Goal: Task Accomplishment & Management: Manage account settings

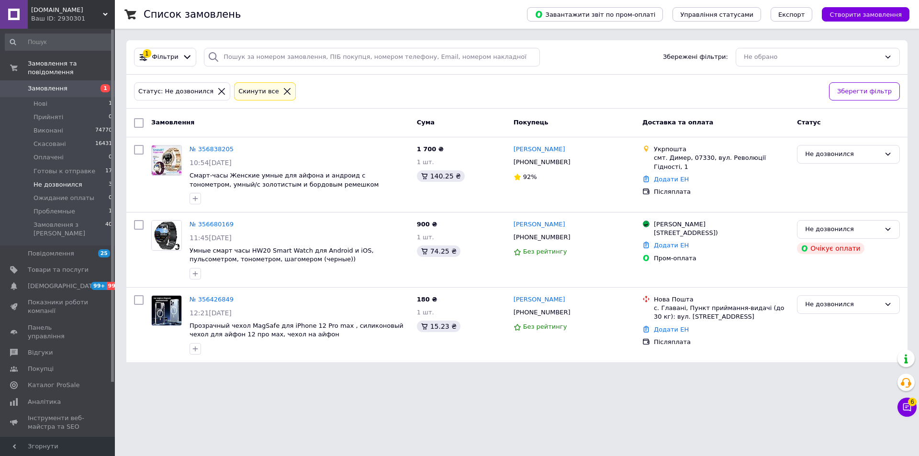
click at [217, 94] on icon at bounding box center [221, 91] width 9 height 9
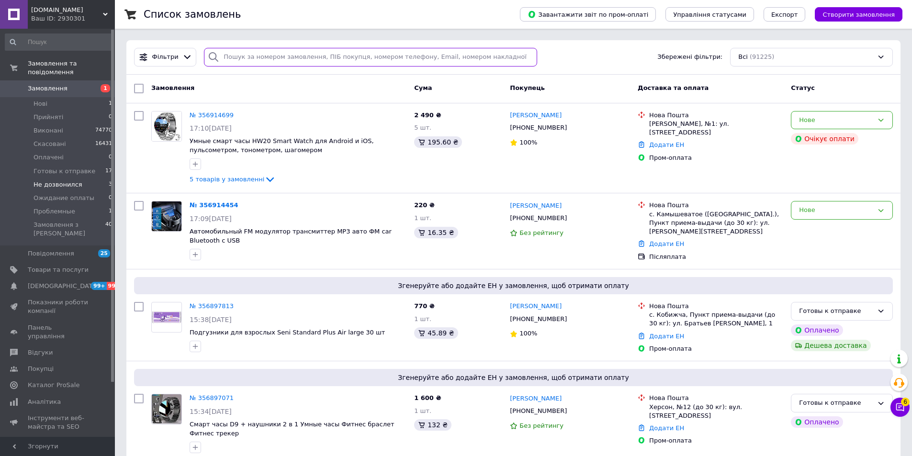
click at [246, 59] on input "search" at bounding box center [370, 57] width 333 height 19
paste input "+380675020017"
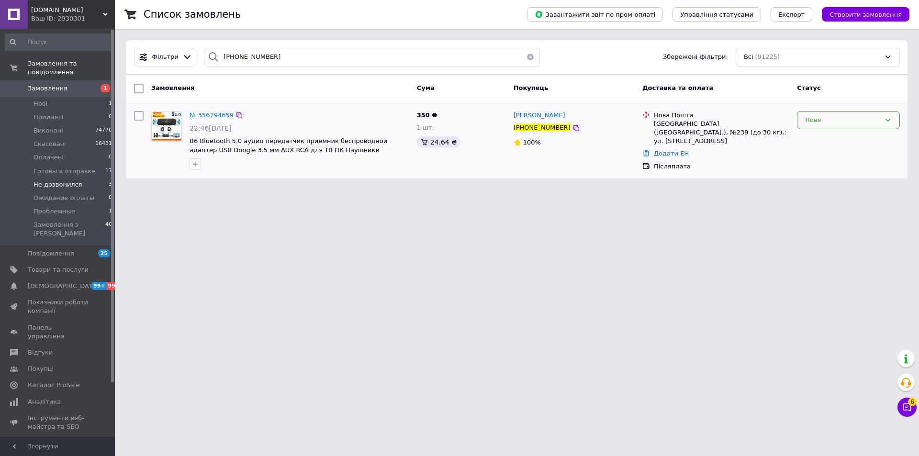
click at [812, 118] on div "Нове" at bounding box center [842, 120] width 75 height 10
click at [823, 205] on li "Готовы к отправке" at bounding box center [848, 210] width 102 height 18
drag, startPoint x: 178, startPoint y: 242, endPoint x: 190, endPoint y: 221, distance: 24.0
click at [180, 190] on html "only-beauty.com.ua Ваш ID: 2930301 Сайт only-beauty.com.ua Кабінет покупця Пере…" at bounding box center [459, 95] width 919 height 190
click at [296, 60] on input "+380675020017" at bounding box center [372, 57] width 336 height 19
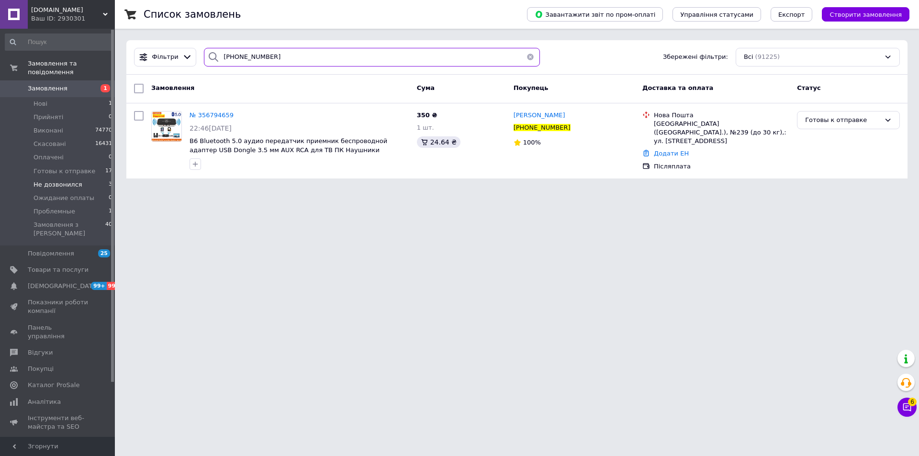
click at [296, 60] on input "+380675020017" at bounding box center [372, 57] width 336 height 19
paste input "974875721"
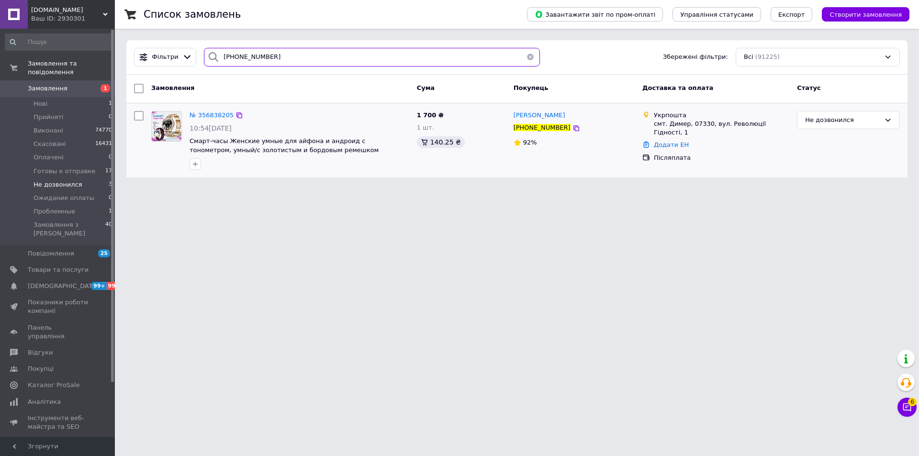
type input "+380974875721"
click at [152, 128] on img at bounding box center [167, 126] width 30 height 30
drag, startPoint x: 165, startPoint y: 234, endPoint x: 125, endPoint y: 179, distance: 68.3
click at [165, 189] on html "only-beauty.com.ua Ваш ID: 2930301 Сайт only-beauty.com.ua Кабінет покупця Пере…" at bounding box center [459, 94] width 919 height 189
click at [156, 189] on html "only-beauty.com.ua Ваш ID: 2930301 Сайт only-beauty.com.ua Кабінет покупця Пере…" at bounding box center [459, 94] width 919 height 189
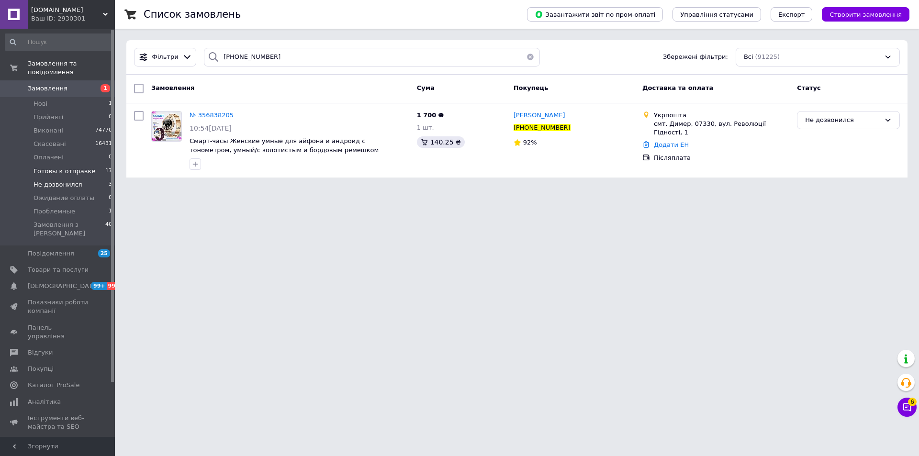
click at [73, 167] on span "Готовы к отправке" at bounding box center [64, 171] width 62 height 9
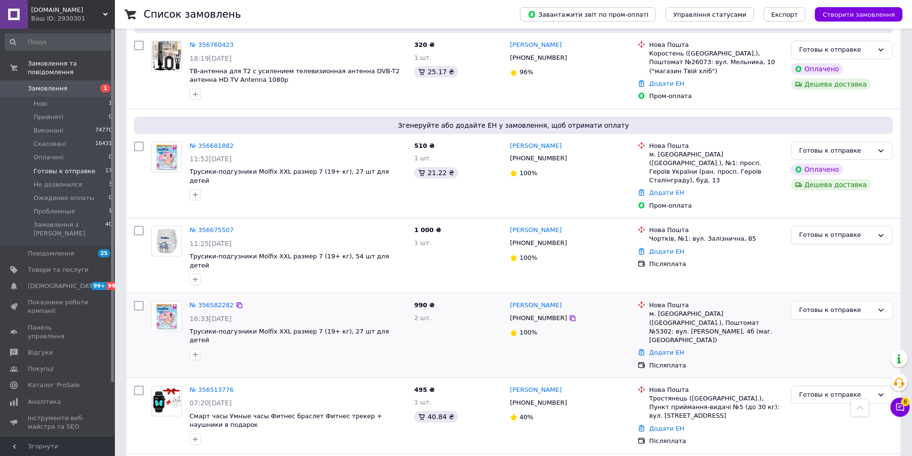
scroll to position [1238, 0]
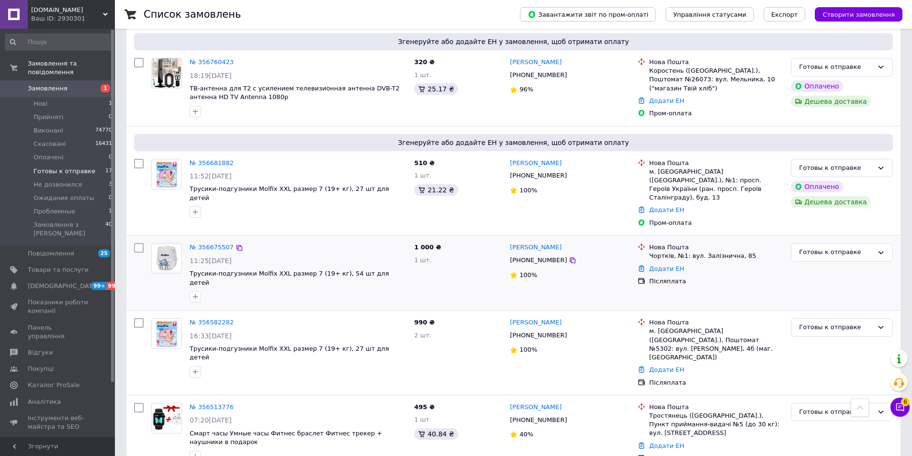
drag, startPoint x: 159, startPoint y: 230, endPoint x: 163, endPoint y: 221, distance: 10.3
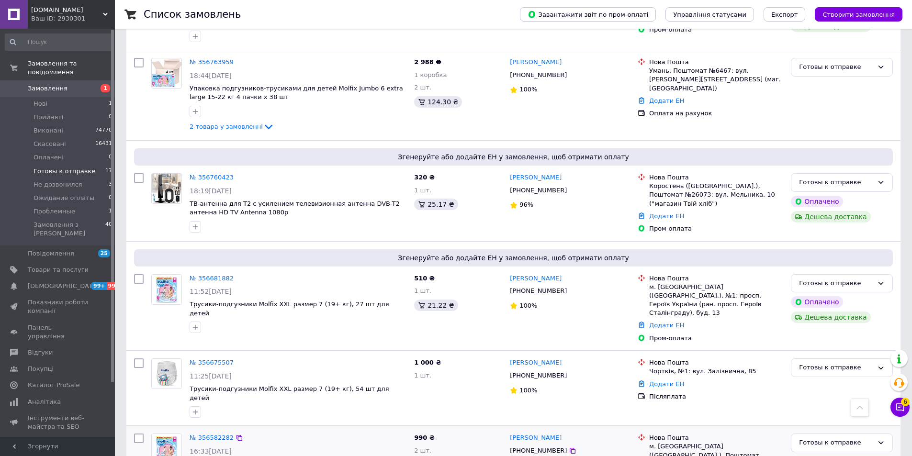
scroll to position [1286, 0]
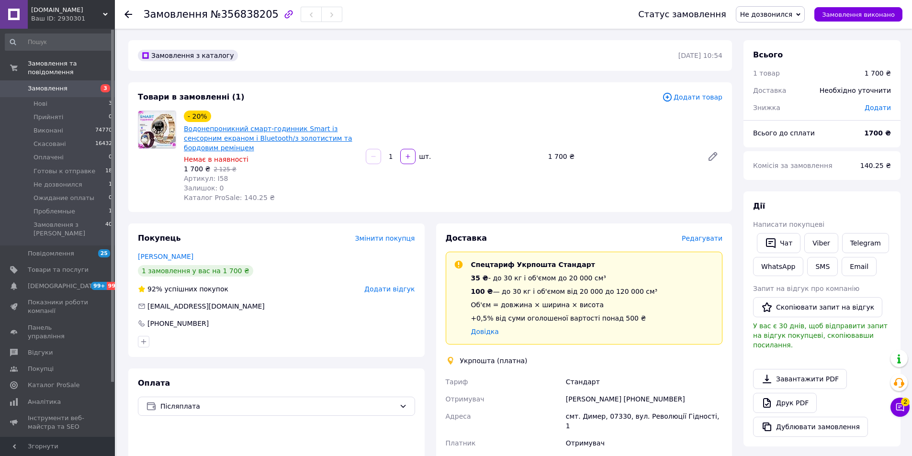
click at [244, 135] on link "Водонепроникний смарт-годинник Smart із сенсорним екраном і Bluetooth/з золотис…" at bounding box center [268, 138] width 168 height 27
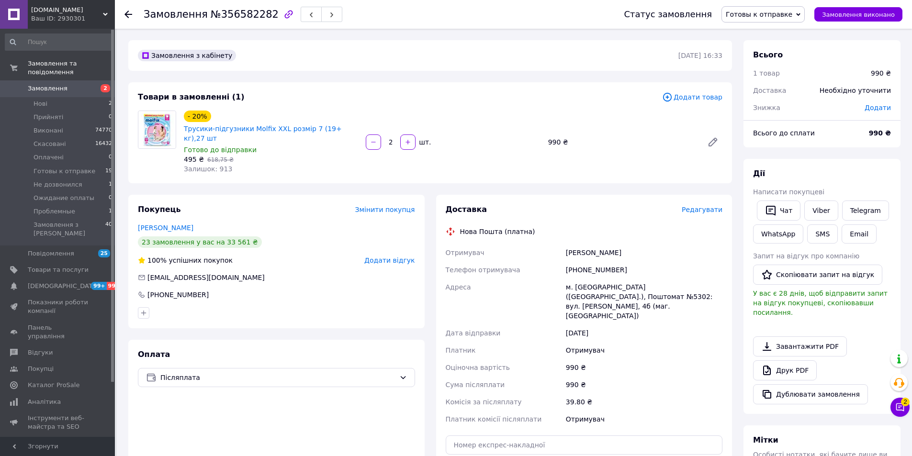
click at [702, 206] on span "Редагувати" at bounding box center [701, 210] width 41 height 8
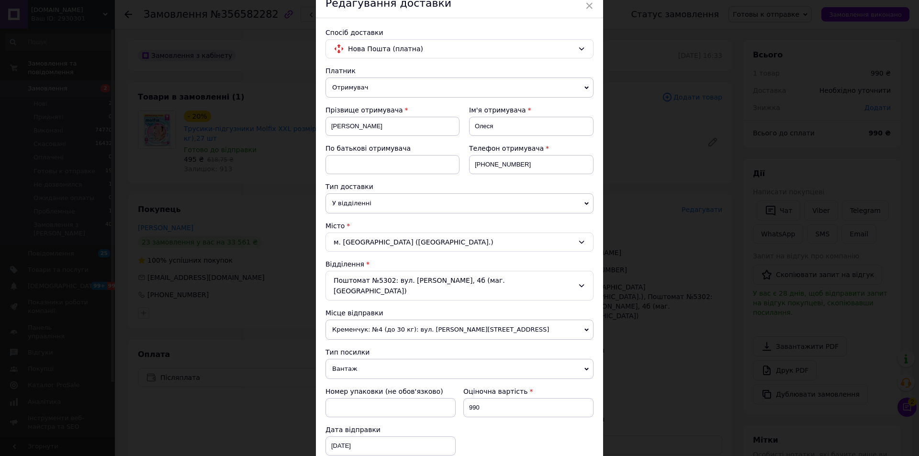
scroll to position [191, 0]
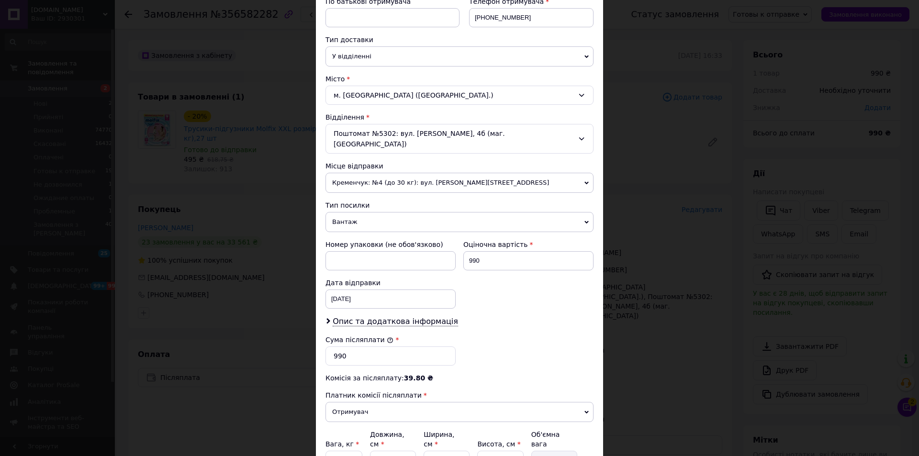
click at [688, 215] on div "× Редагування доставки Спосіб доставки Нова Пошта (платна) Платник Отримувач Ві…" at bounding box center [459, 228] width 919 height 456
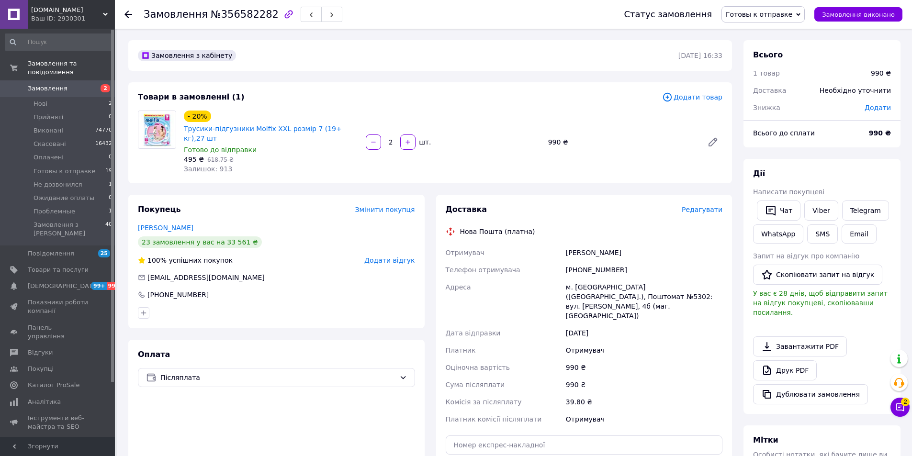
click at [713, 206] on span "Редагувати" at bounding box center [701, 210] width 41 height 8
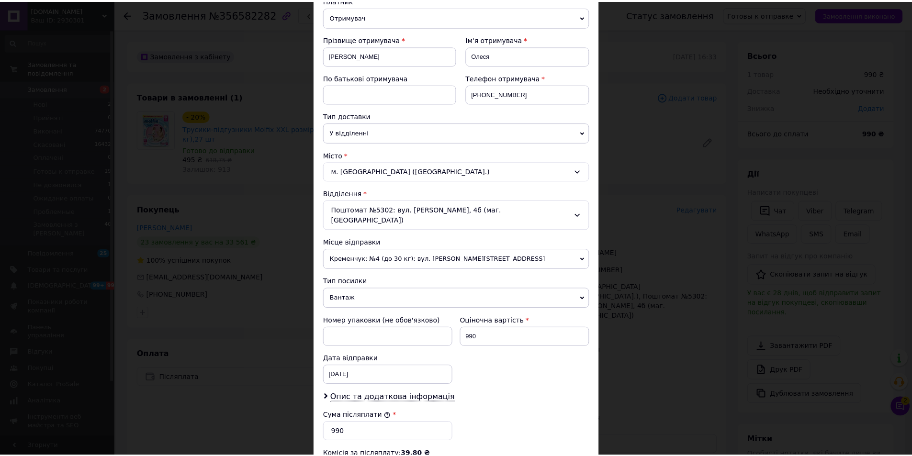
scroll to position [239, 0]
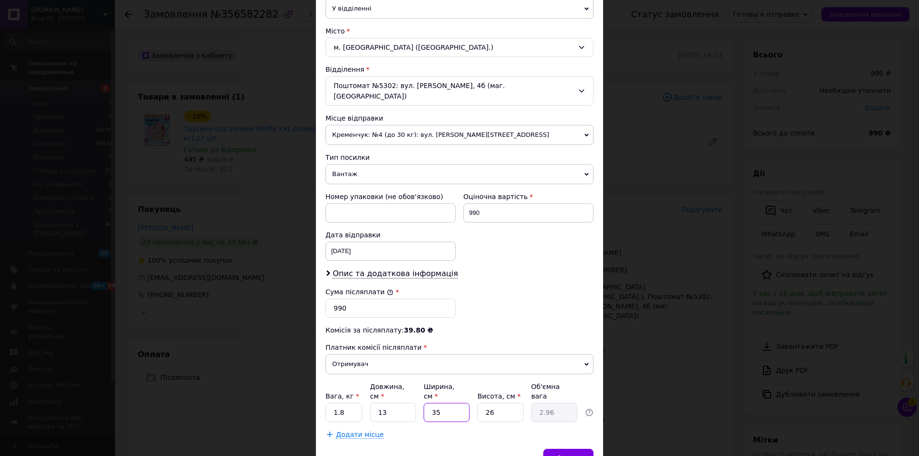
click at [453, 403] on input "35" at bounding box center [447, 412] width 46 height 19
type input "4"
type input "0.34"
type input "41"
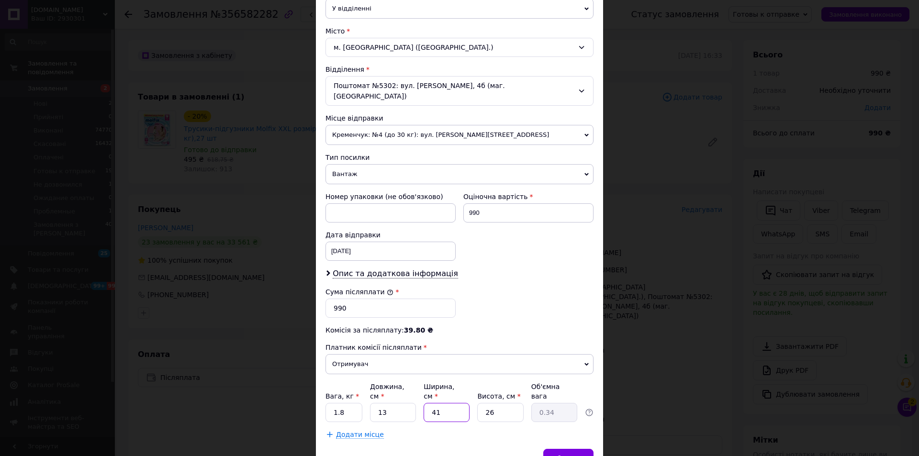
type input "3.46"
type input "4"
type input "0.34"
type input "45"
type input "3.8"
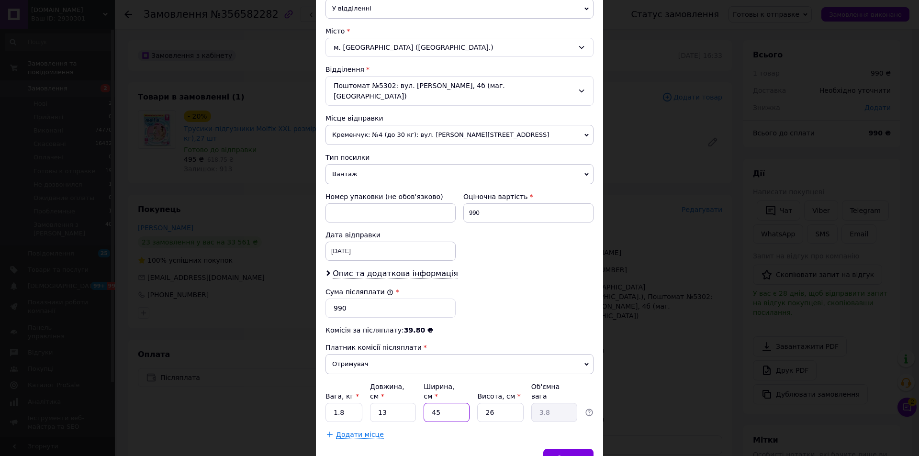
type input "4"
type input "0.34"
type input "43"
type input "3.63"
type input "43"
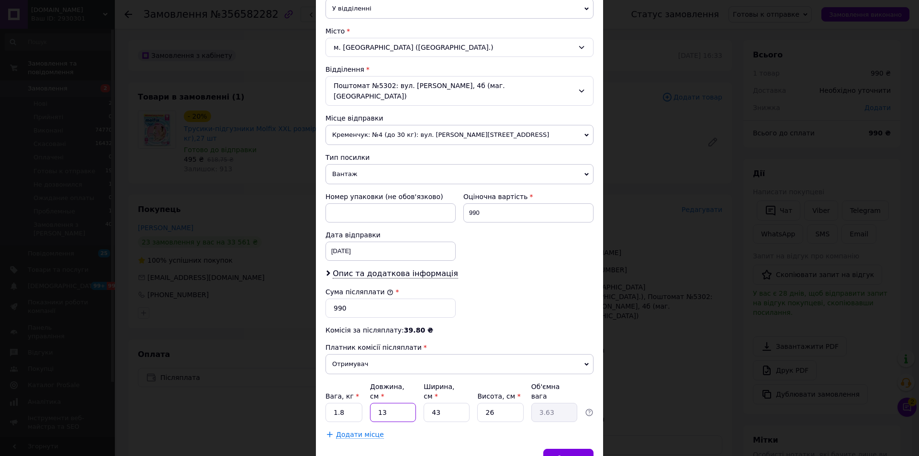
click at [412, 403] on input "13" at bounding box center [393, 412] width 46 height 19
type input "1"
type input "0.28"
type input "15"
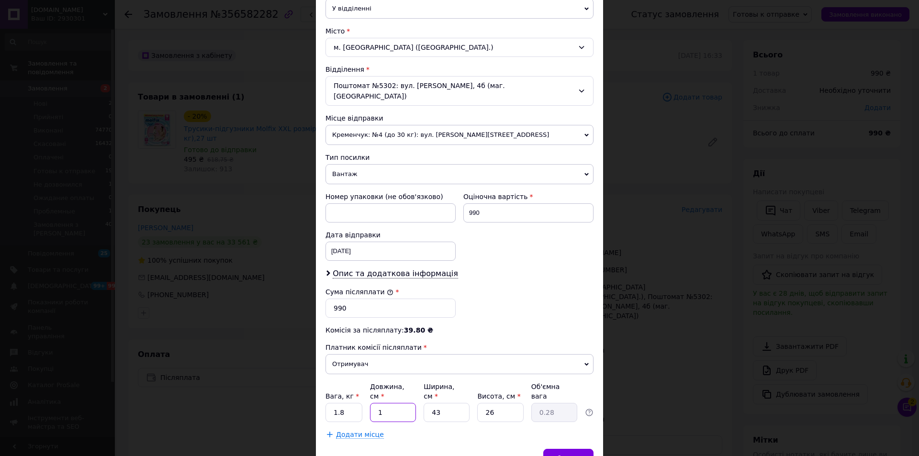
type input "4.19"
type input "1"
type input "0.28"
type input "14"
type input "3.91"
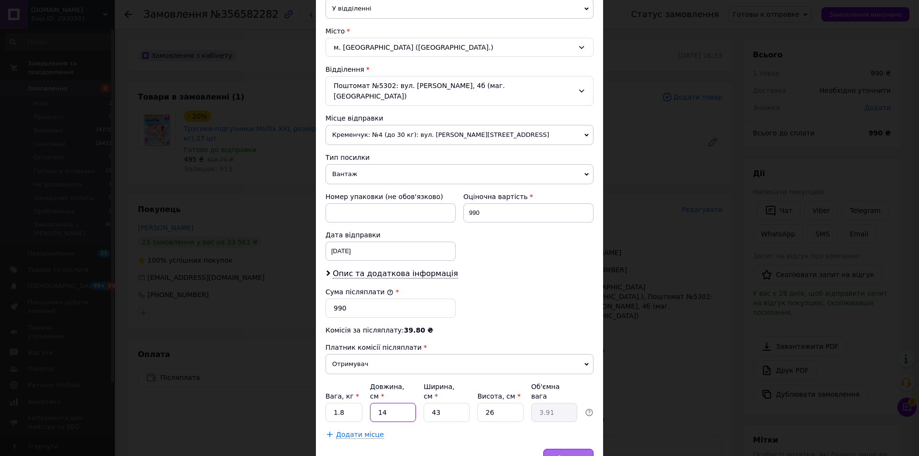
type input "14"
click at [566, 455] on span "Зберегти" at bounding box center [568, 458] width 30 height 7
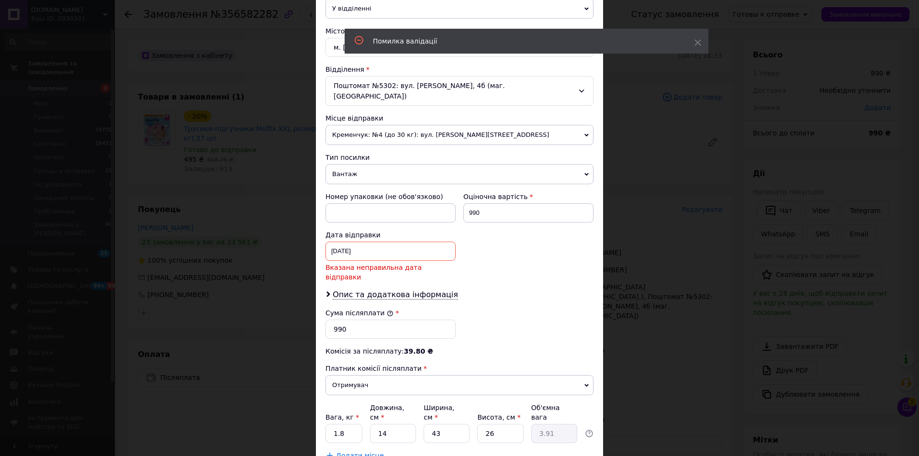
click at [341, 230] on div "Дата відправки" at bounding box center [390, 235] width 130 height 10
click at [345, 242] on div "14.06.2025 < 2025 > < Июнь > Пн Вт Ср Чт Пт Сб Вс 26 27 28 29 30 31 1 2 3 4 5 6…" at bounding box center [390, 251] width 130 height 19
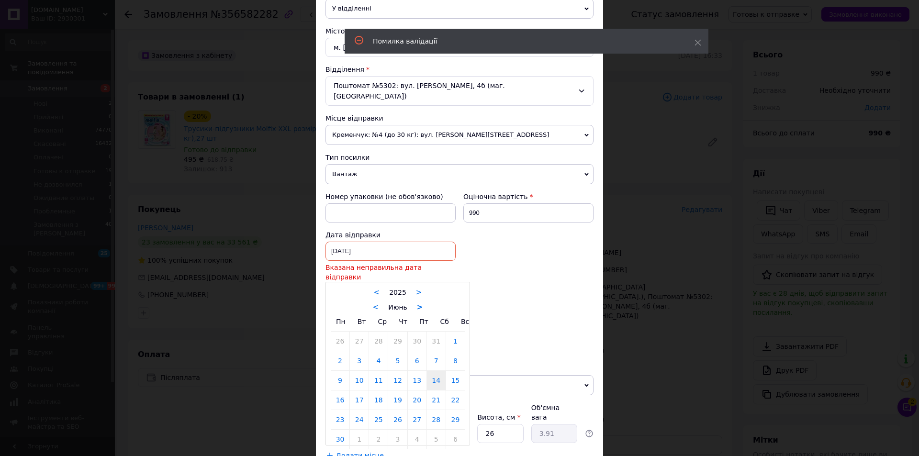
click at [417, 303] on link ">" at bounding box center [420, 307] width 6 height 9
click at [351, 371] on link "12" at bounding box center [359, 380] width 19 height 19
type input "[DATE]"
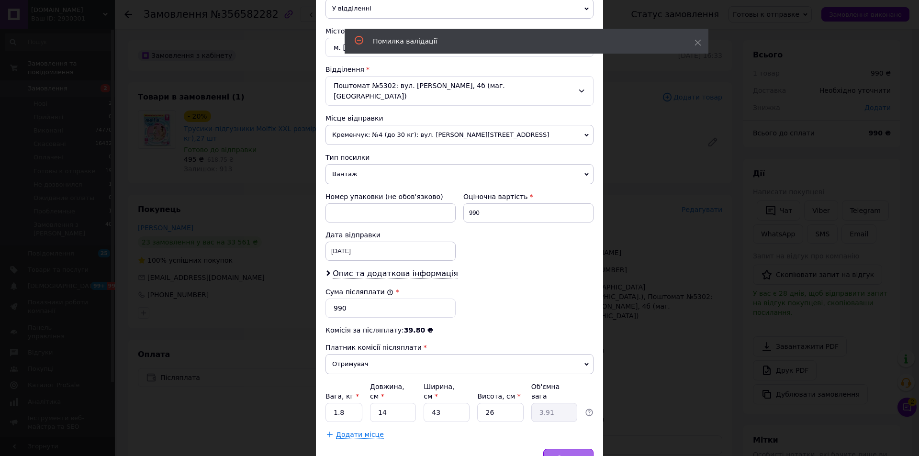
click at [573, 455] on span "Зберегти" at bounding box center [568, 458] width 30 height 7
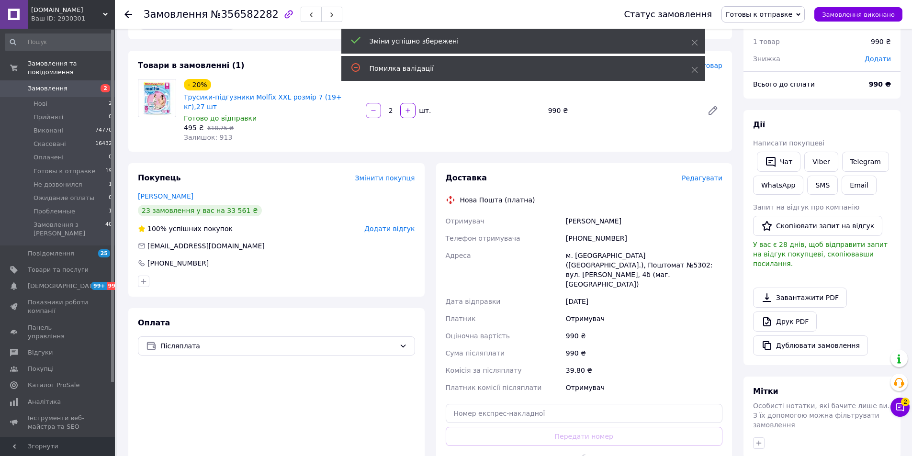
scroll to position [96, 0]
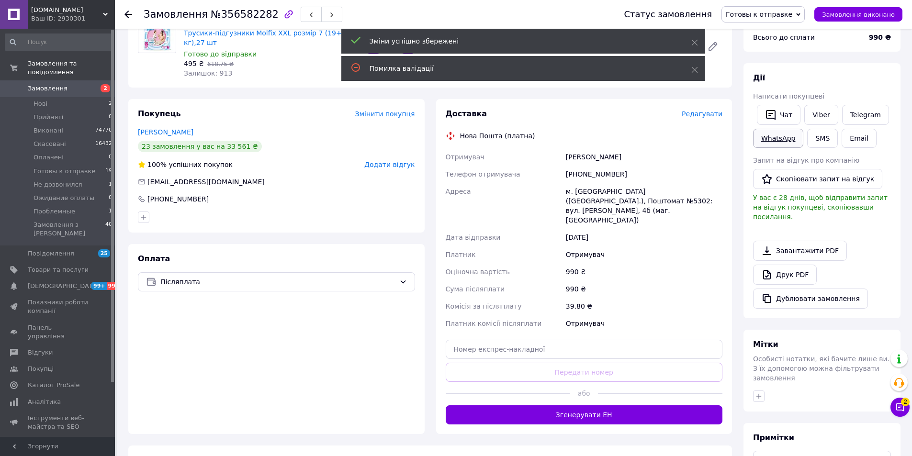
drag, startPoint x: 591, startPoint y: 391, endPoint x: 800, endPoint y: 137, distance: 329.1
click at [591, 405] on button "Згенерувати ЕН" at bounding box center [584, 414] width 277 height 19
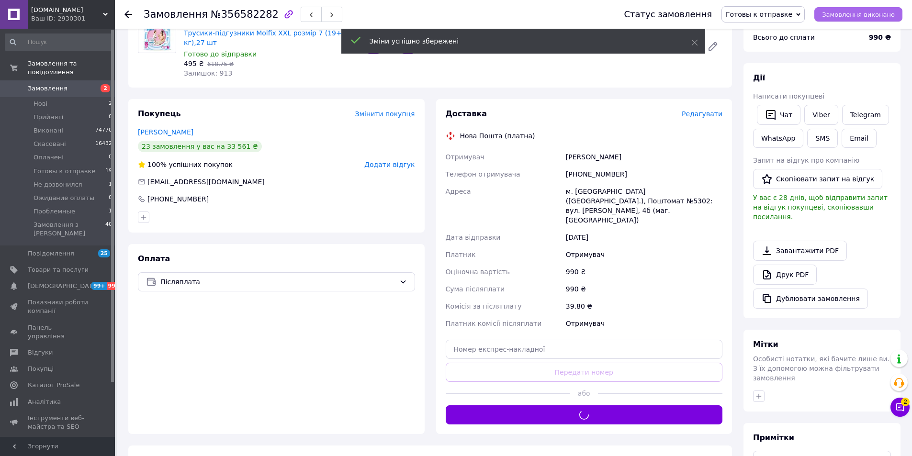
click at [848, 17] on span "Замовлення виконано" at bounding box center [858, 14] width 73 height 7
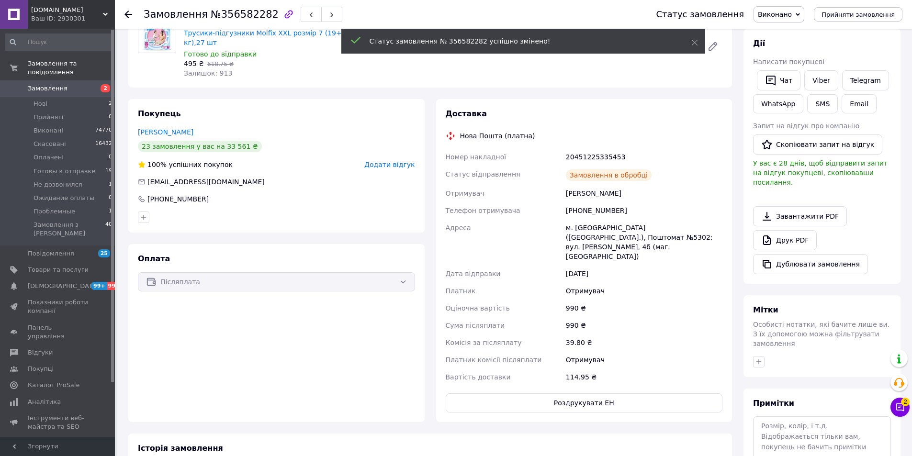
click at [582, 384] on div "Доставка Нова Пошта (платна) Номер накладної 20451225335453 Статус відправлення…" at bounding box center [584, 260] width 296 height 323
click at [582, 393] on button "Роздрукувати ЕН" at bounding box center [584, 402] width 277 height 19
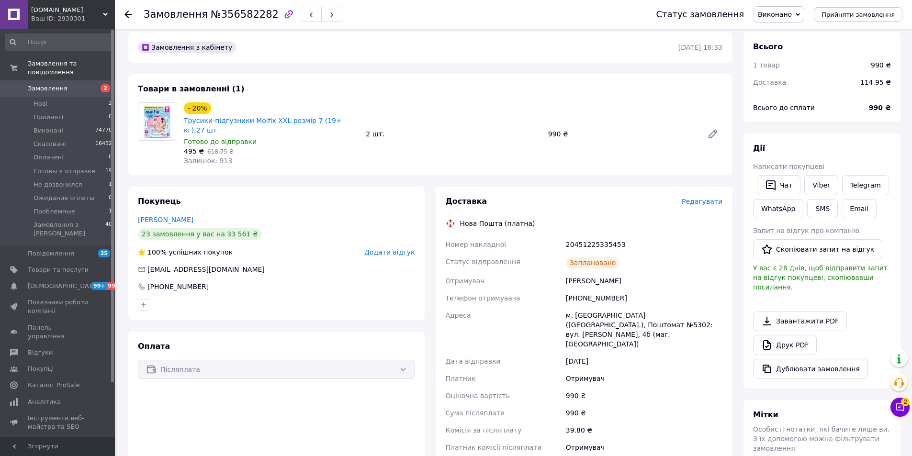
scroll to position [0, 0]
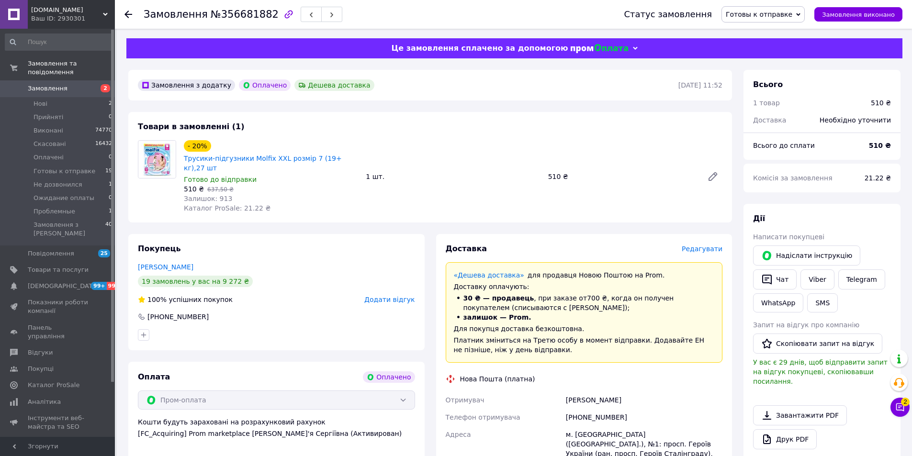
click at [702, 245] on span "Редагувати" at bounding box center [701, 249] width 41 height 8
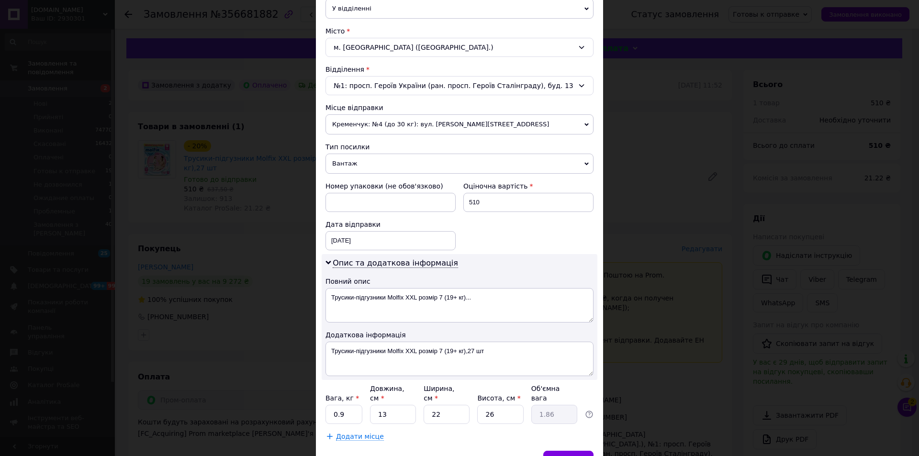
scroll to position [287, 0]
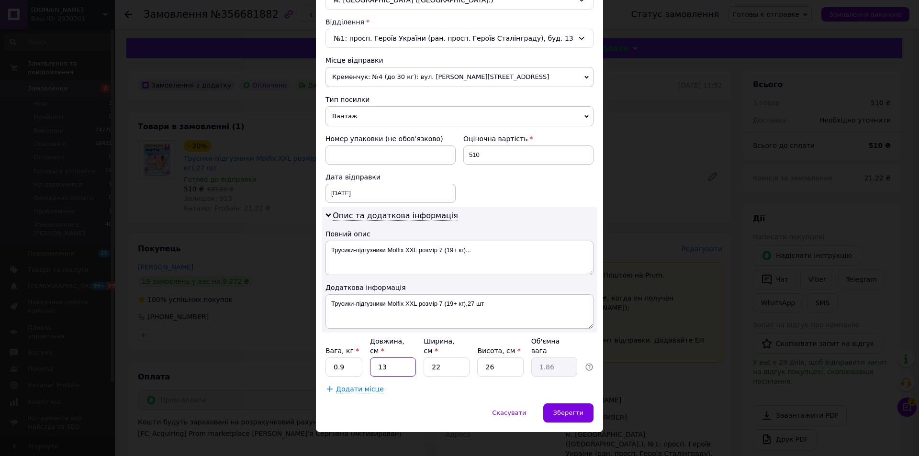
click at [403, 362] on input "13" at bounding box center [393, 366] width 46 height 19
type input "1"
type input "0.14"
type input "14"
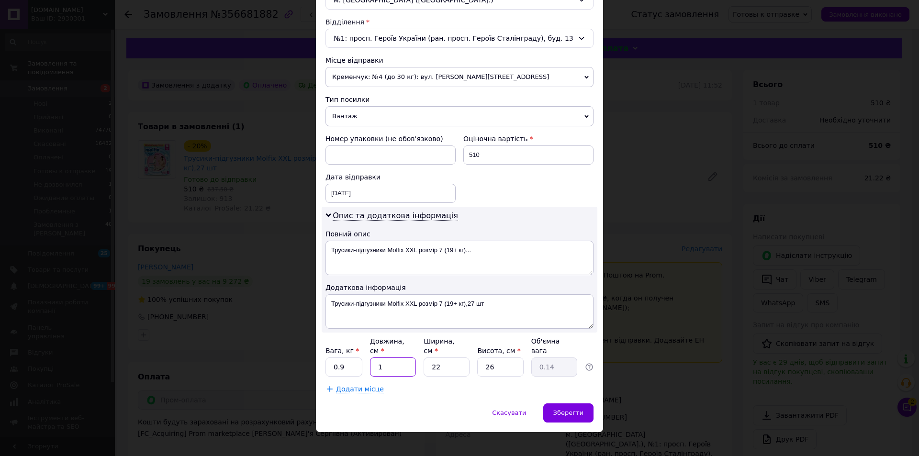
type input "2"
type input "1"
type input "0.14"
type input "15"
type input "2.15"
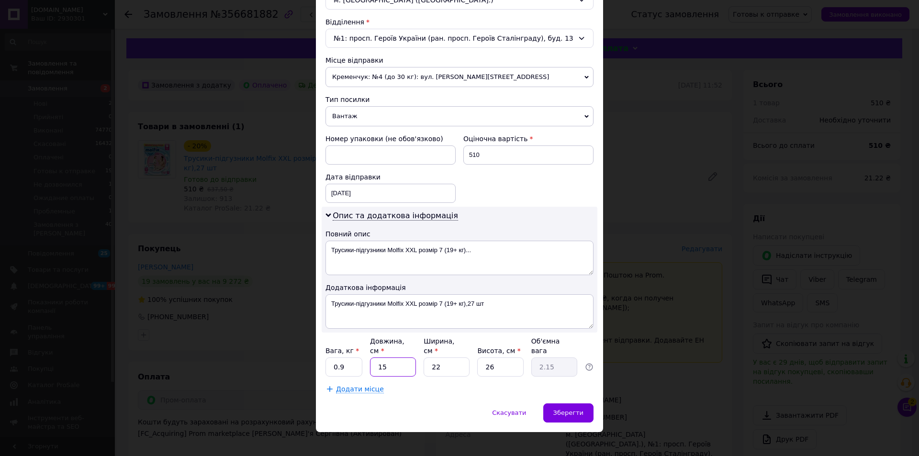
type input "15"
click at [597, 407] on div "Скасувати   Зберегти" at bounding box center [459, 417] width 287 height 29
click at [575, 409] on span "Зберегти" at bounding box center [568, 412] width 30 height 7
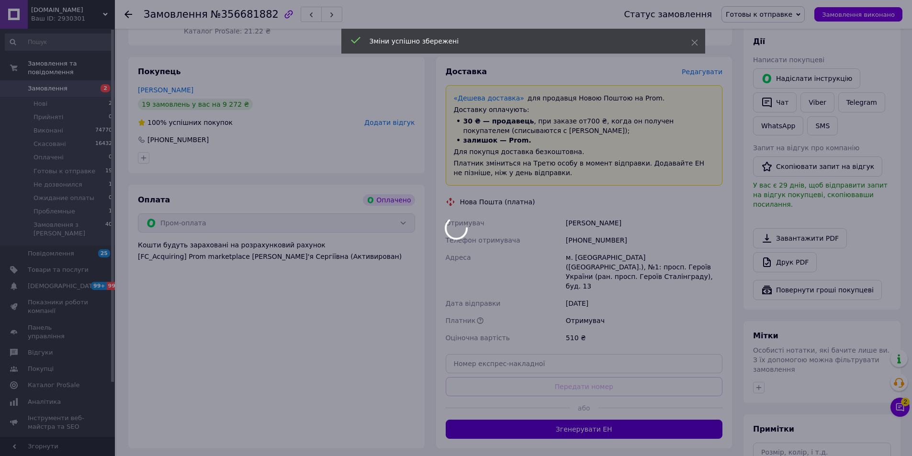
scroll to position [191, 0]
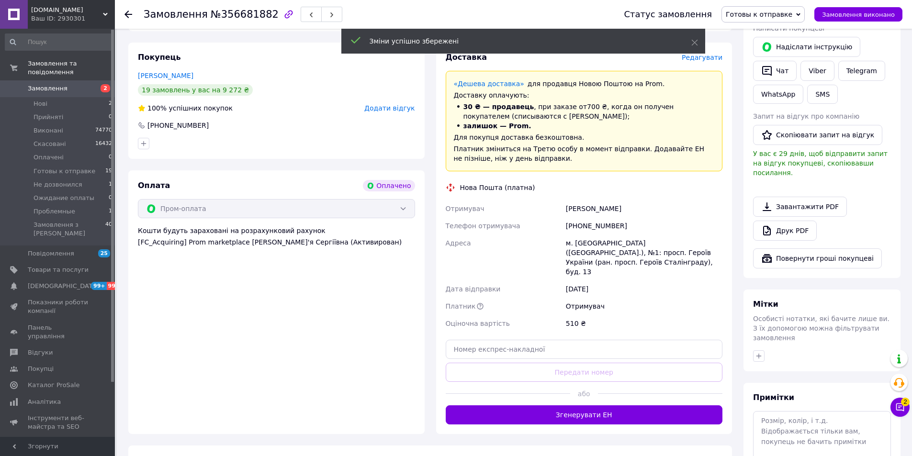
drag, startPoint x: 603, startPoint y: 392, endPoint x: 671, endPoint y: 307, distance: 109.3
click at [602, 405] on button "Згенерувати ЕН" at bounding box center [584, 414] width 277 height 19
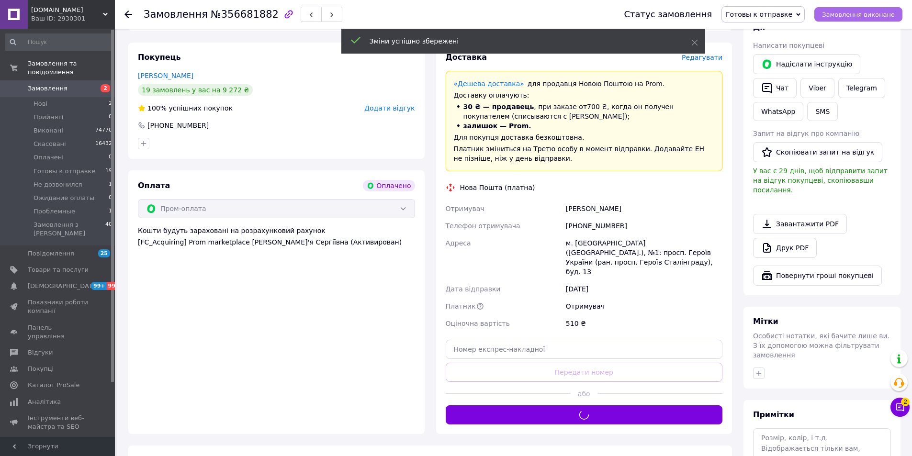
click at [835, 11] on span "Замовлення виконано" at bounding box center [858, 14] width 73 height 7
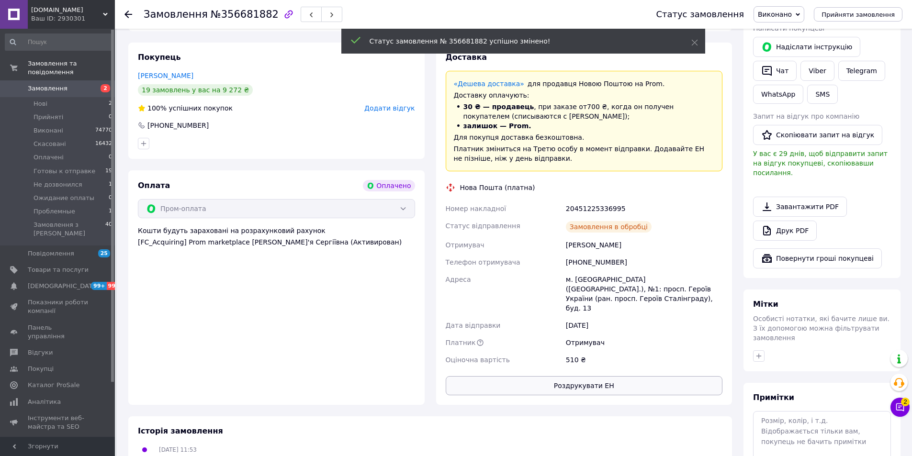
click at [577, 376] on button "Роздрукувати ЕН" at bounding box center [584, 385] width 277 height 19
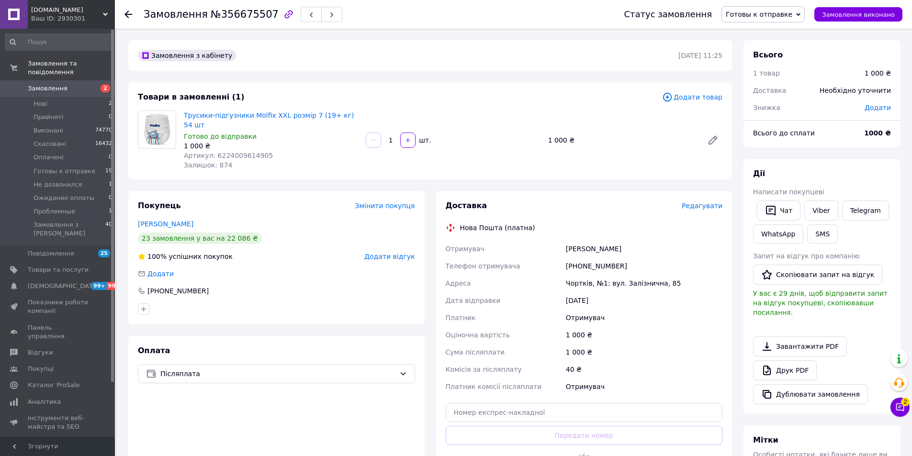
click at [705, 202] on span "Редагувати" at bounding box center [701, 206] width 41 height 8
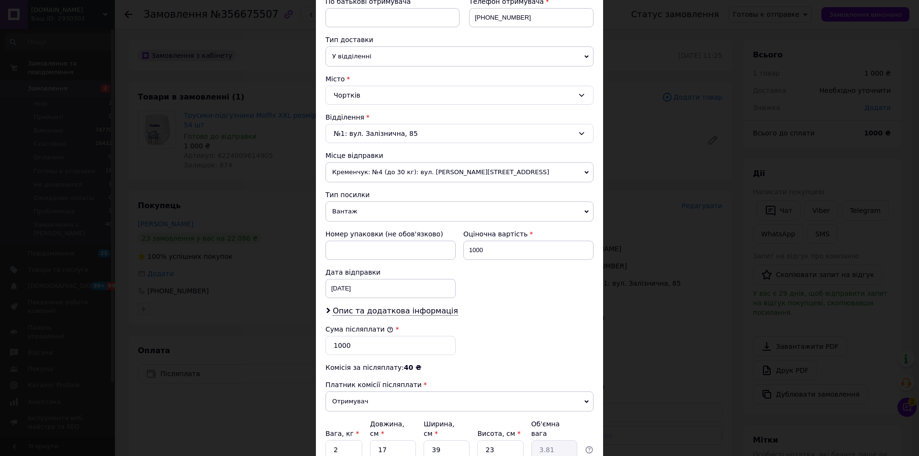
scroll to position [274, 0]
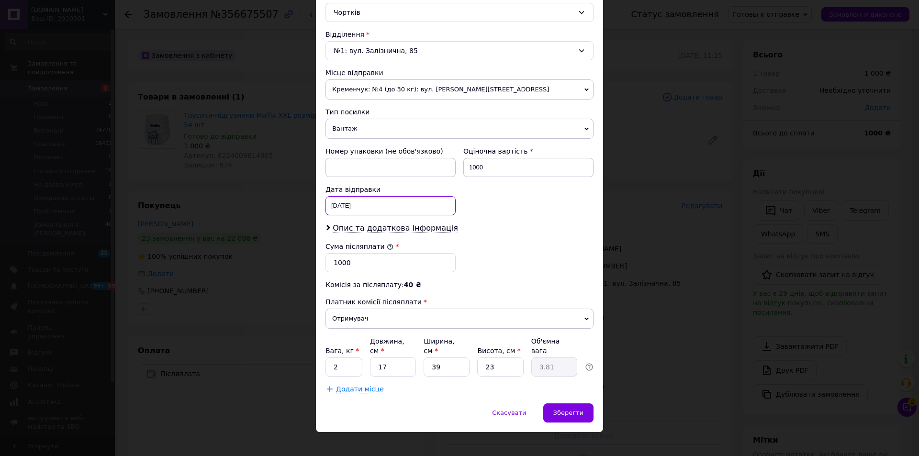
click at [345, 203] on div "[DATE] < 2025 > < Июль > Пн Вт Ср Чт Пт Сб Вс 30 1 2 3 4 5 6 7 8 9 10 11 12 13 …" at bounding box center [390, 205] width 130 height 19
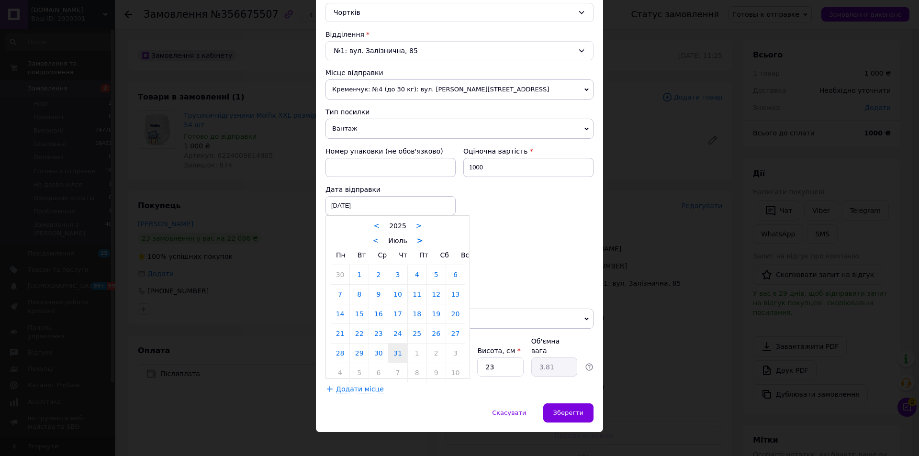
click at [418, 242] on link ">" at bounding box center [420, 240] width 6 height 9
click at [360, 313] on link "12" at bounding box center [359, 313] width 19 height 19
type input "[DATE]"
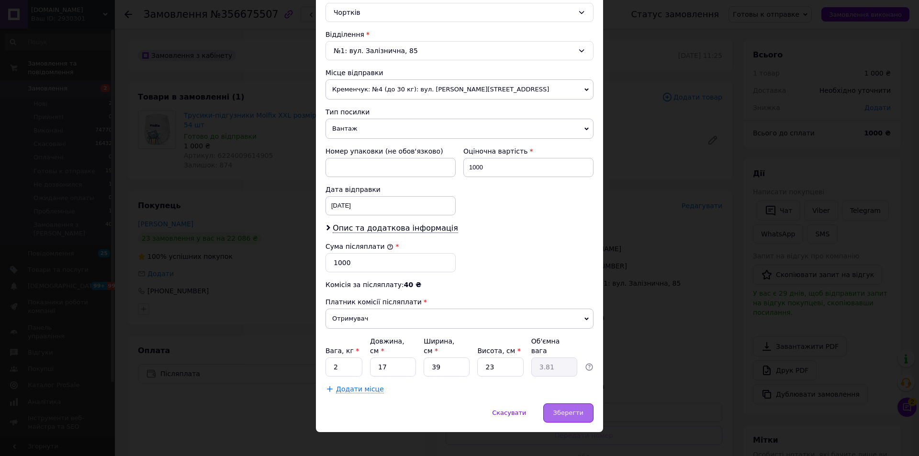
click at [571, 409] on span "Зберегти" at bounding box center [568, 412] width 30 height 7
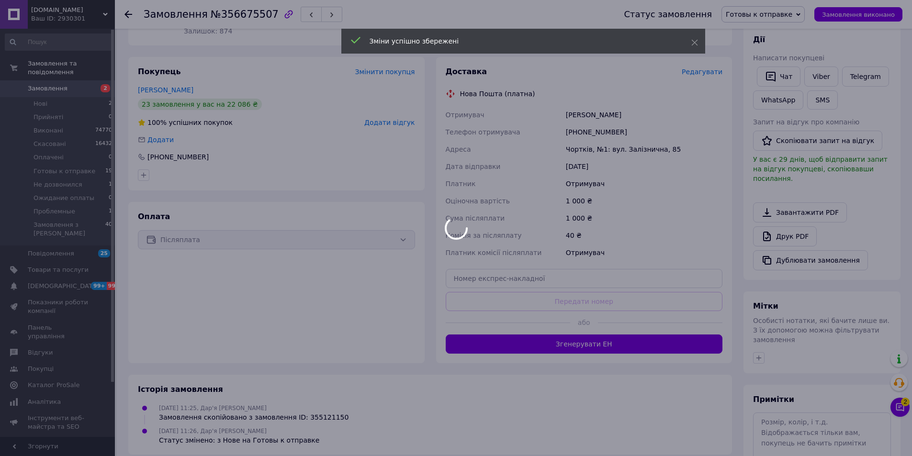
scroll to position [144, 0]
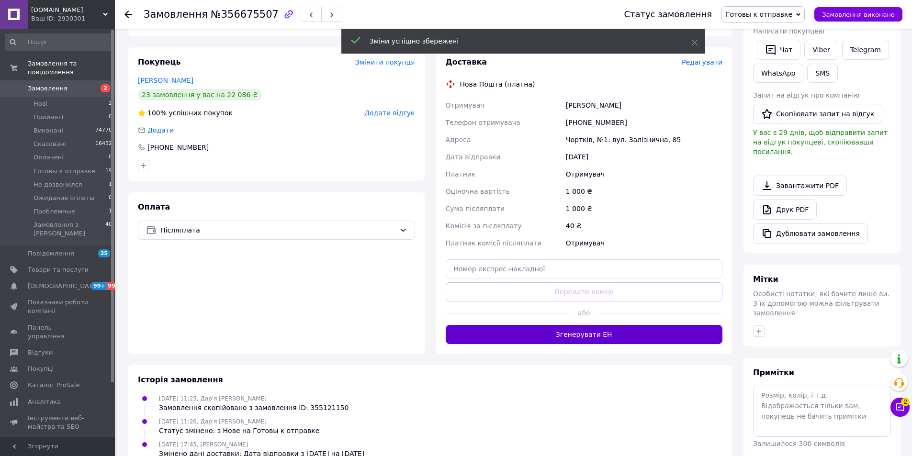
drag, startPoint x: 547, startPoint y: 341, endPoint x: 558, endPoint y: 331, distance: 14.9
click at [548, 341] on div "Доставка Редагувати Нова Пошта (платна) Отримувач [PERSON_NAME] Телефон отримув…" at bounding box center [584, 200] width 296 height 306
click at [558, 331] on button "Згенерувати ЕН" at bounding box center [584, 334] width 277 height 19
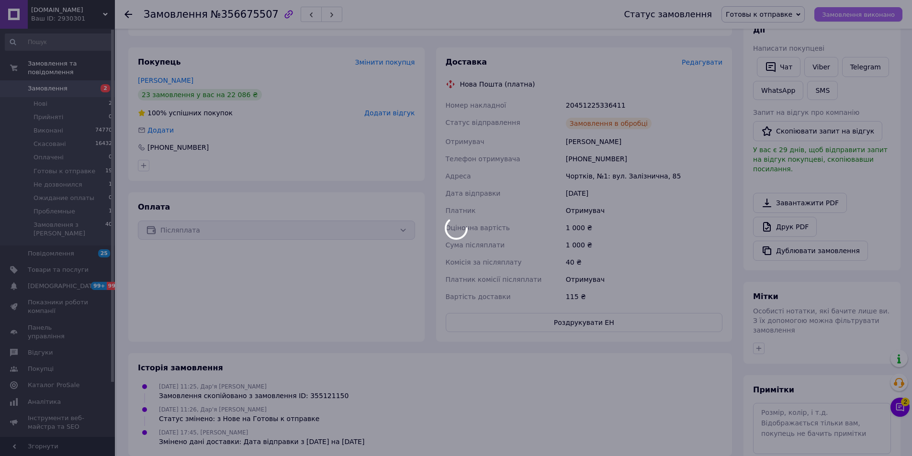
click at [843, 12] on div at bounding box center [456, 228] width 912 height 456
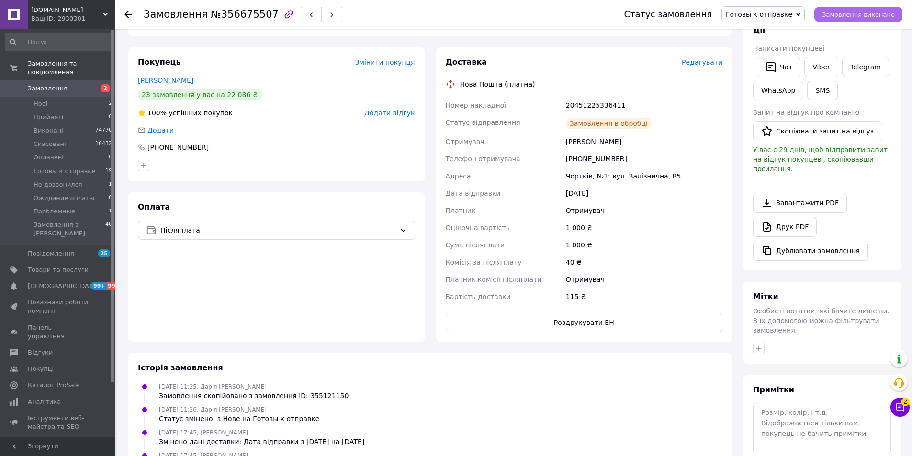
click at [843, 12] on span "Замовлення виконано" at bounding box center [858, 14] width 73 height 7
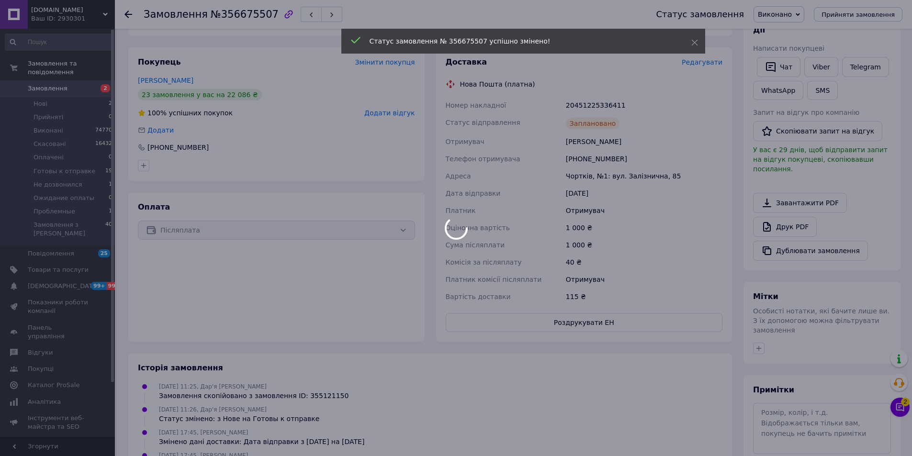
drag, startPoint x: 566, startPoint y: 312, endPoint x: 576, endPoint y: 314, distance: 10.3
click at [566, 312] on body "[DOMAIN_NAME] Ваш ID: 2930301 Сайт [DOMAIN_NAME] Кабінет покупця Перевірити ста…" at bounding box center [456, 184] width 912 height 657
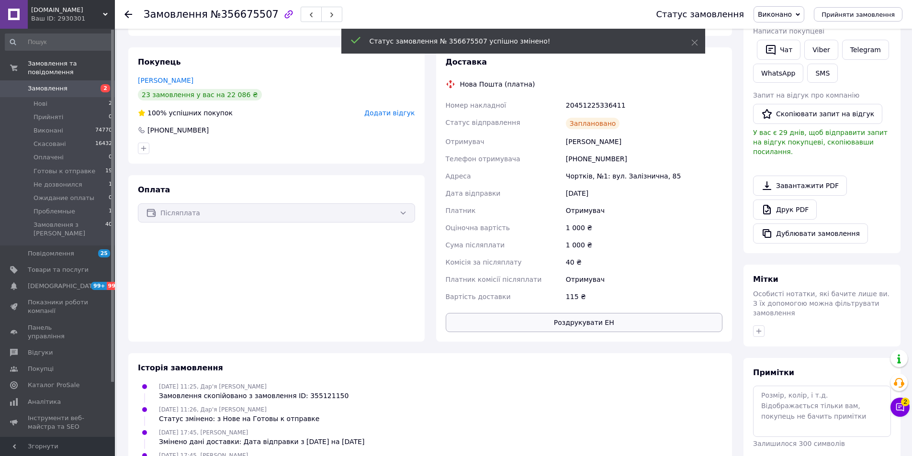
click at [587, 313] on button "Роздрукувати ЕН" at bounding box center [584, 322] width 277 height 19
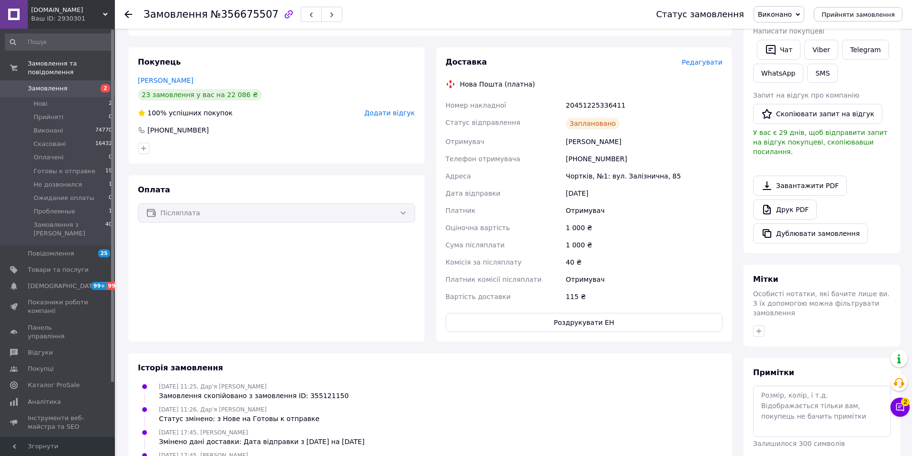
scroll to position [0, 0]
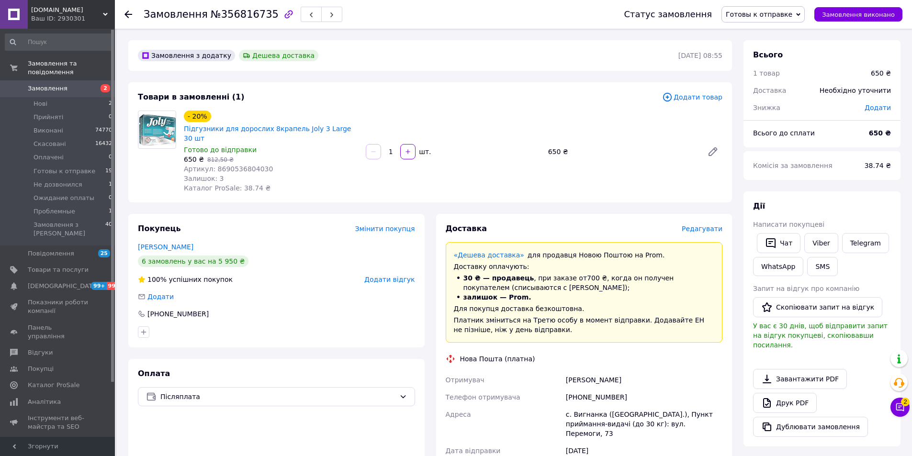
click at [705, 224] on div "Редагувати" at bounding box center [701, 229] width 41 height 10
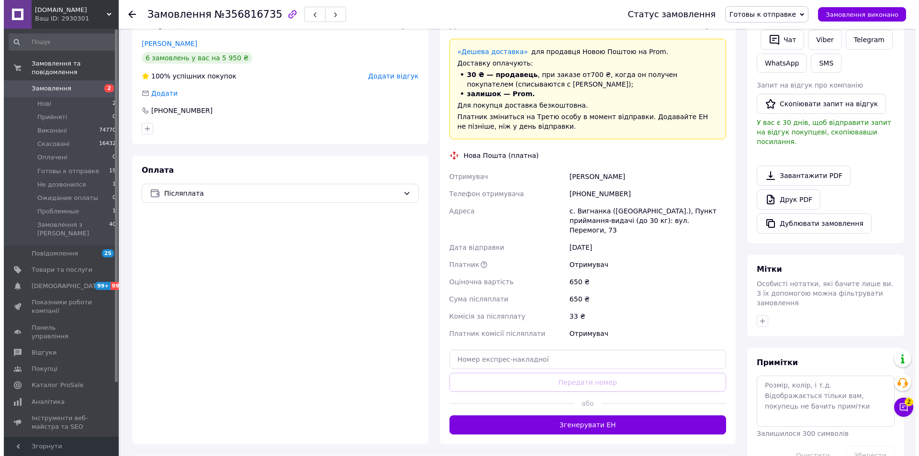
scroll to position [132, 0]
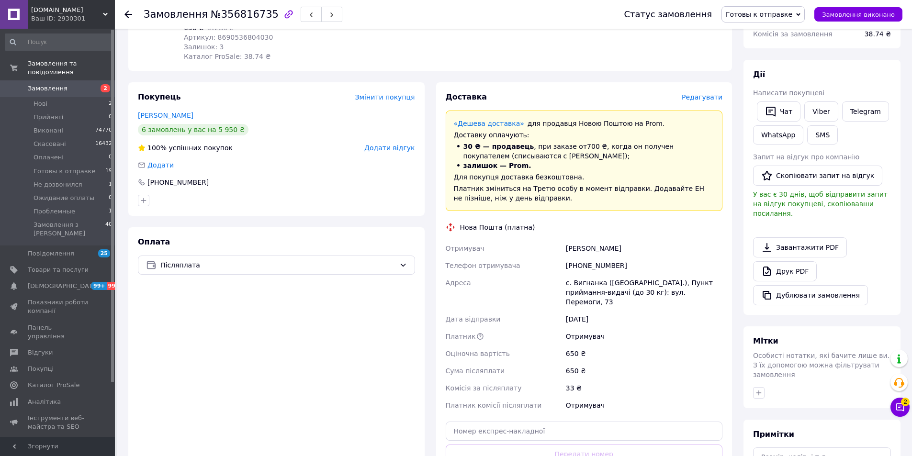
click at [706, 93] on span "Редагувати" at bounding box center [701, 97] width 41 height 8
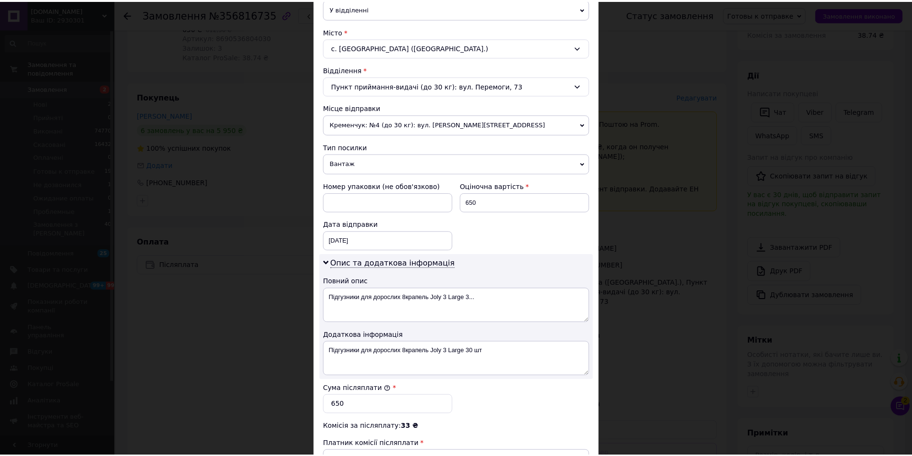
scroll to position [381, 0]
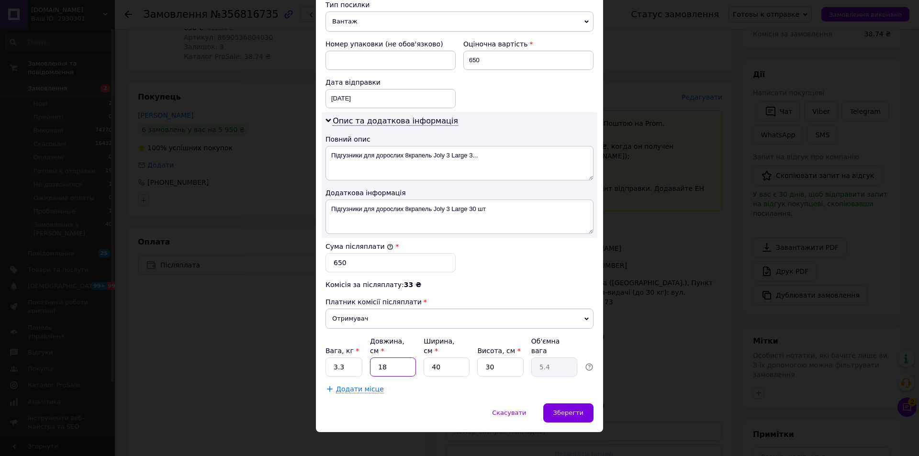
click at [397, 360] on input "18" at bounding box center [393, 366] width 46 height 19
click at [485, 357] on input "30" at bounding box center [500, 366] width 46 height 19
type input "2"
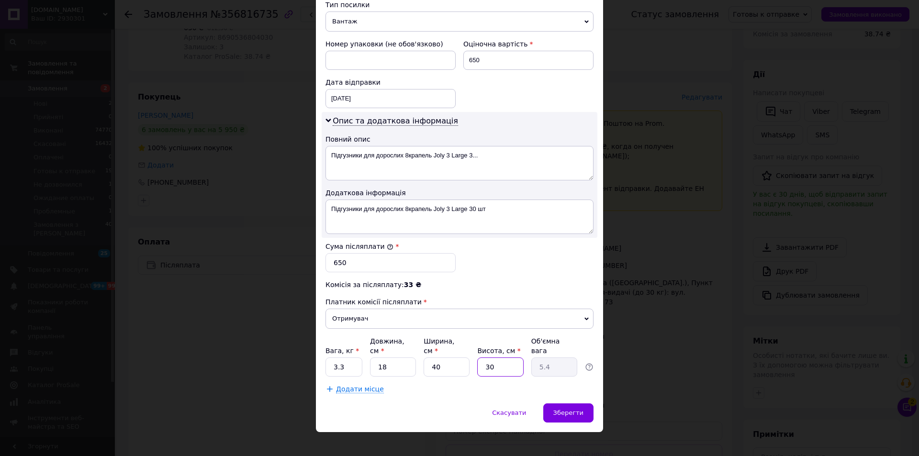
type input "0.36"
type input "22"
type input "3.96"
type input "22"
click at [567, 409] on div "Зберегти" at bounding box center [568, 412] width 50 height 19
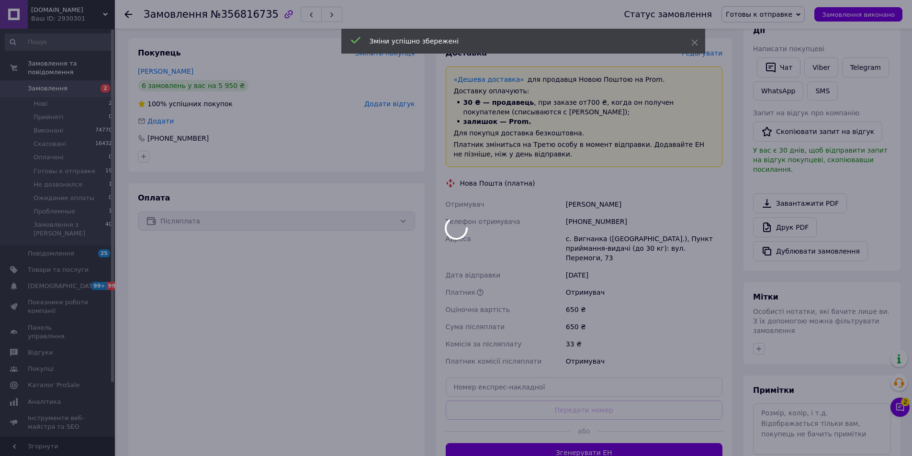
scroll to position [275, 0]
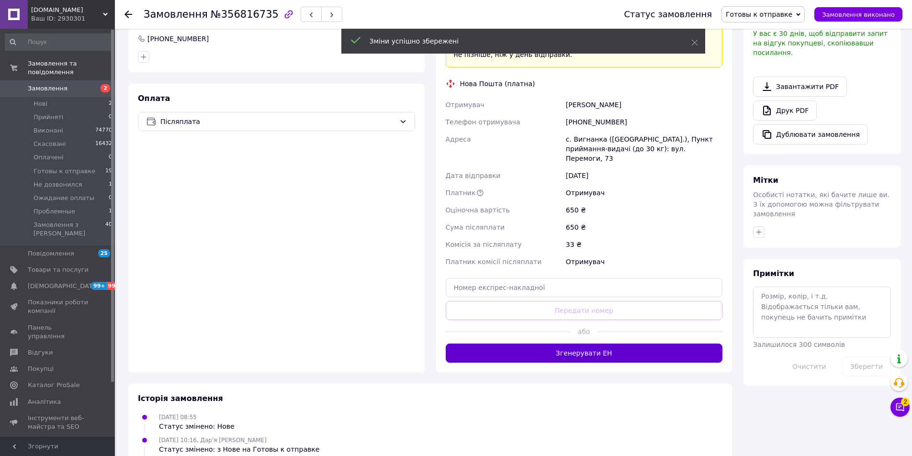
click at [520, 344] on button "Згенерувати ЕН" at bounding box center [584, 353] width 277 height 19
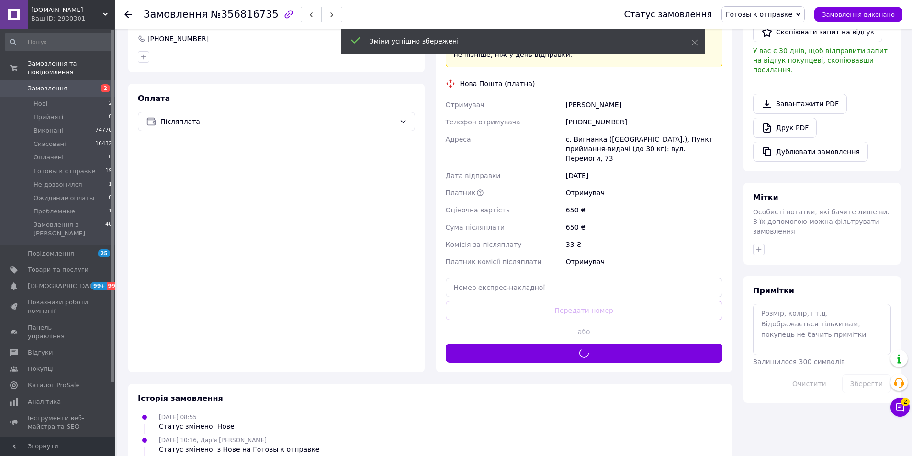
click at [879, 24] on div "Статус замовлення Готовы к отправке Прийнято Виконано Скасовано Оплачено Не доз…" at bounding box center [753, 14] width 298 height 29
click at [857, 15] on span "Замовлення виконано" at bounding box center [858, 14] width 73 height 7
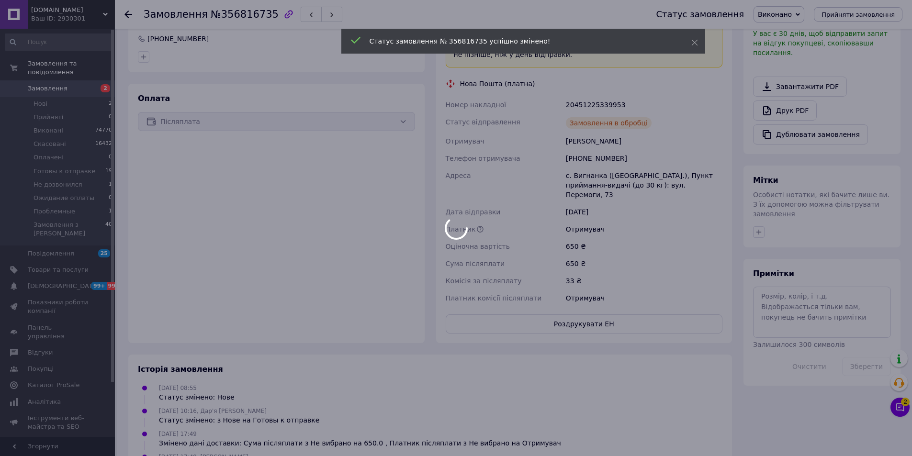
scroll to position [258, 0]
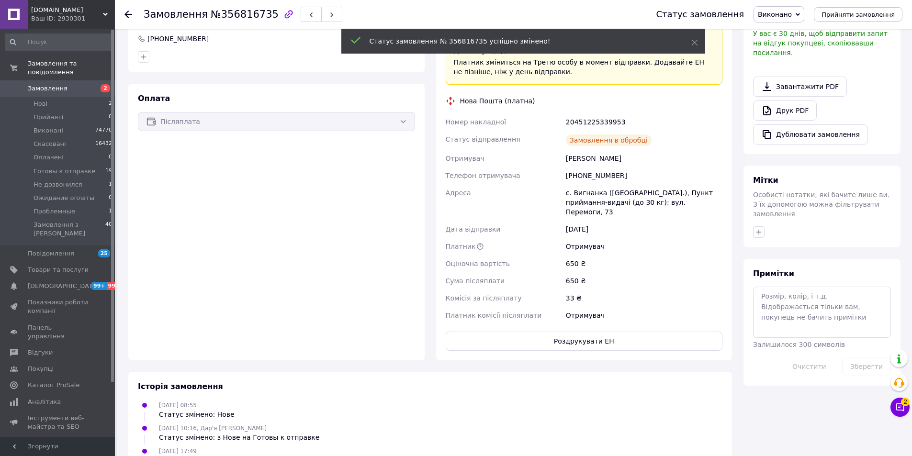
click at [591, 307] on div "Отримувач" at bounding box center [644, 315] width 160 height 17
click at [584, 332] on button "Роздрукувати ЕН" at bounding box center [584, 341] width 277 height 19
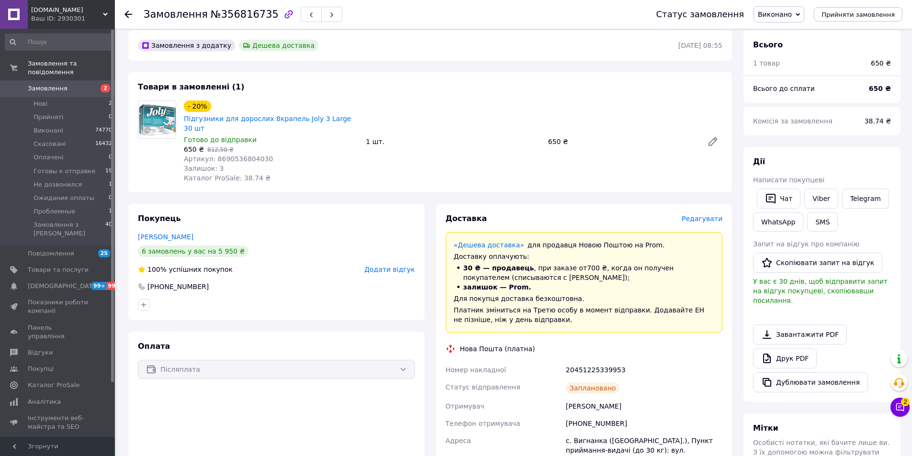
scroll to position [0, 0]
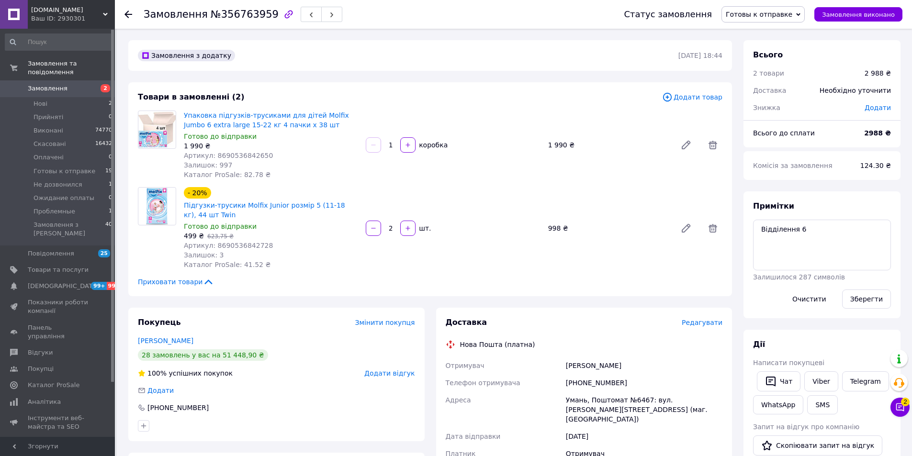
click at [699, 325] on span "Редагувати" at bounding box center [701, 323] width 41 height 8
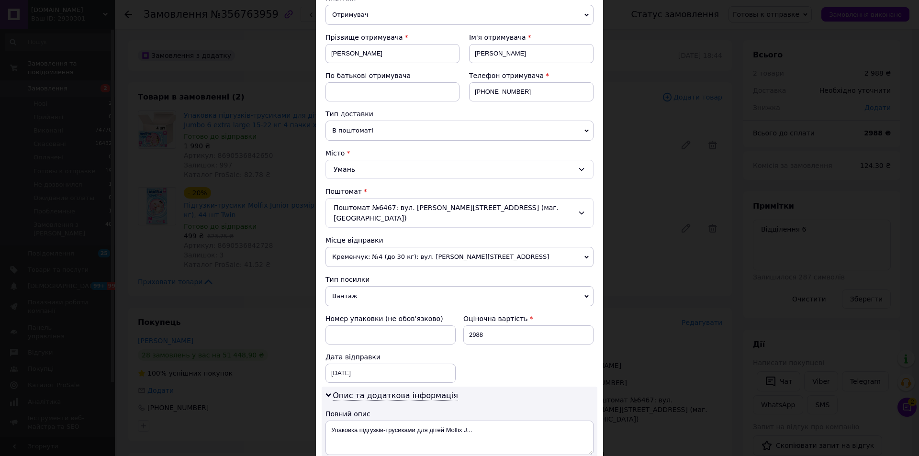
scroll to position [239, 0]
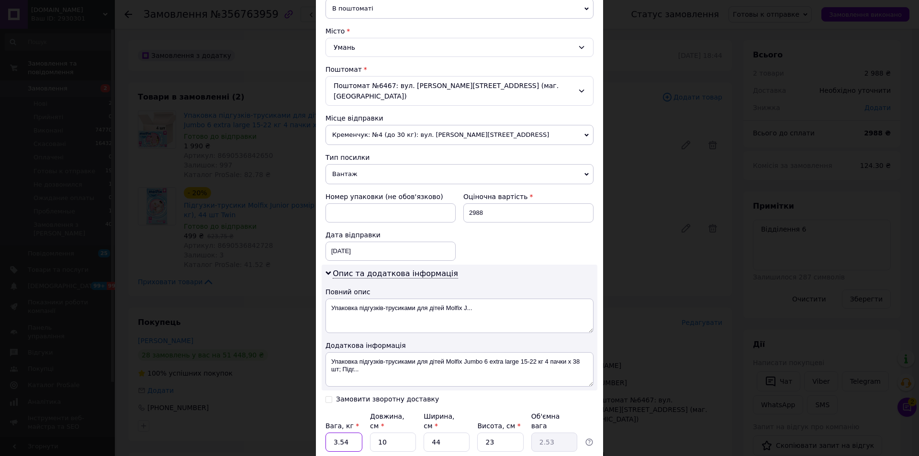
click at [350, 433] on input "3.54" at bounding box center [343, 442] width 37 height 19
type input "10"
click at [401, 433] on input "10" at bounding box center [393, 442] width 46 height 19
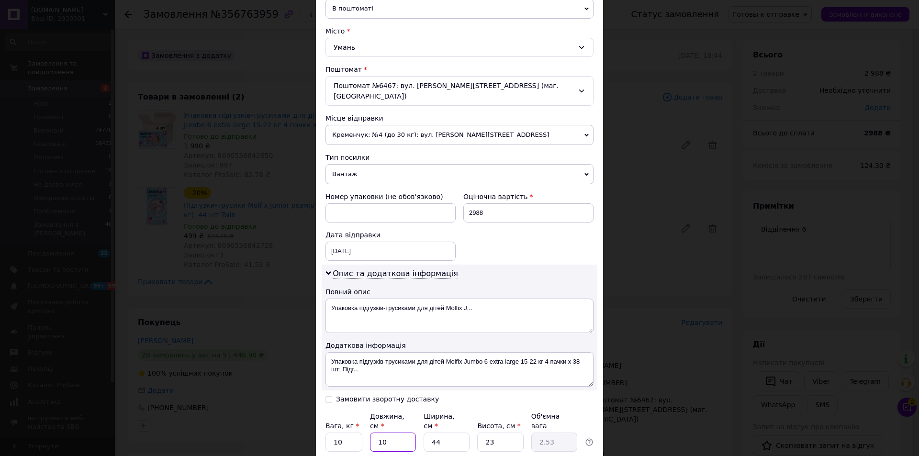
type input "4"
type input "1.01"
type input "45"
type input "11.39"
type input "45"
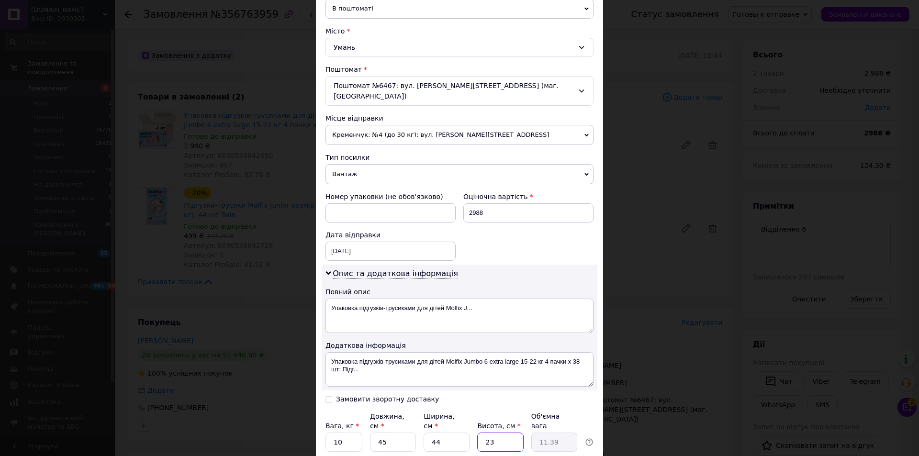
click at [496, 433] on input "23" at bounding box center [500, 442] width 46 height 19
type input "3"
type input "1.49"
type input "35"
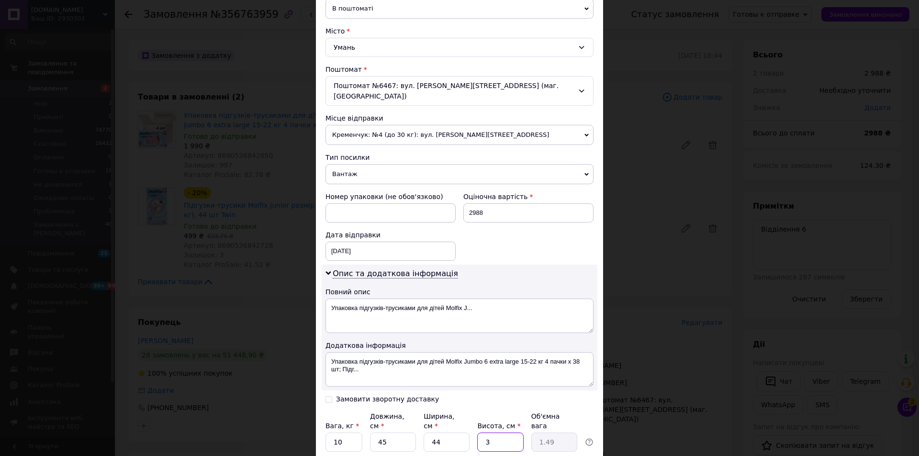
type input "17.33"
type input "3"
type input "1.49"
type input "33"
type input "16.34"
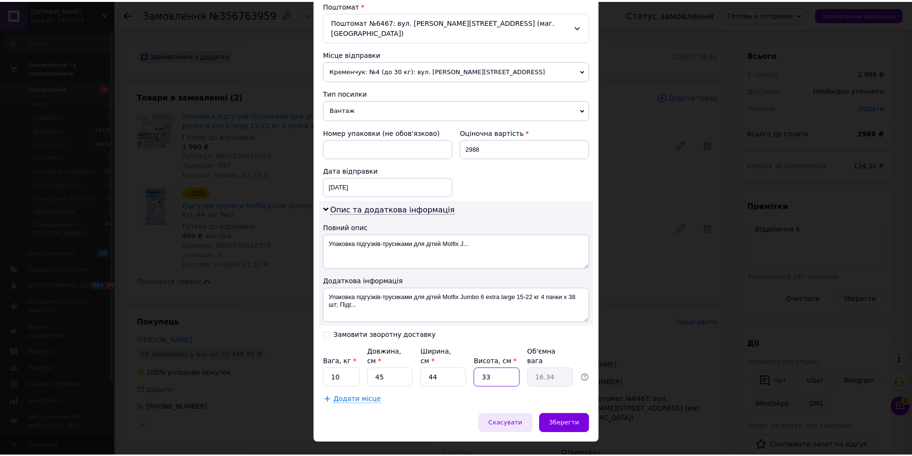
scroll to position [304, 0]
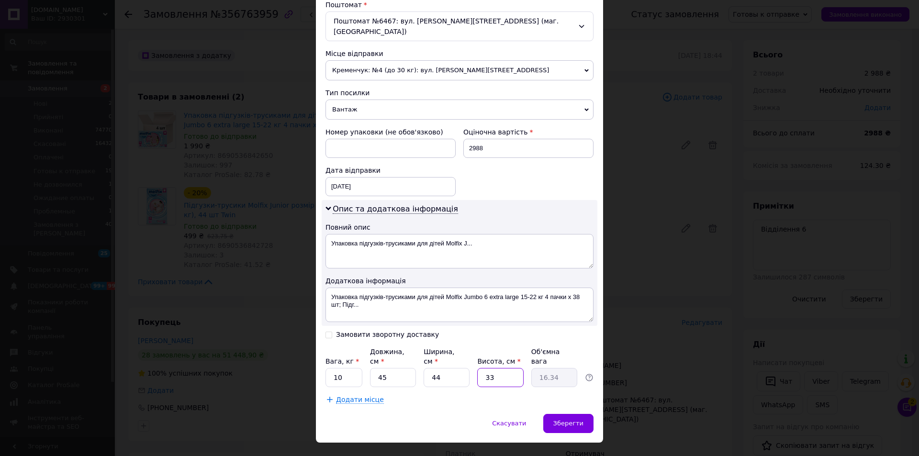
type input "33"
click at [565, 414] on div "Скасувати   Зберегти" at bounding box center [459, 428] width 287 height 29
click at [569, 420] on span "Зберегти" at bounding box center [568, 423] width 30 height 7
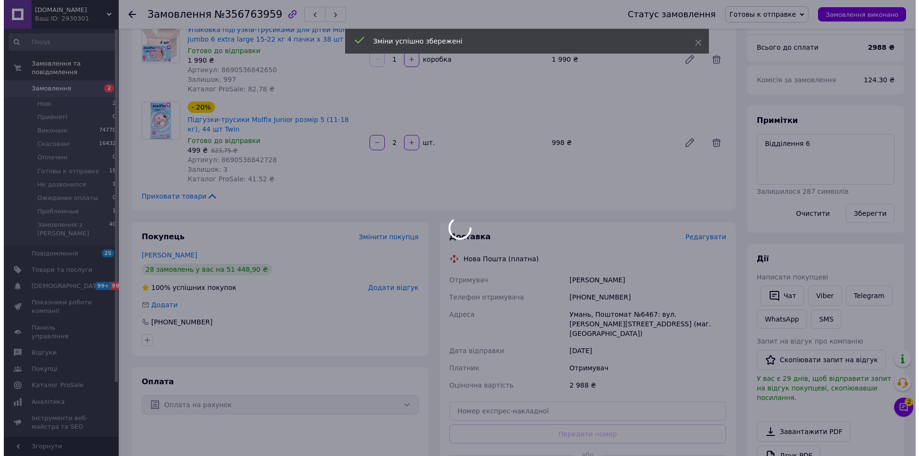
scroll to position [144, 0]
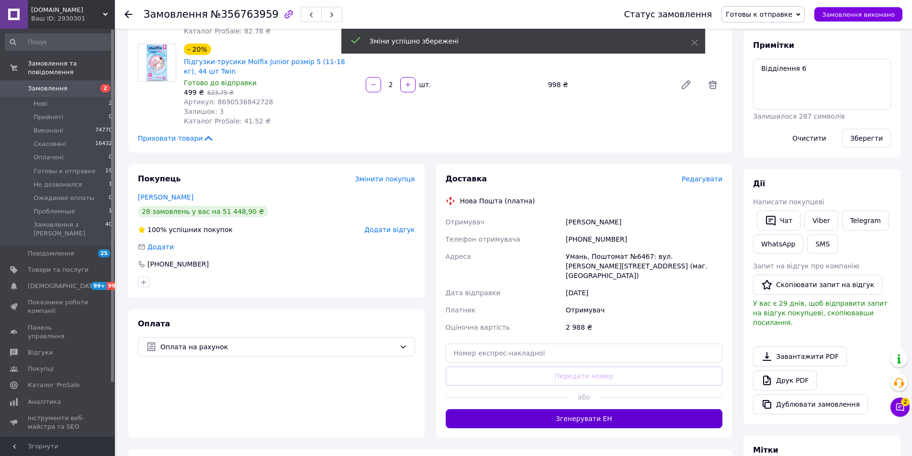
click at [575, 409] on button "Згенерувати ЕН" at bounding box center [584, 418] width 277 height 19
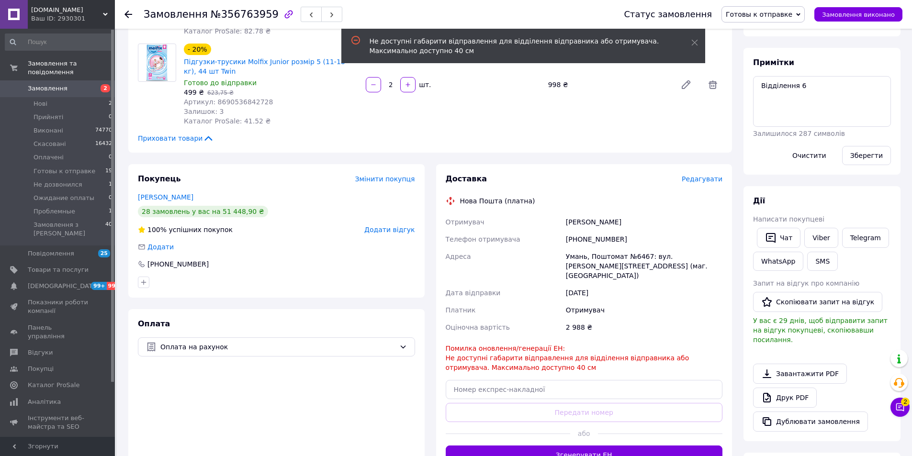
click at [698, 173] on div "Доставка Редагувати Нова Пошта (платна) Отримувач Тарновська Марина Телефон отр…" at bounding box center [584, 319] width 296 height 310
click at [700, 179] on span "Редагувати" at bounding box center [701, 179] width 41 height 8
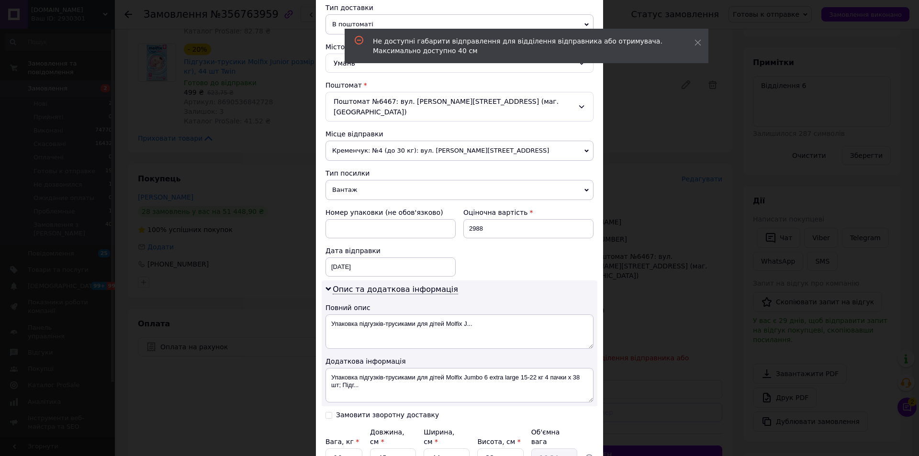
scroll to position [239, 0]
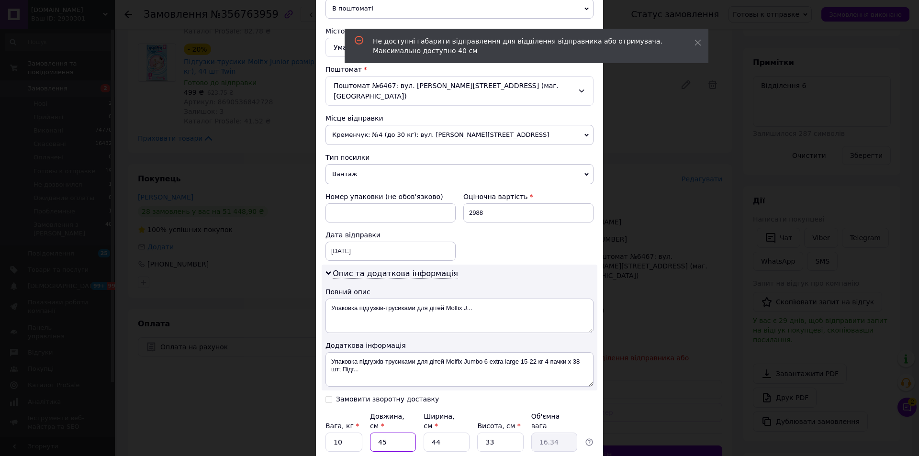
click at [402, 433] on input "45" at bounding box center [393, 442] width 46 height 19
type input "4"
type input "1.45"
type input "40"
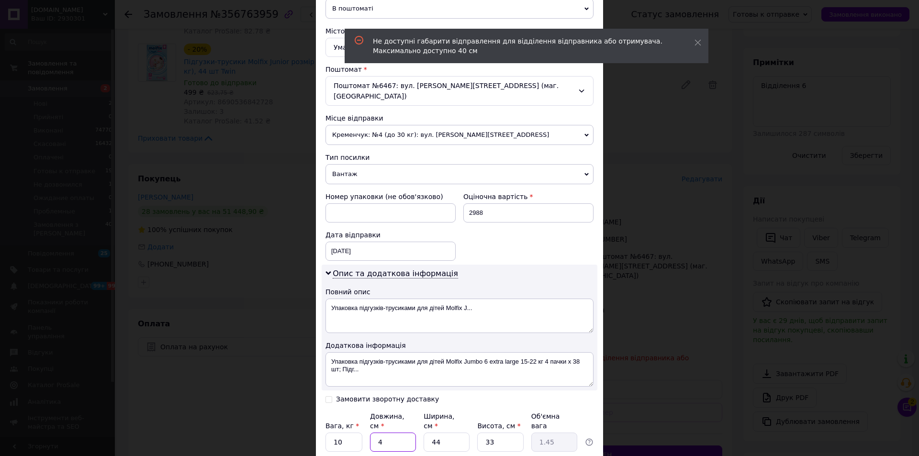
type input "14.52"
type input "40"
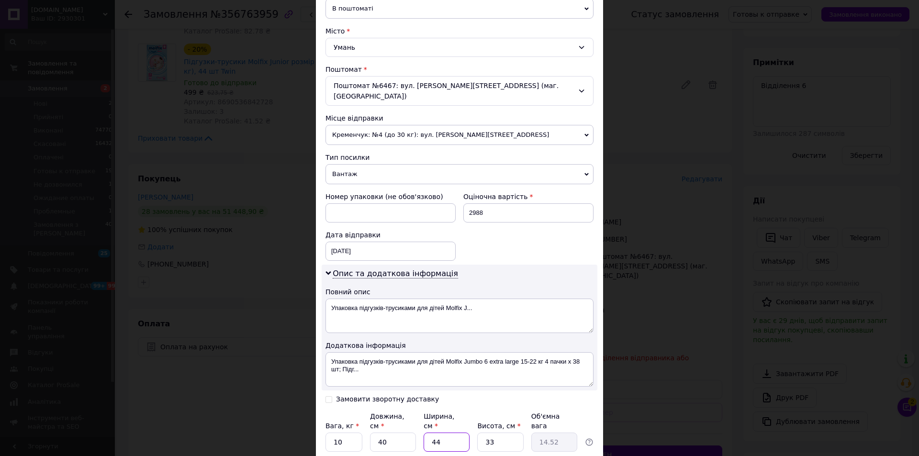
click at [467, 433] on input "44" at bounding box center [447, 442] width 46 height 19
type input "4"
type input "1.32"
type input "40"
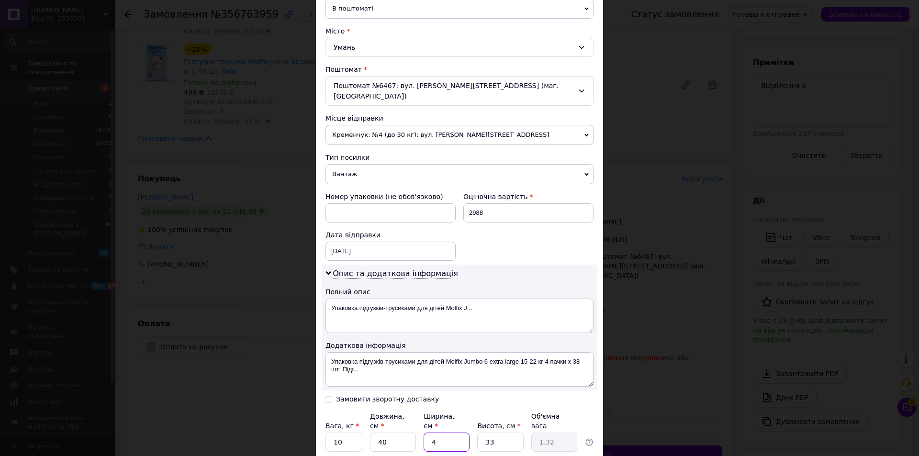
type input "13.2"
type input "400"
type input "132"
type input "40"
type input "13.2"
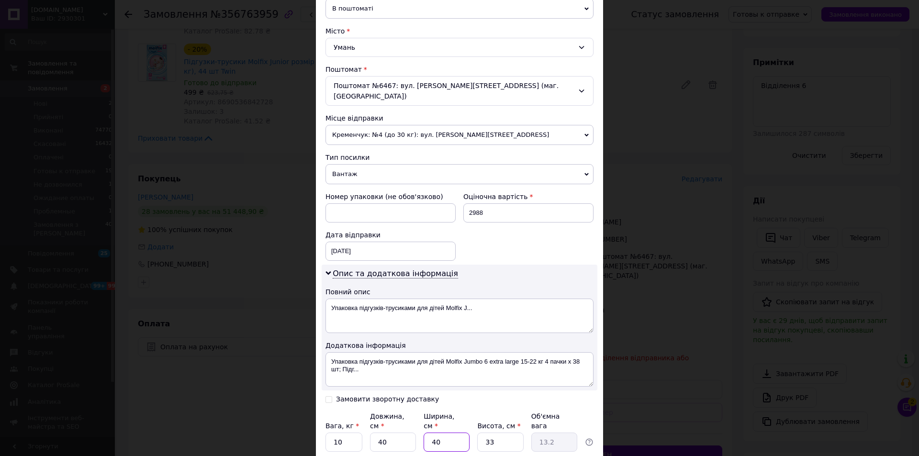
type input "40"
click at [496, 433] on input "33" at bounding box center [500, 442] width 46 height 19
type input "4"
type input "1.6"
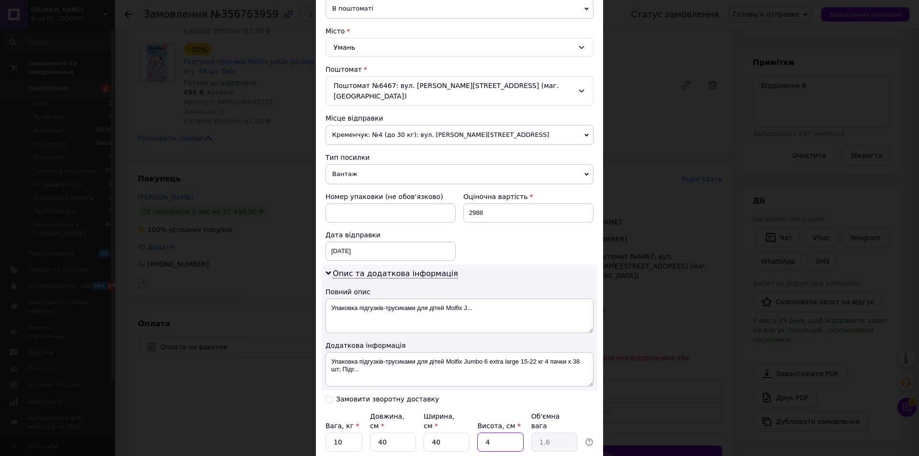
type input "40"
type input "16"
type input "40"
click at [386, 433] on input "40" at bounding box center [393, 442] width 46 height 19
click at [357, 89] on div "Поштомат №6467: вул. Садова, 15 (маг. Делві)" at bounding box center [459, 91] width 268 height 30
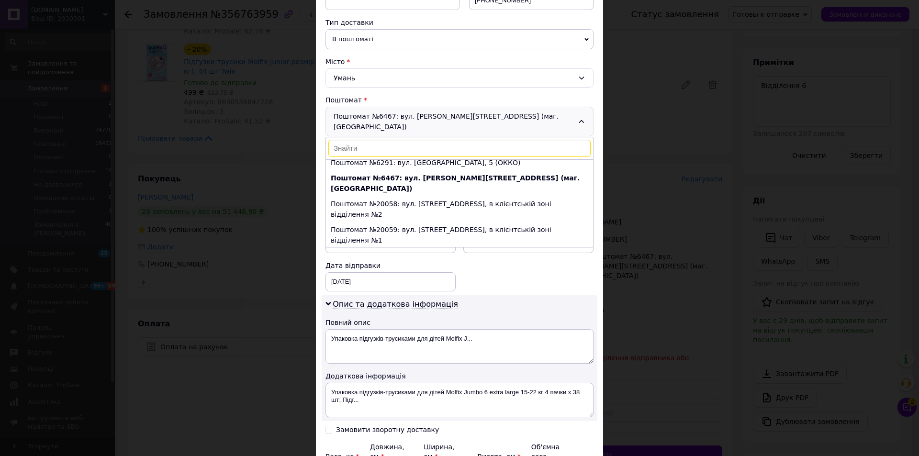
scroll to position [191, 0]
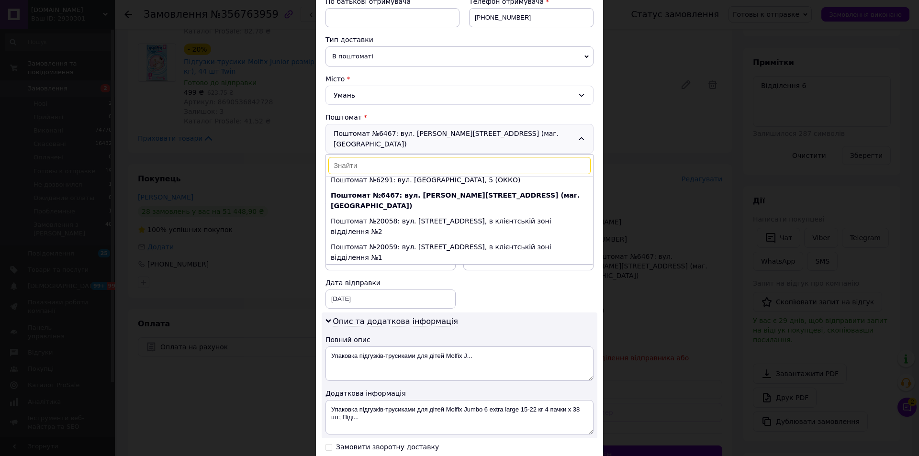
click at [369, 61] on span "В поштоматі" at bounding box center [459, 56] width 268 height 20
click at [368, 77] on li "У відділенні" at bounding box center [459, 75] width 268 height 14
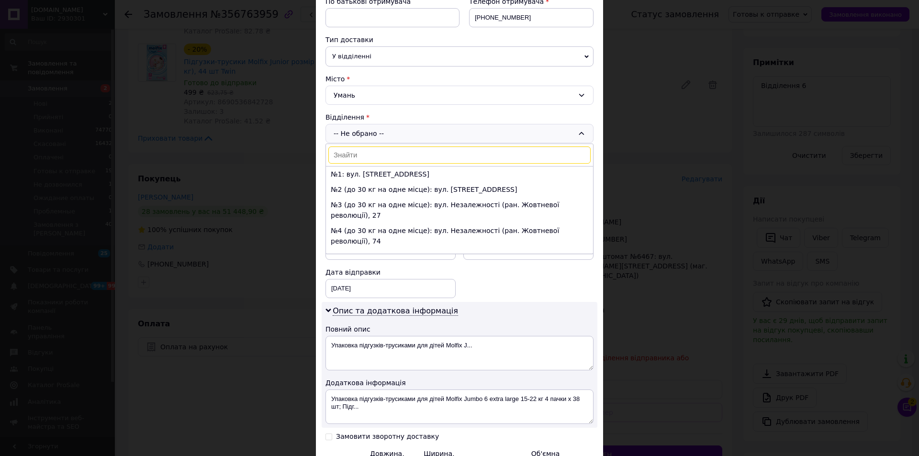
click at [371, 264] on li "№6 (до 30 кг на одне місце): вул. Захисників України, 27" at bounding box center [459, 271] width 267 height 15
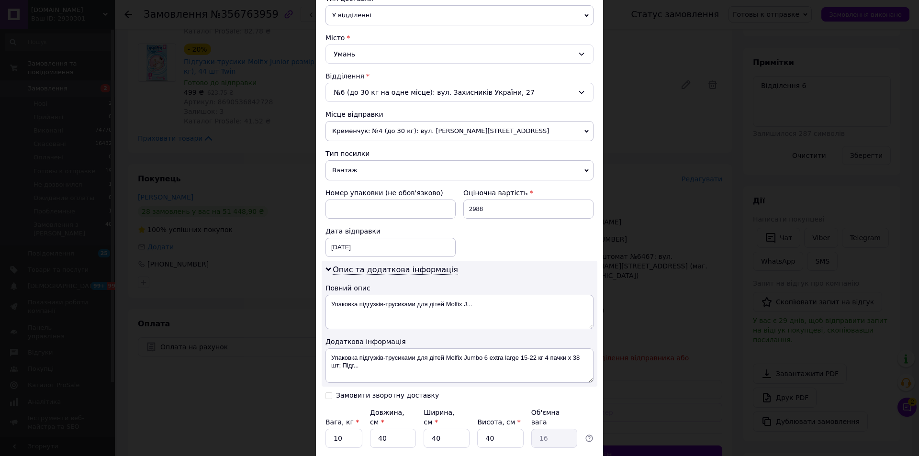
scroll to position [304, 0]
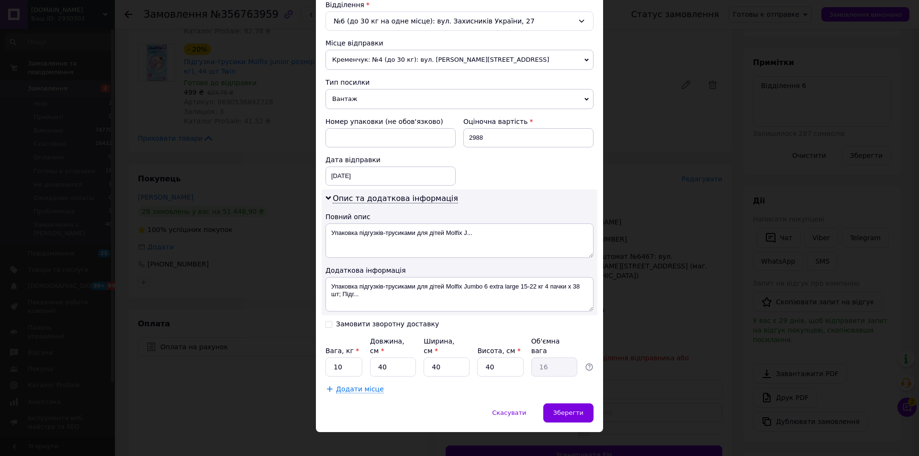
click at [385, 368] on div "Платник Отримувач Відправник Прізвище отримувача Тарновська Ім'я отримувача Мар…" at bounding box center [459, 100] width 268 height 587
click at [391, 360] on input "40" at bounding box center [393, 366] width 46 height 19
click at [392, 360] on input "40" at bounding box center [393, 366] width 46 height 19
type input "4"
type input "1.6"
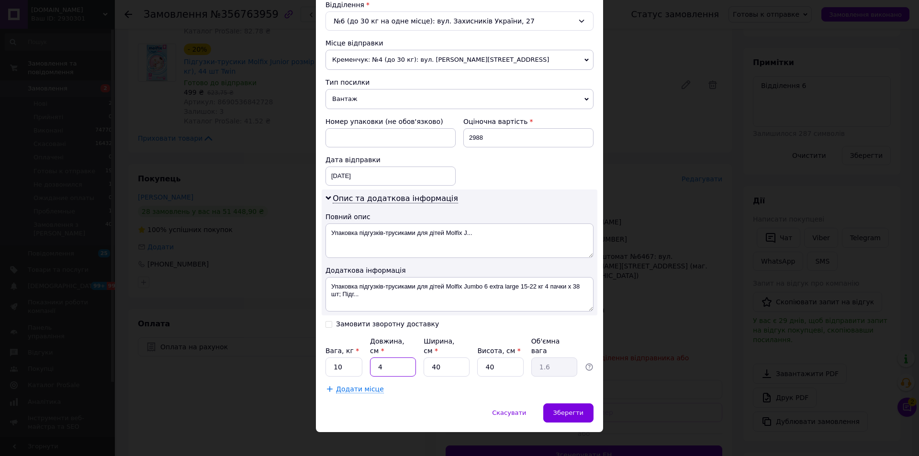
type input "45"
type input "18"
type input "45"
click at [438, 359] on input "40" at bounding box center [447, 366] width 46 height 19
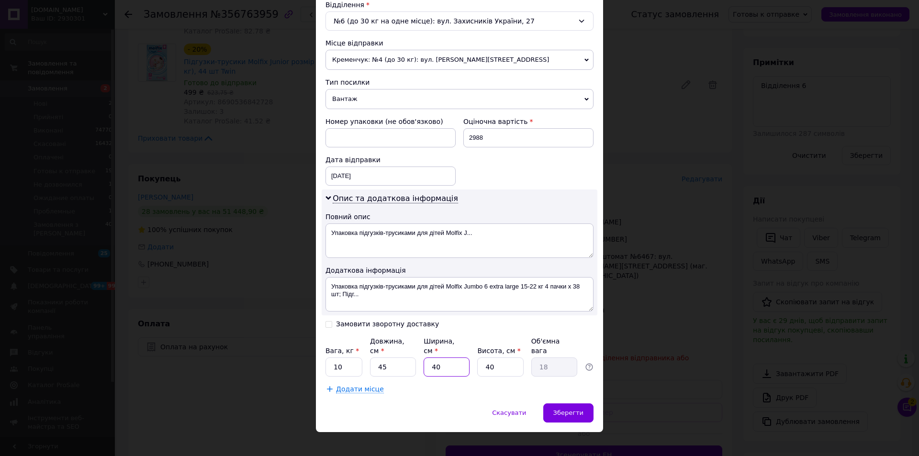
type input "3"
type input "1.35"
type input "35"
type input "15.75"
type input "35"
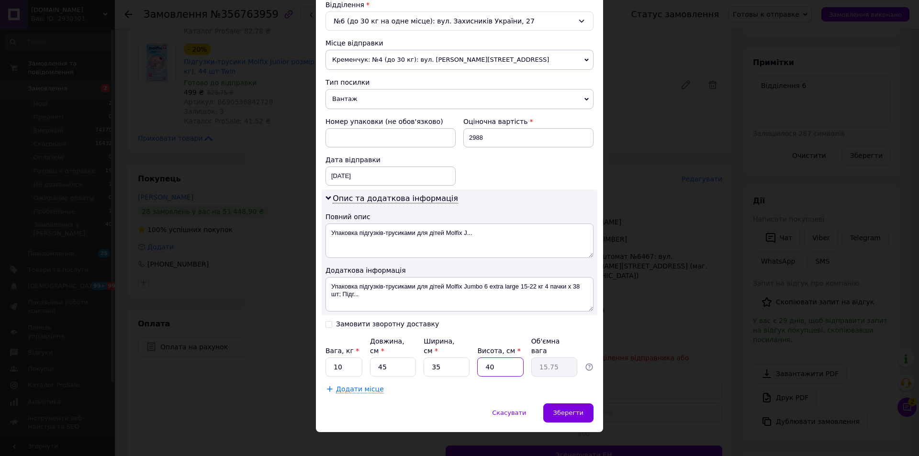
click at [496, 358] on input "40" at bounding box center [500, 366] width 46 height 19
type input "4"
type input "1.58"
type input "44"
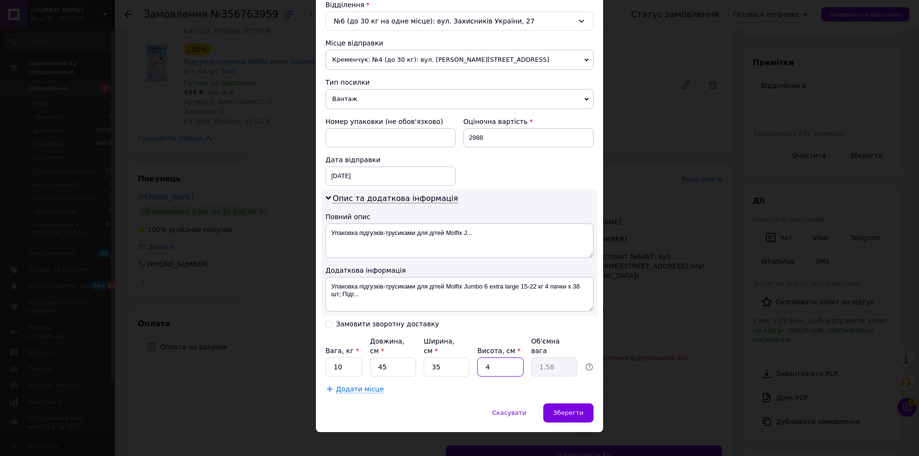
type input "17.33"
type input "44"
click at [553, 403] on div "Зберегти" at bounding box center [568, 412] width 50 height 19
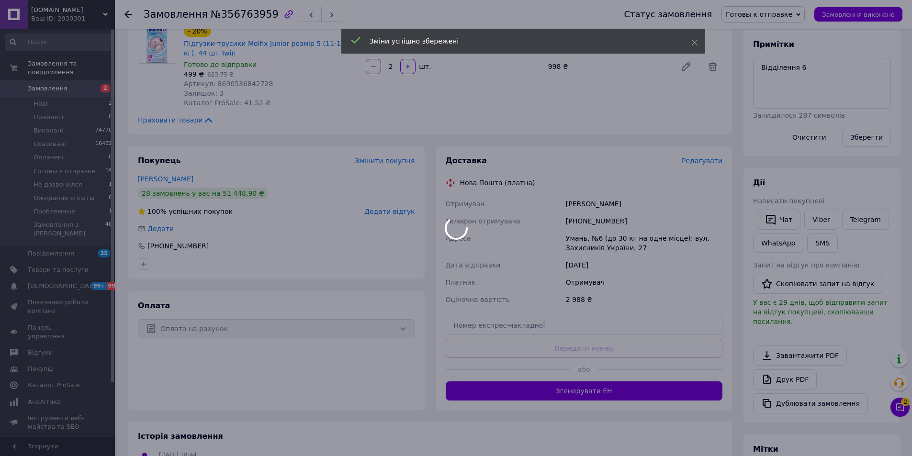
scroll to position [191, 0]
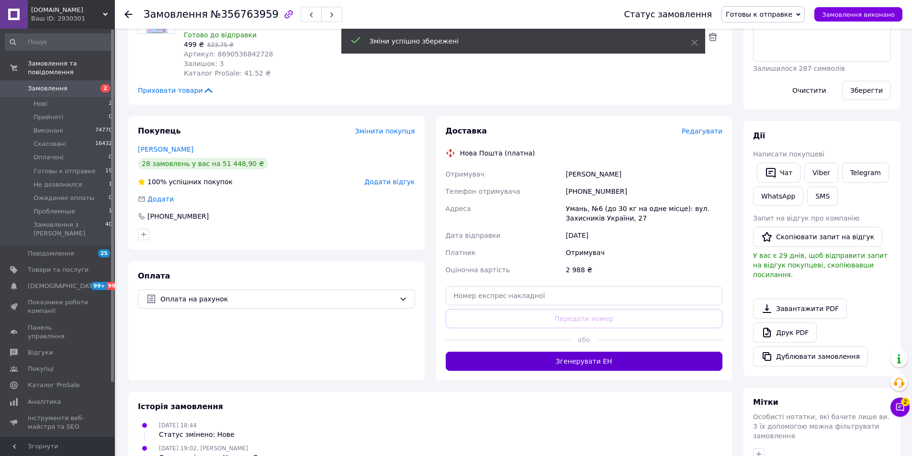
click at [599, 363] on button "Згенерувати ЕН" at bounding box center [584, 361] width 277 height 19
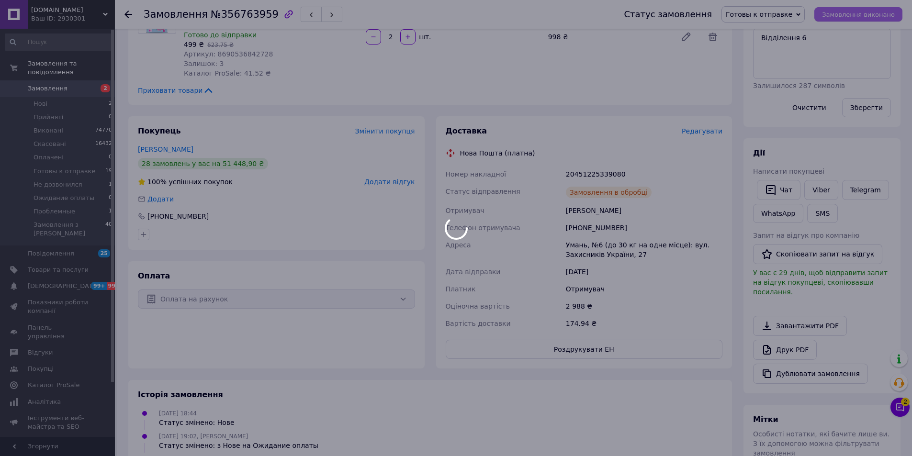
click at [875, 16] on div at bounding box center [456, 228] width 912 height 456
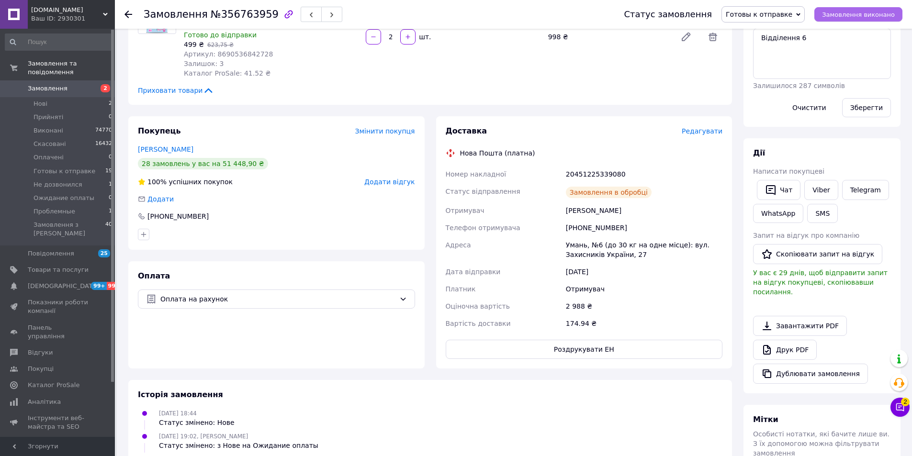
click at [875, 16] on span "Замовлення виконано" at bounding box center [858, 14] width 73 height 7
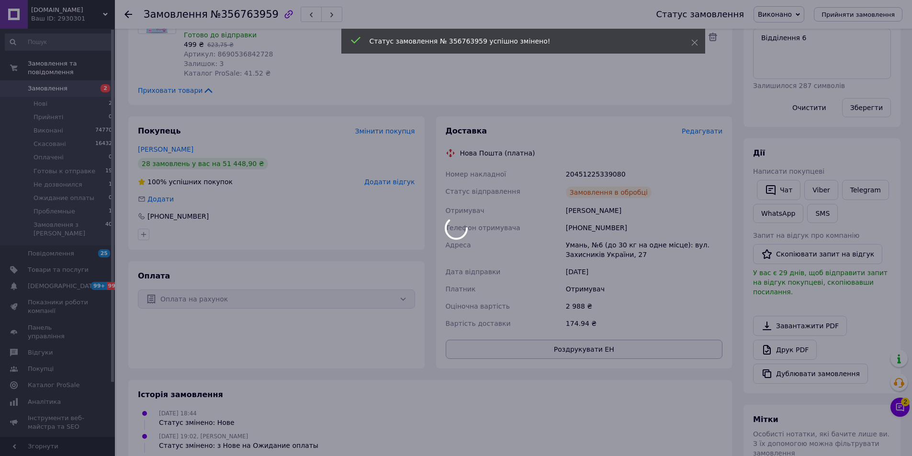
click at [585, 355] on div at bounding box center [456, 228] width 912 height 456
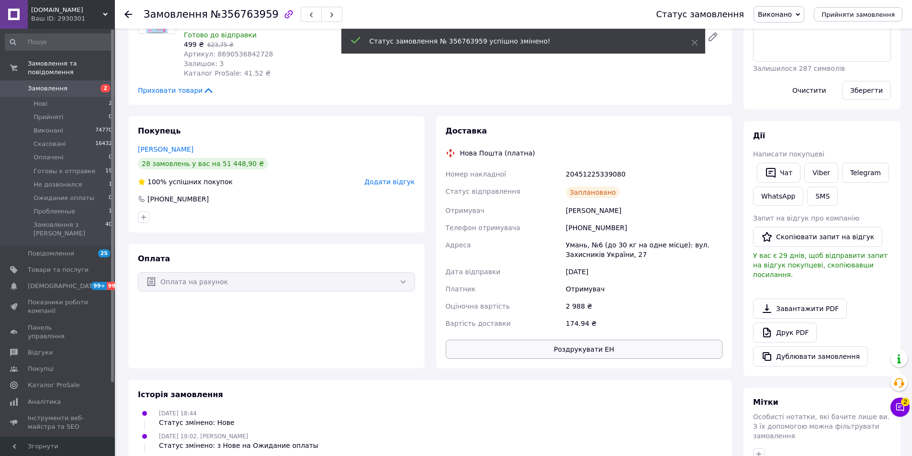
click at [592, 355] on button "Роздрукувати ЕН" at bounding box center [584, 349] width 277 height 19
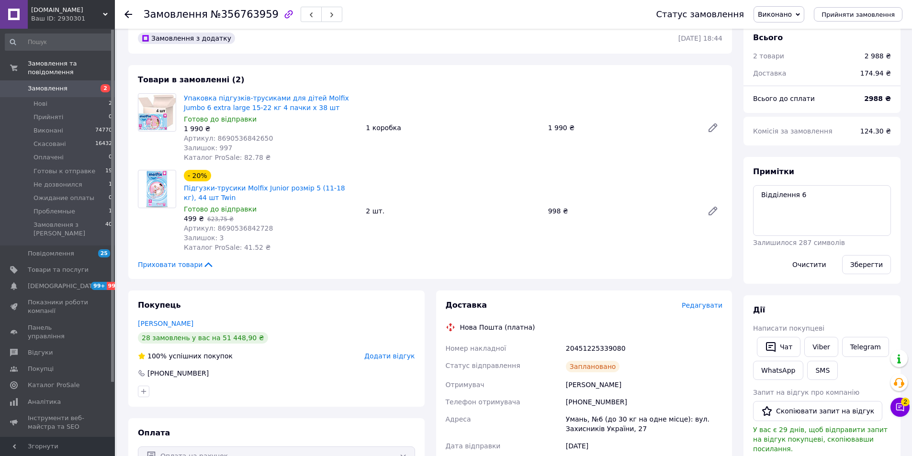
scroll to position [0, 0]
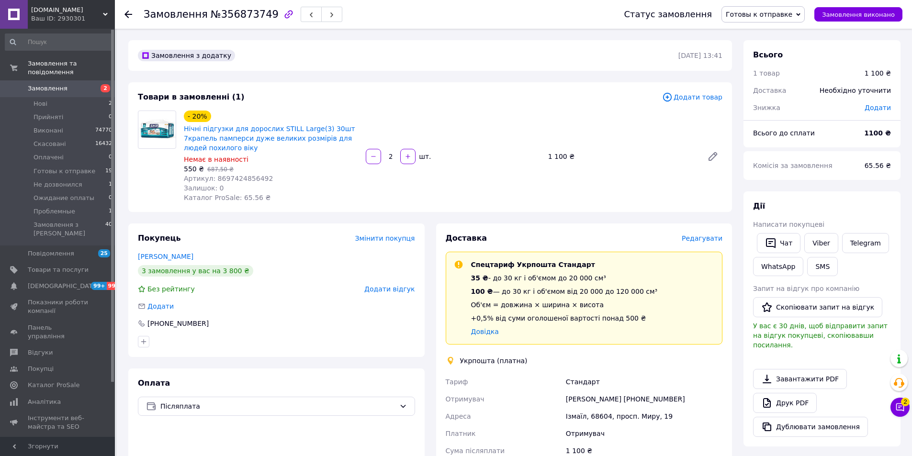
click at [708, 236] on span "Редагувати" at bounding box center [701, 238] width 41 height 8
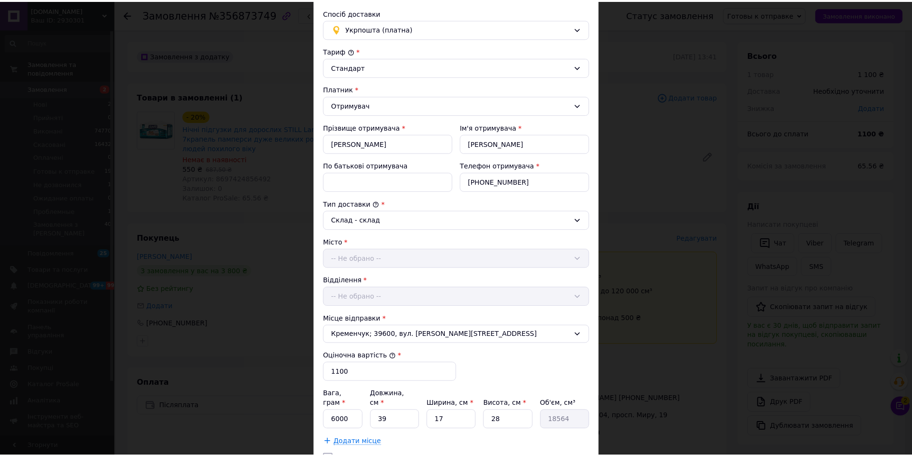
scroll to position [232, 0]
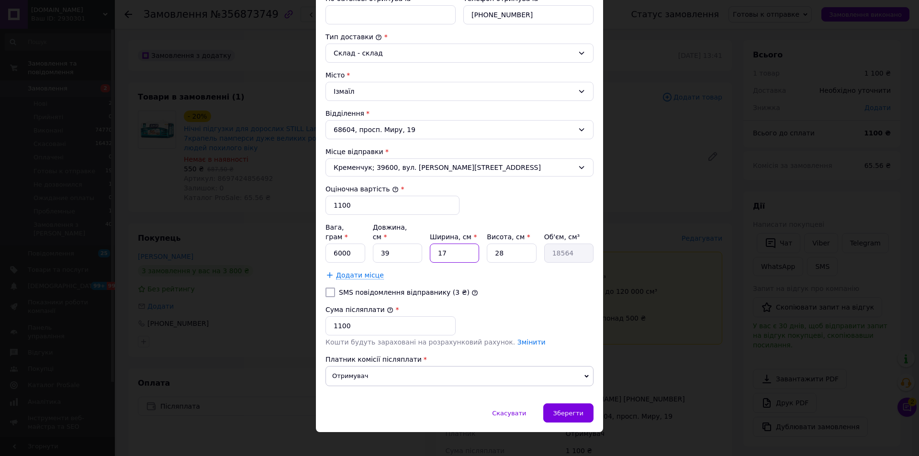
click at [460, 244] on input "17" at bounding box center [454, 253] width 49 height 19
type input "1"
type input "1092"
type input "19"
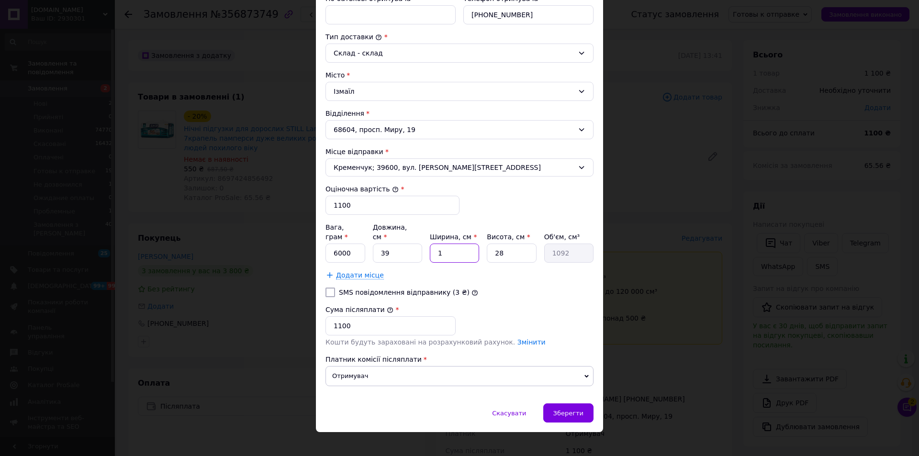
type input "20748"
type input "1"
type input "1092"
type input "18"
type input "19656"
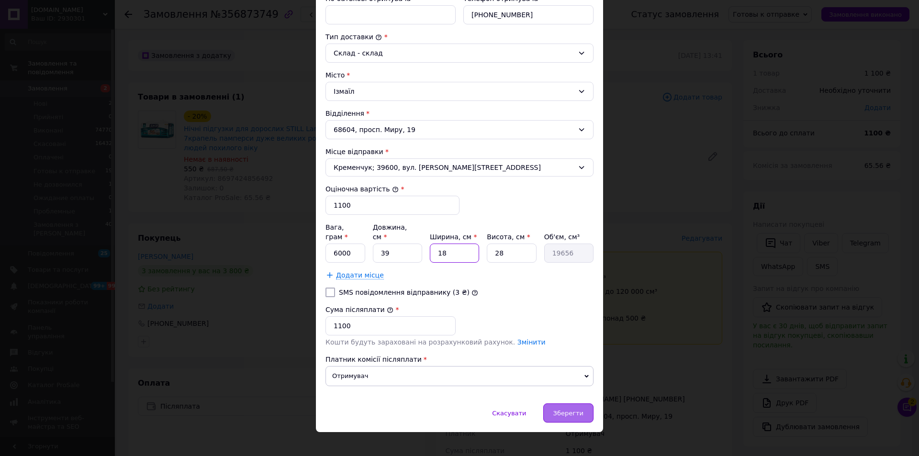
type input "18"
click at [569, 410] on span "Зберегти" at bounding box center [568, 413] width 30 height 7
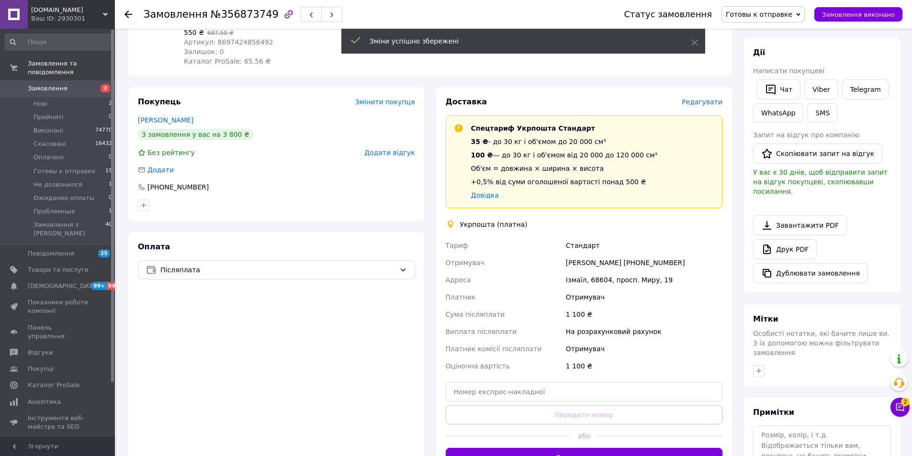
scroll to position [191, 0]
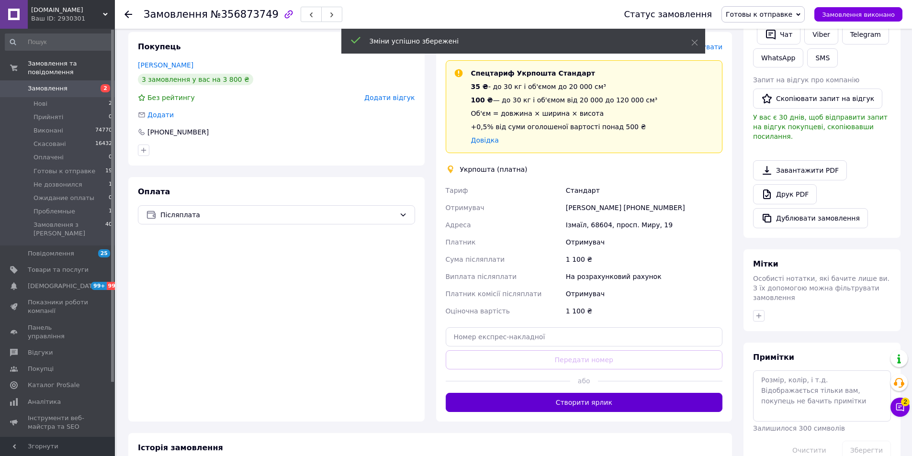
click at [573, 393] on button "Створити ярлик" at bounding box center [584, 402] width 277 height 19
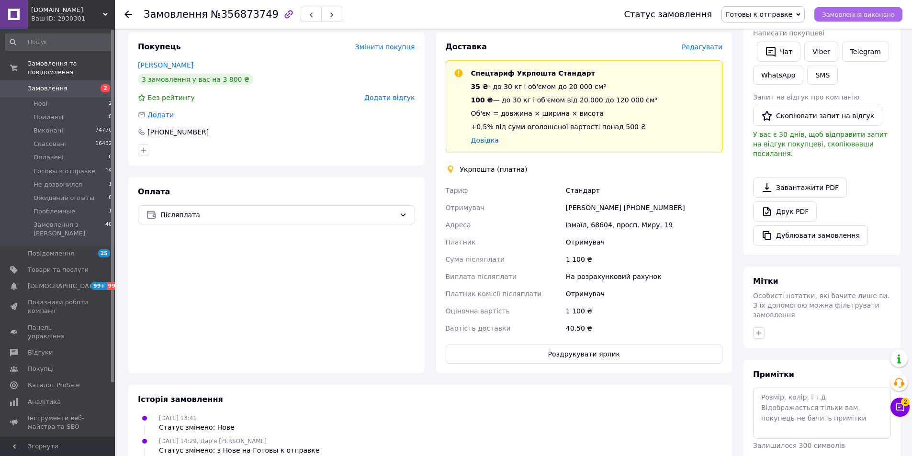
click at [868, 19] on button "Замовлення виконано" at bounding box center [858, 14] width 88 height 14
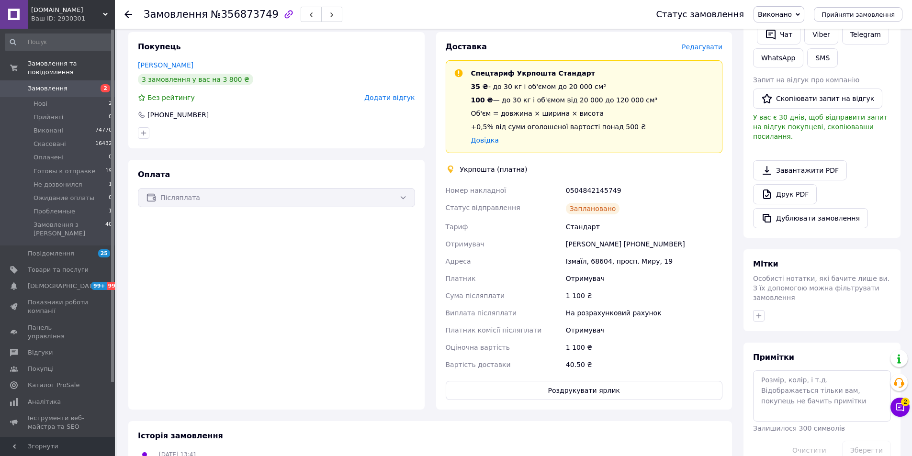
click at [588, 397] on button "Роздрукувати ярлик" at bounding box center [584, 390] width 277 height 19
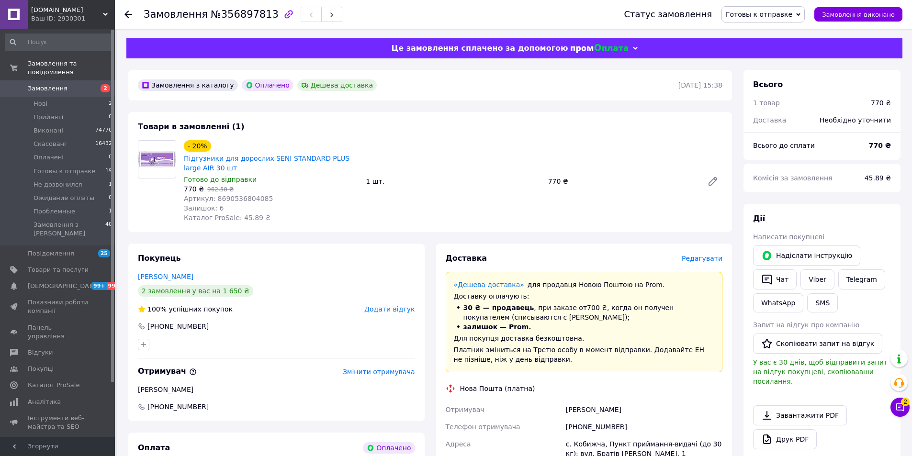
click at [705, 260] on span "Редагувати" at bounding box center [701, 259] width 41 height 8
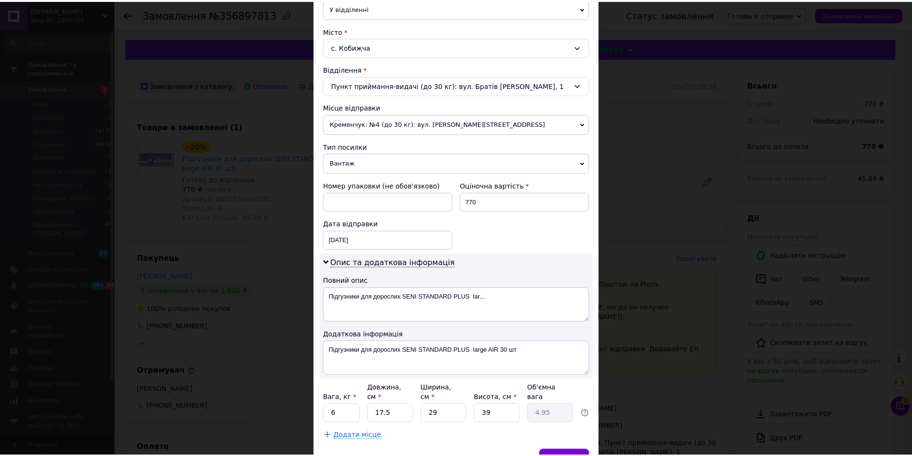
scroll to position [287, 0]
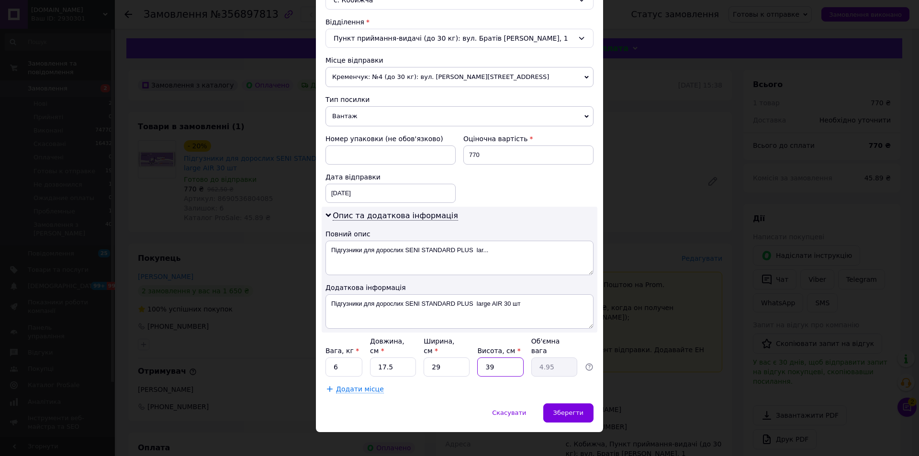
click at [513, 357] on input "39" at bounding box center [500, 366] width 46 height 19
type input "4"
type input "0.51"
type input "45"
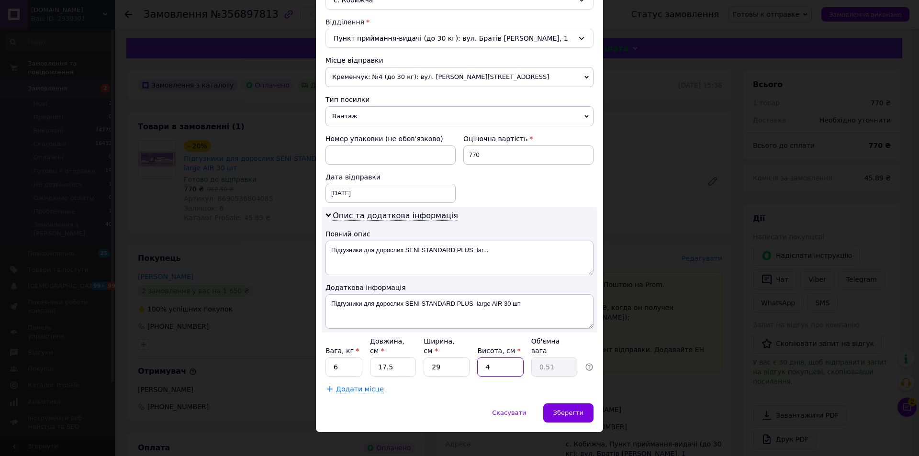
type input "5.71"
type input "45"
click at [408, 357] on input "17.5" at bounding box center [393, 366] width 46 height 19
type input "2"
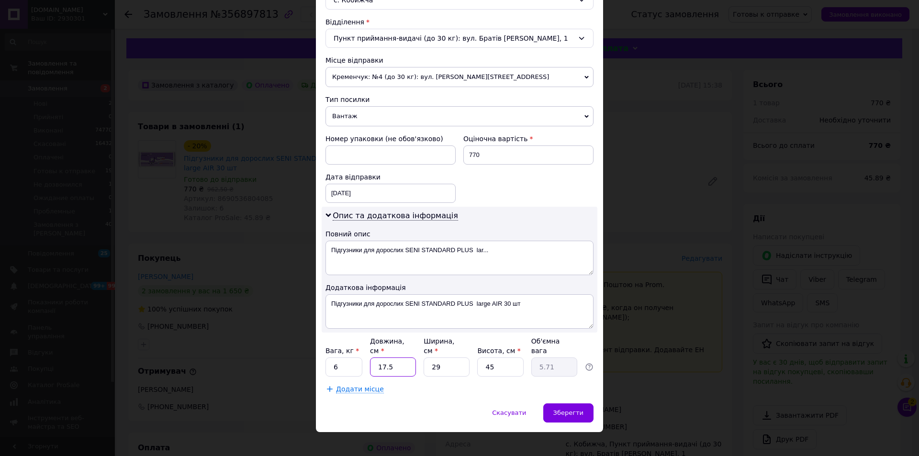
type input "0.65"
type input "20"
type input "6.53"
type input "20"
click at [578, 409] on span "Зберегти" at bounding box center [568, 412] width 30 height 7
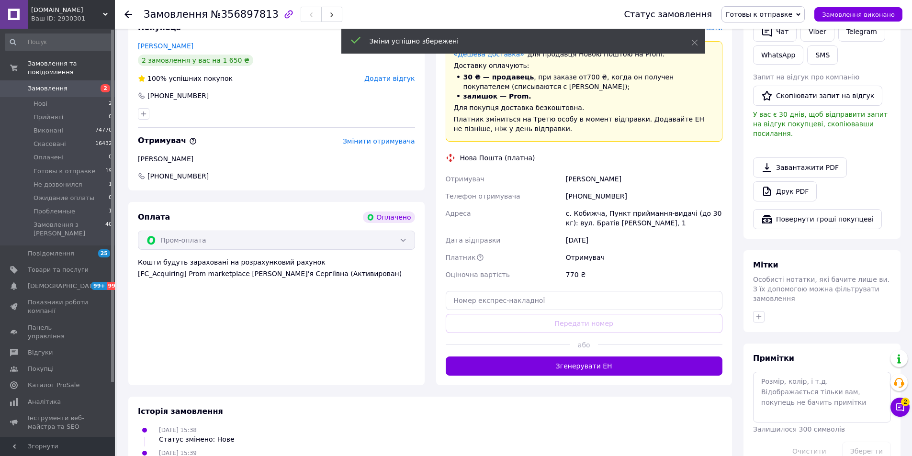
scroll to position [239, 0]
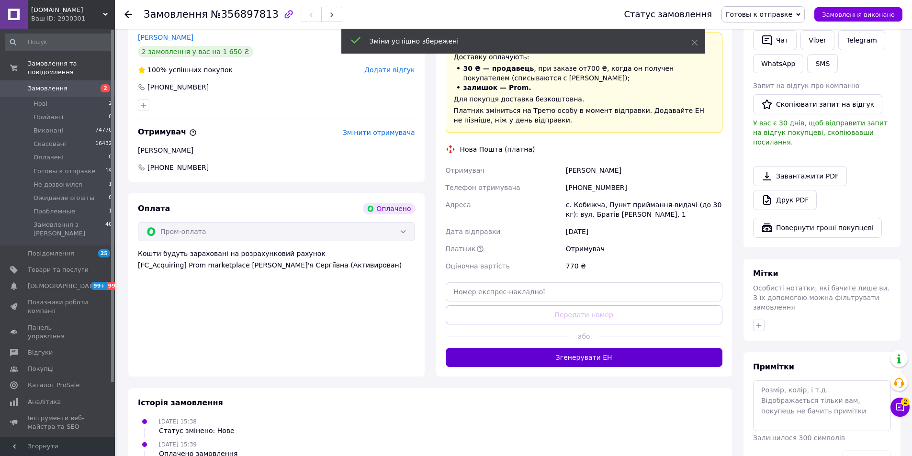
click at [593, 364] on button "Згенерувати ЕН" at bounding box center [584, 357] width 277 height 19
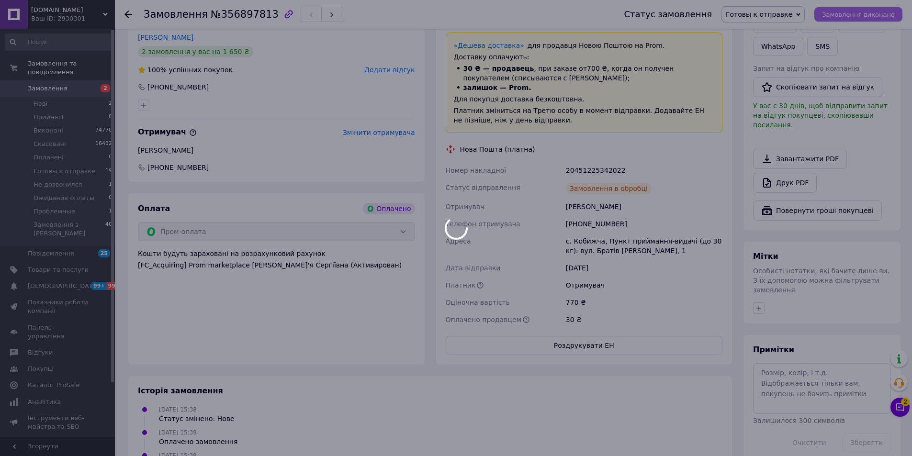
click at [852, 17] on div at bounding box center [456, 228] width 912 height 456
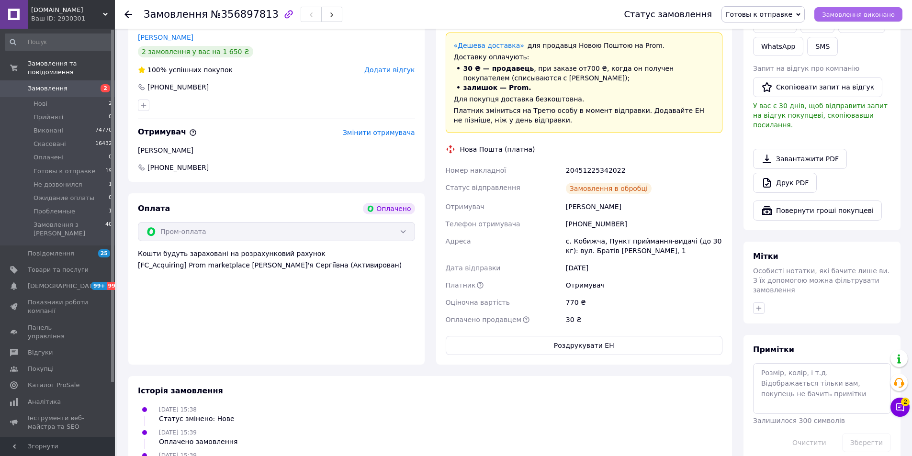
click at [852, 17] on span "Замовлення виконано" at bounding box center [858, 14] width 73 height 7
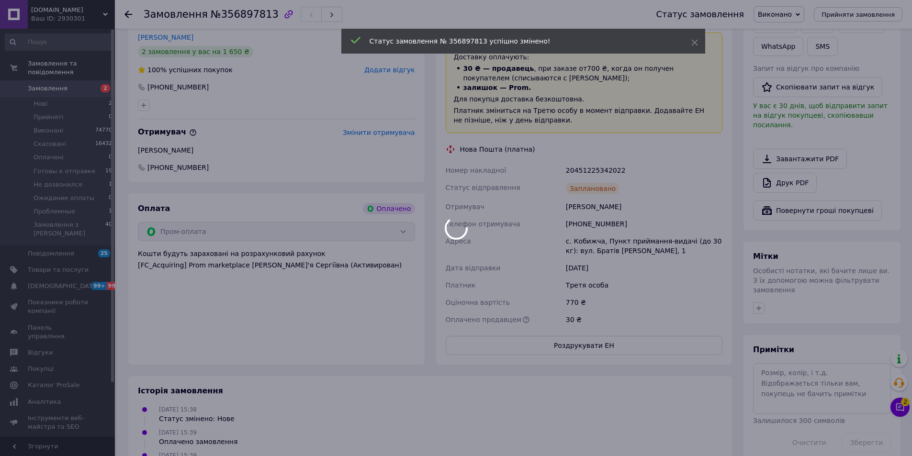
drag, startPoint x: 566, startPoint y: 347, endPoint x: 584, endPoint y: 347, distance: 18.2
click at [568, 346] on div at bounding box center [456, 228] width 912 height 456
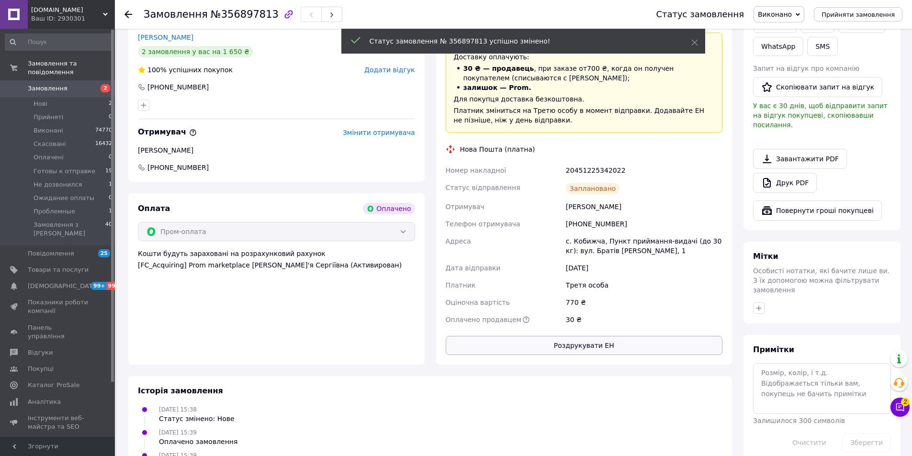
click at [584, 346] on button "Роздрукувати ЕН" at bounding box center [584, 345] width 277 height 19
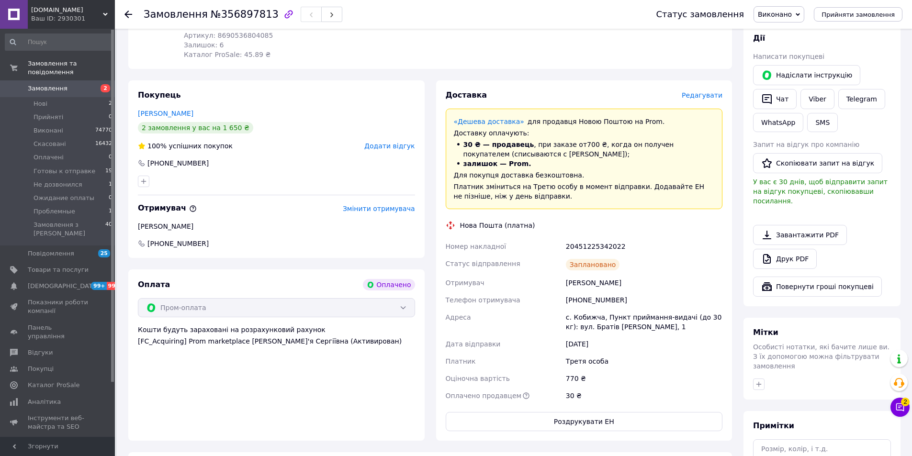
scroll to position [191, 0]
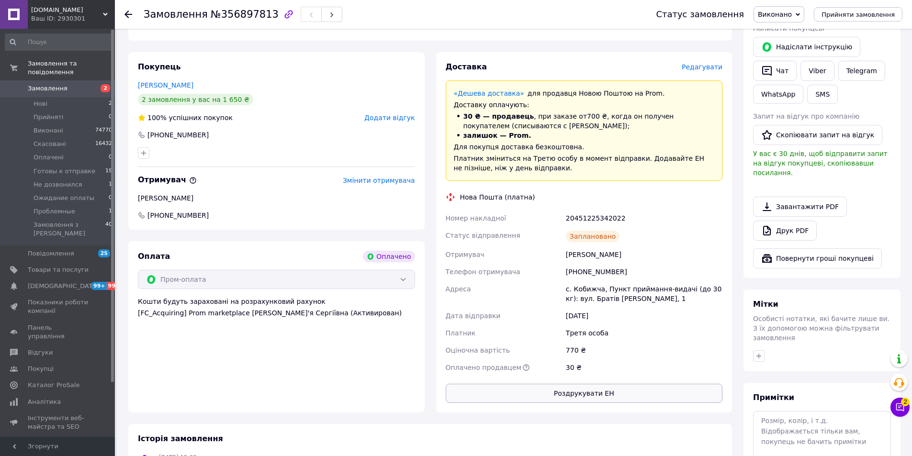
click at [591, 393] on button "Роздрукувати ЕН" at bounding box center [584, 393] width 277 height 19
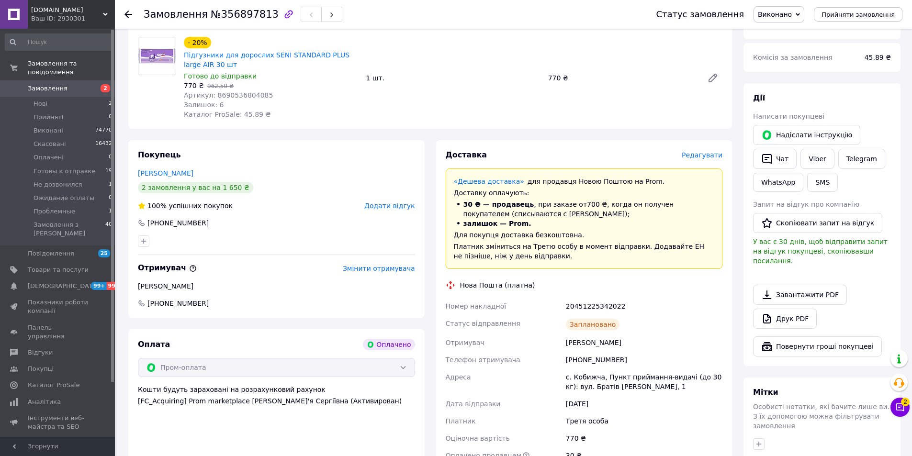
scroll to position [0, 0]
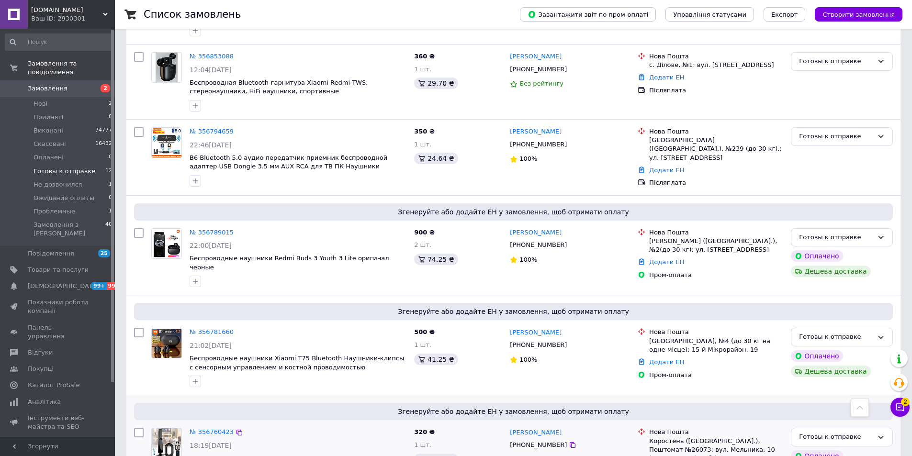
scroll to position [502, 0]
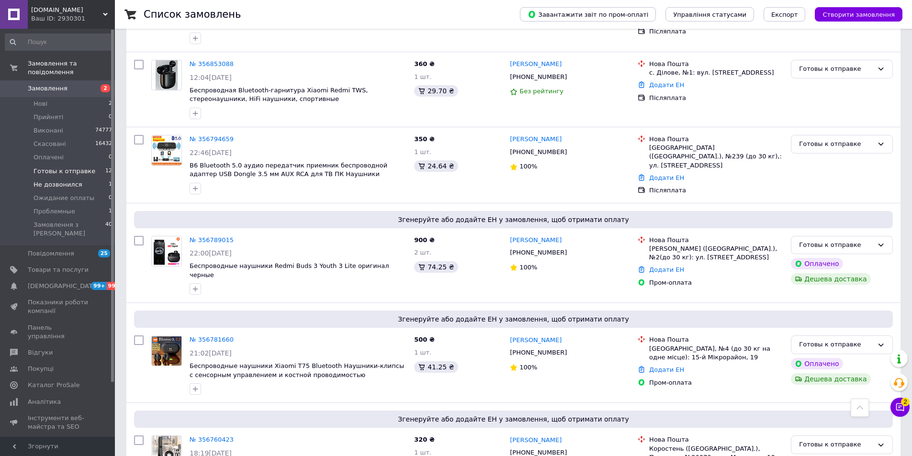
click at [89, 178] on li "Не дозвонился 1" at bounding box center [59, 184] width 118 height 13
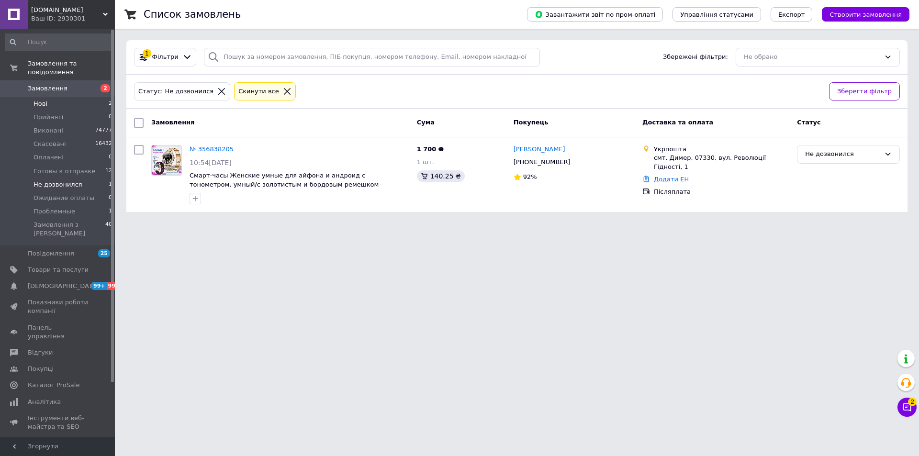
click at [90, 97] on li "Нові 2" at bounding box center [59, 103] width 118 height 13
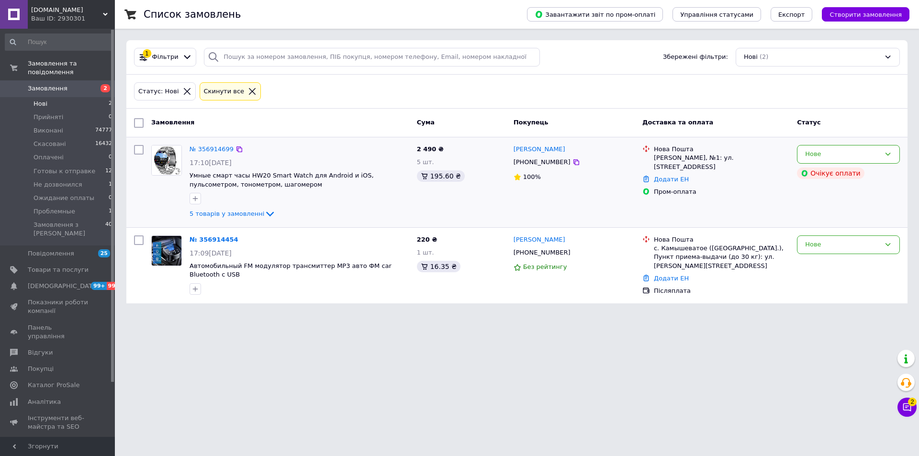
click at [169, 168] on img at bounding box center [167, 160] width 30 height 30
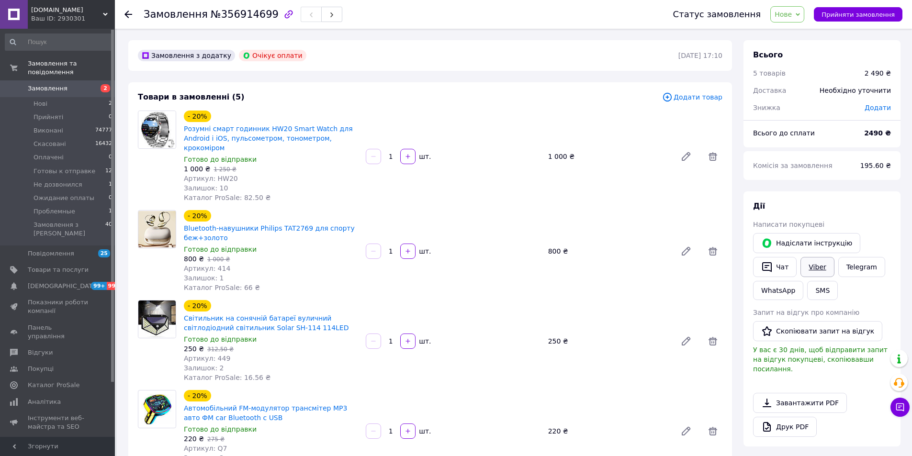
click at [809, 264] on link "Viber" at bounding box center [816, 267] width 33 height 20
click at [791, 17] on span "Нове" at bounding box center [782, 15] width 17 height 8
click at [795, 37] on li "Прийнято" at bounding box center [805, 33] width 71 height 14
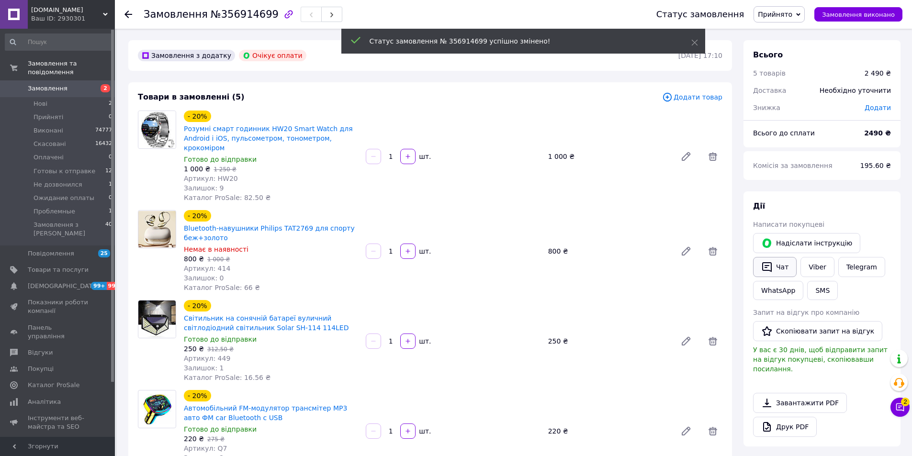
drag, startPoint x: 779, startPoint y: 270, endPoint x: 772, endPoint y: 275, distance: 7.8
click at [779, 269] on button "Чат" at bounding box center [775, 267] width 44 height 20
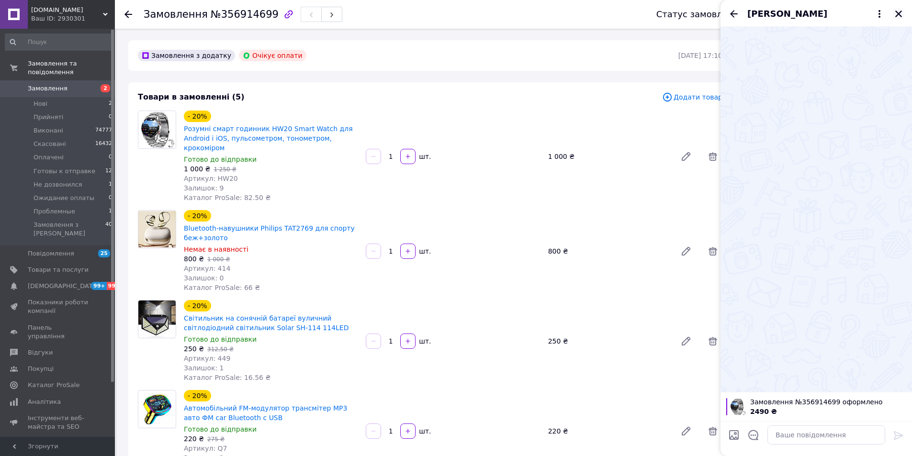
click at [893, 13] on button "Закрити" at bounding box center [897, 13] width 11 height 11
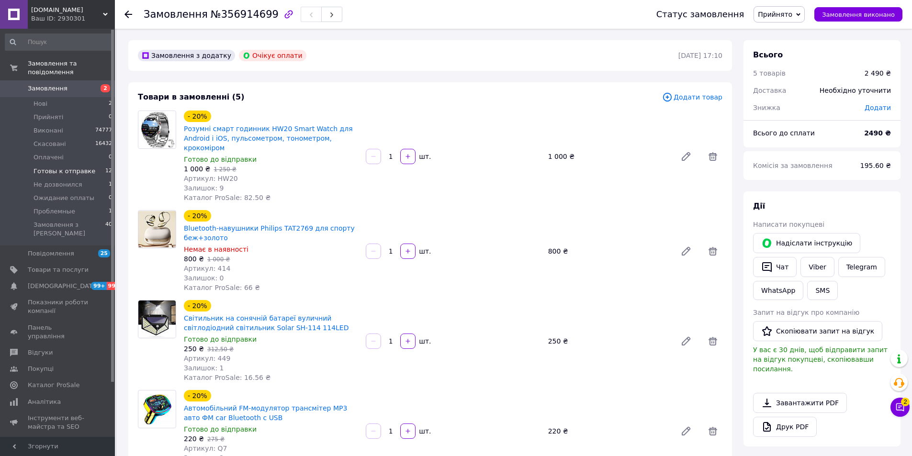
click at [78, 167] on span "Готовы к отправке" at bounding box center [64, 171] width 62 height 9
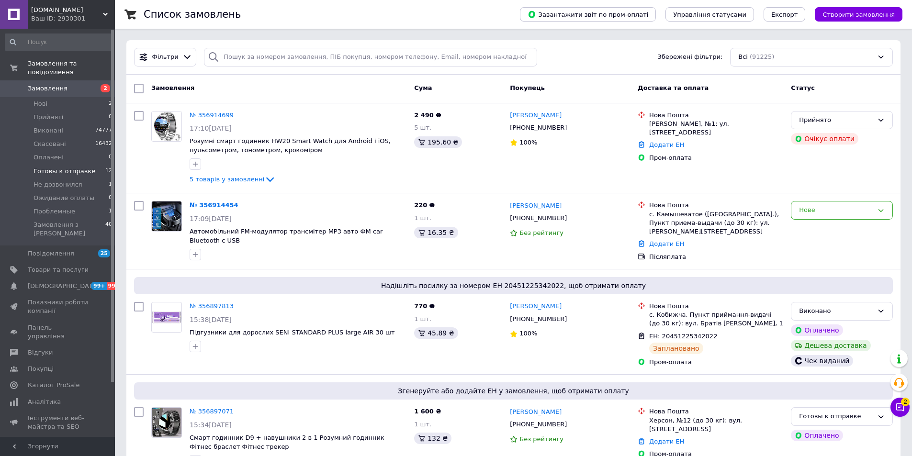
click at [85, 167] on span "Готовы к отправке" at bounding box center [64, 171] width 62 height 9
click at [90, 165] on li "Готовы к отправке 13" at bounding box center [59, 171] width 118 height 13
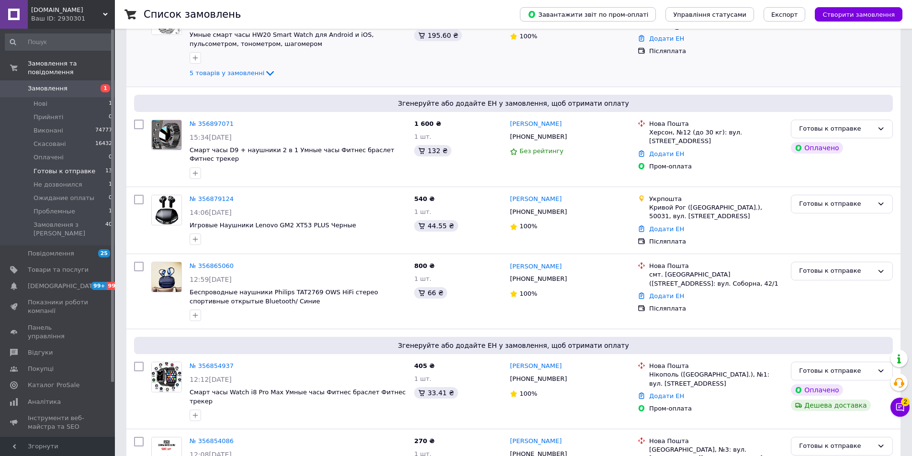
scroll to position [144, 0]
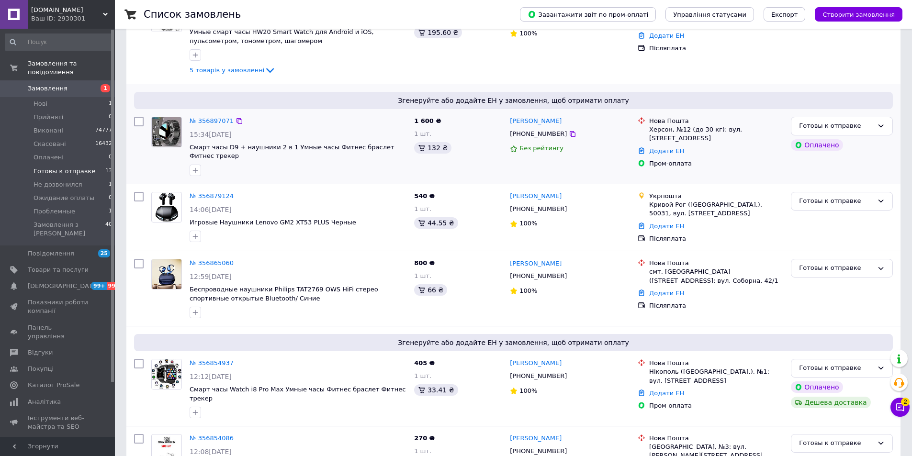
drag, startPoint x: 159, startPoint y: 137, endPoint x: 166, endPoint y: 168, distance: 31.7
drag, startPoint x: 159, startPoint y: 201, endPoint x: 167, endPoint y: 252, distance: 51.8
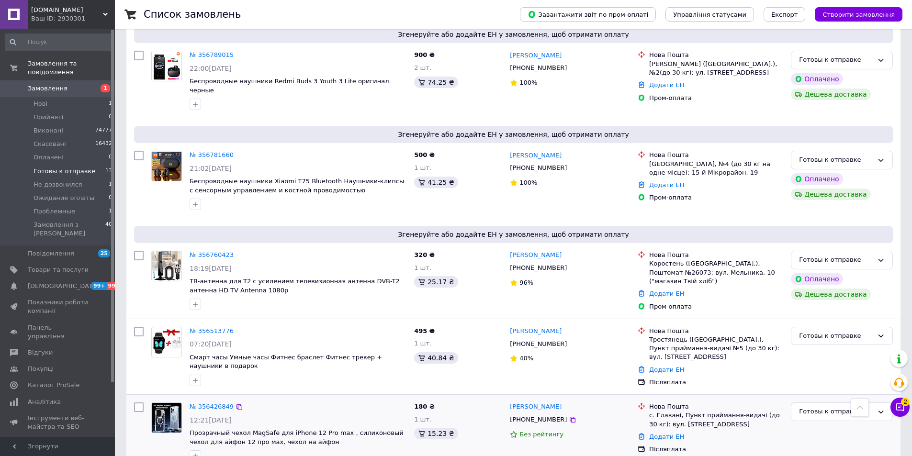
scroll to position [784, 0]
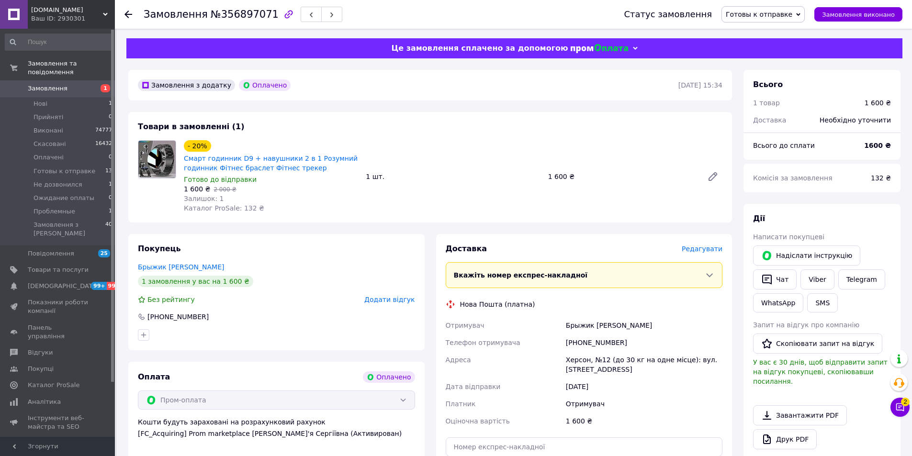
click at [707, 246] on span "Редагувати" at bounding box center [701, 249] width 41 height 8
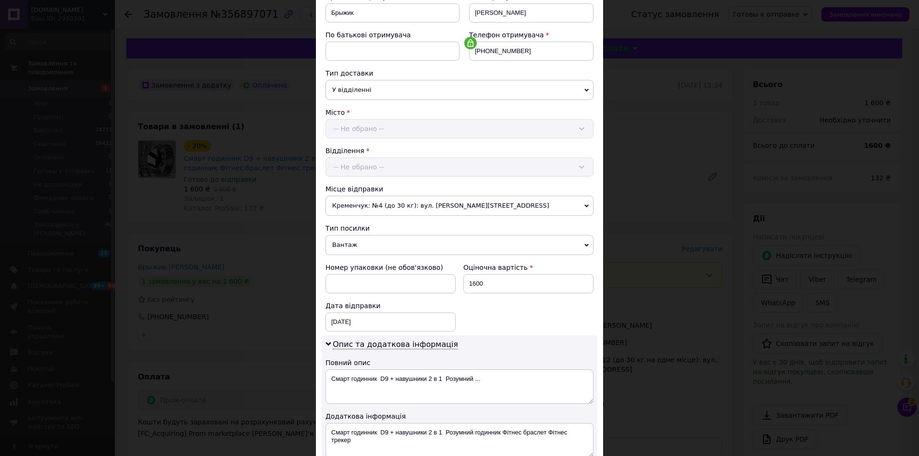
scroll to position [191, 0]
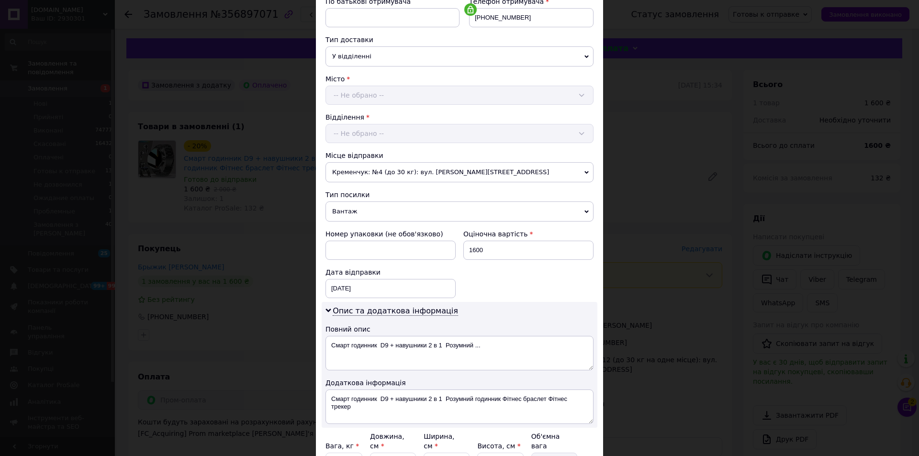
drag, startPoint x: 379, startPoint y: 211, endPoint x: 391, endPoint y: 228, distance: 20.3
click at [380, 211] on span "Вантаж" at bounding box center [459, 211] width 268 height 20
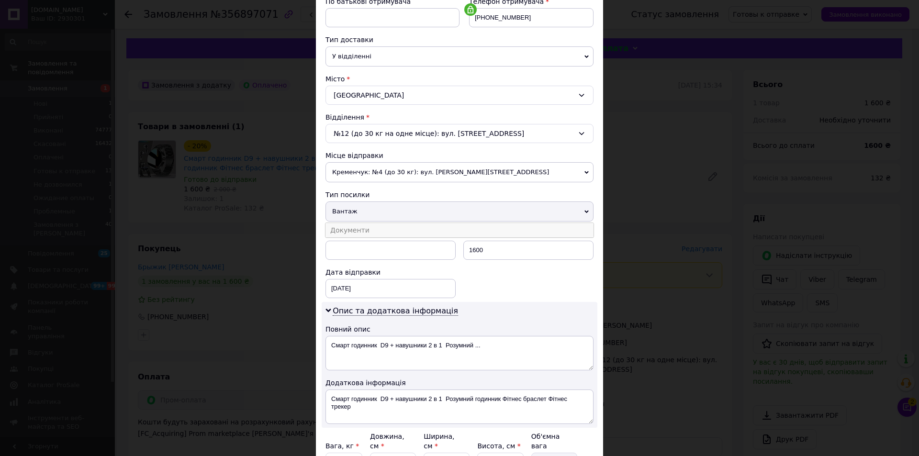
click at [391, 228] on li "Документи" at bounding box center [459, 230] width 268 height 14
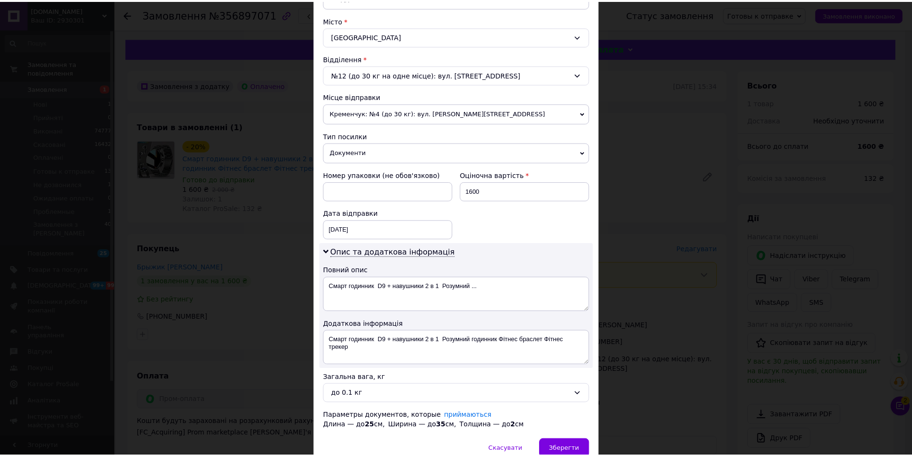
scroll to position [296, 0]
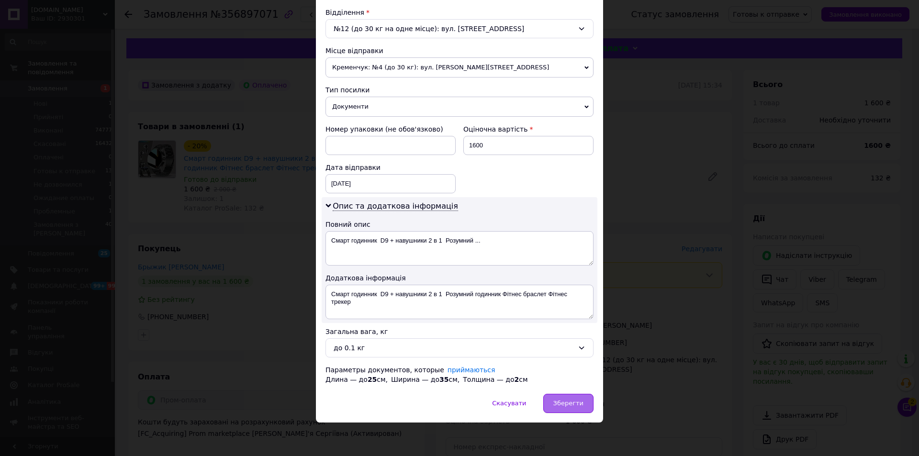
click at [581, 395] on div "Зберегти" at bounding box center [568, 403] width 50 height 19
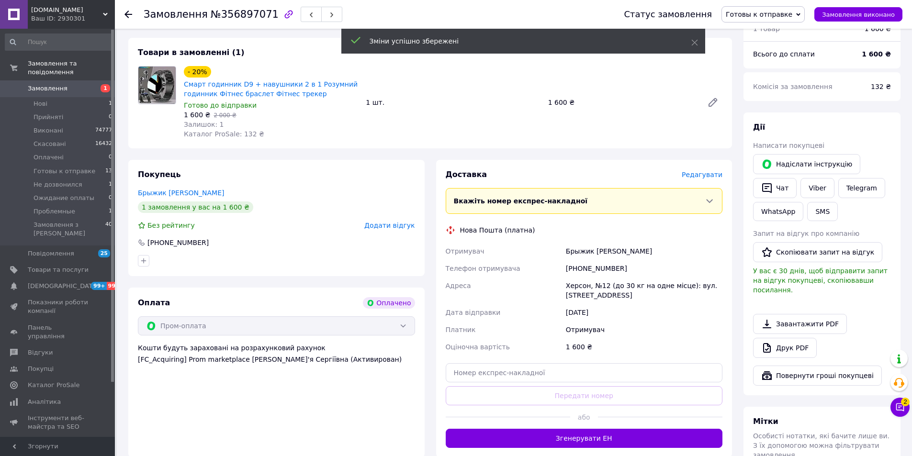
scroll to position [144, 0]
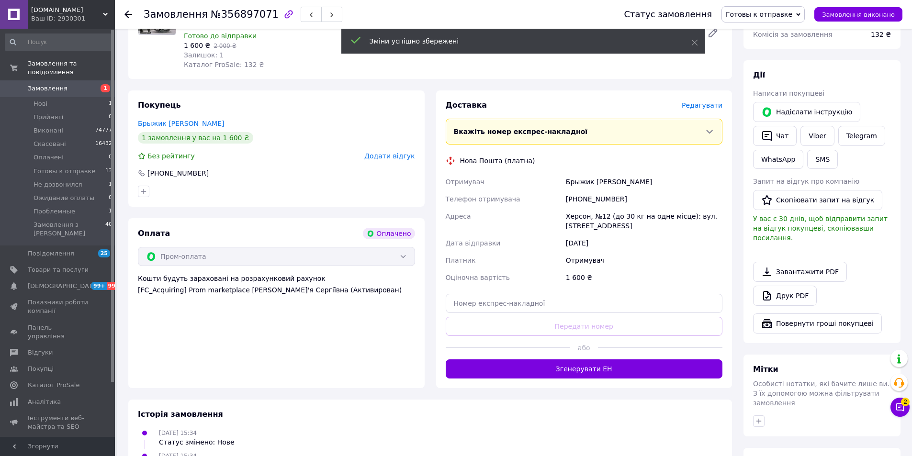
click at [577, 376] on button "Згенерувати ЕН" at bounding box center [584, 368] width 277 height 19
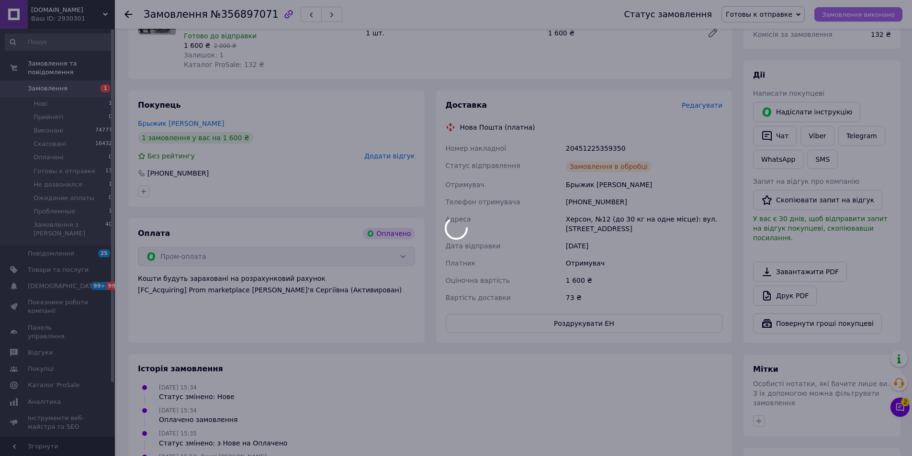
click at [866, 19] on div at bounding box center [456, 228] width 912 height 456
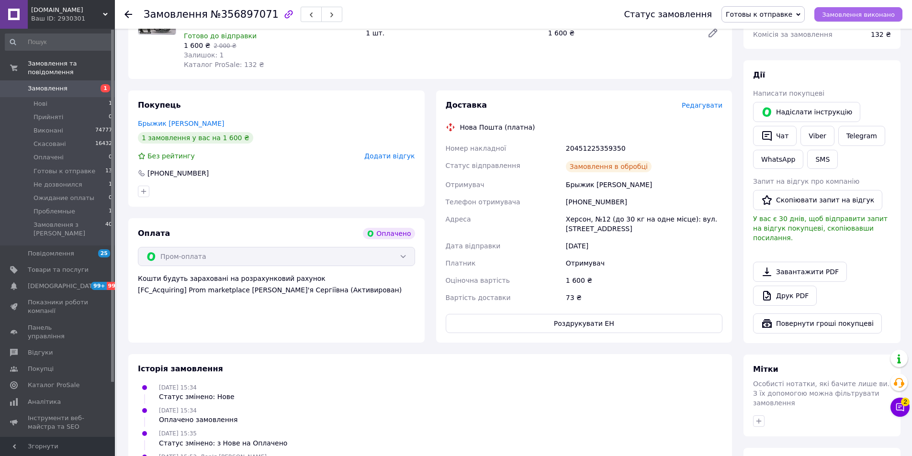
click at [867, 16] on span "Замовлення виконано" at bounding box center [858, 14] width 73 height 7
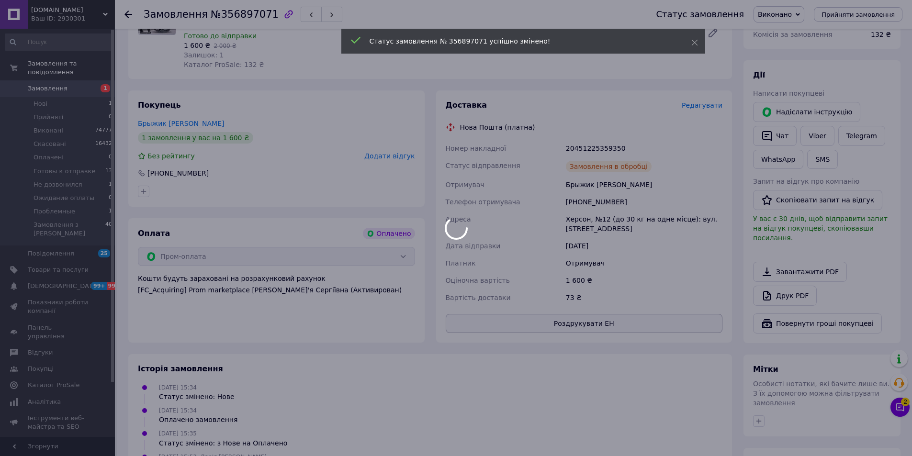
drag, startPoint x: 591, startPoint y: 324, endPoint x: 601, endPoint y: 322, distance: 9.8
click at [591, 324] on button "Роздрукувати ЕН" at bounding box center [584, 323] width 277 height 19
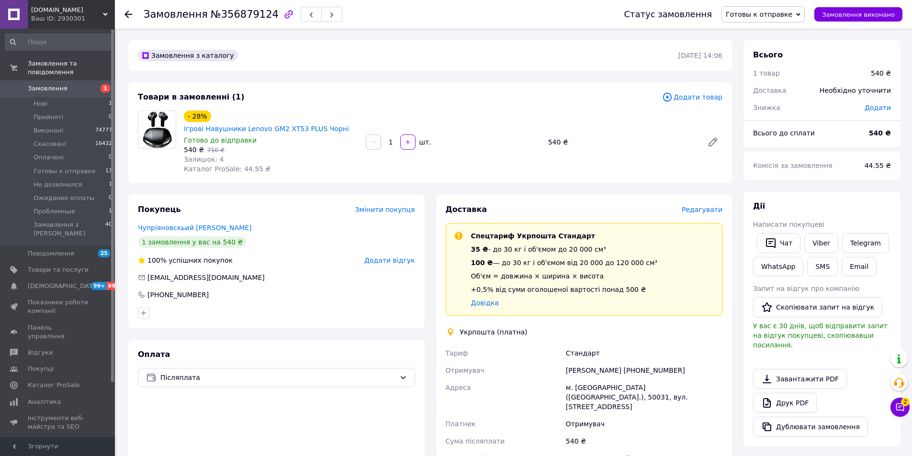
click at [708, 206] on span "Редагувати" at bounding box center [701, 210] width 41 height 8
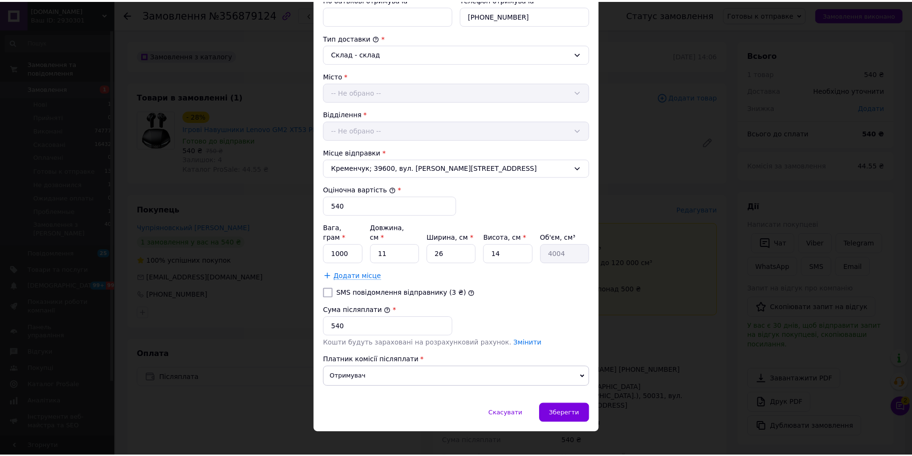
scroll to position [232, 0]
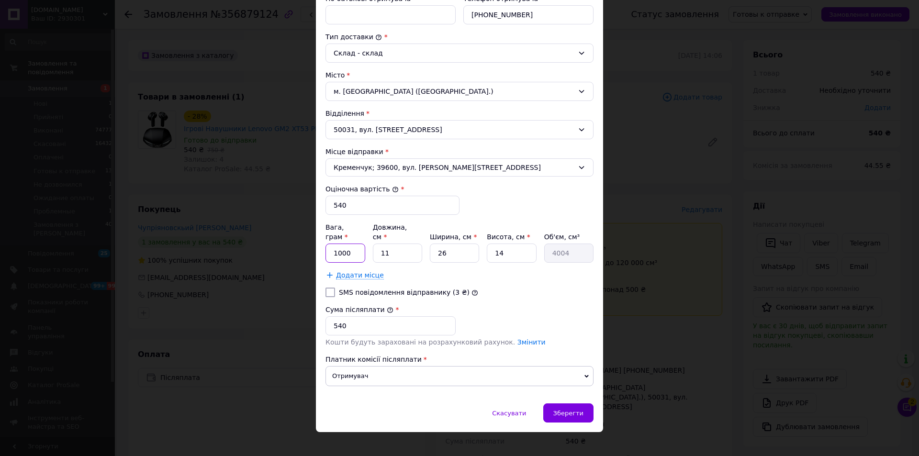
click at [357, 244] on input "1000" at bounding box center [345, 253] width 40 height 19
type input "100"
click at [573, 410] on span "Зберегти" at bounding box center [568, 413] width 30 height 7
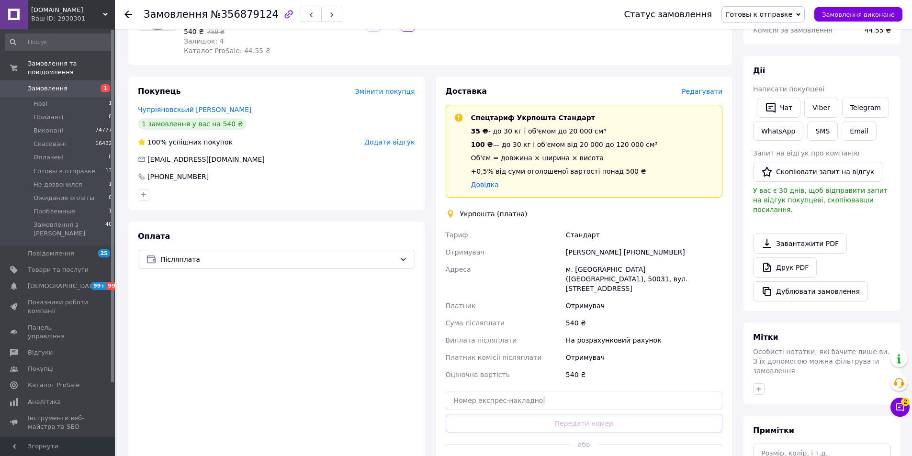
scroll to position [144, 0]
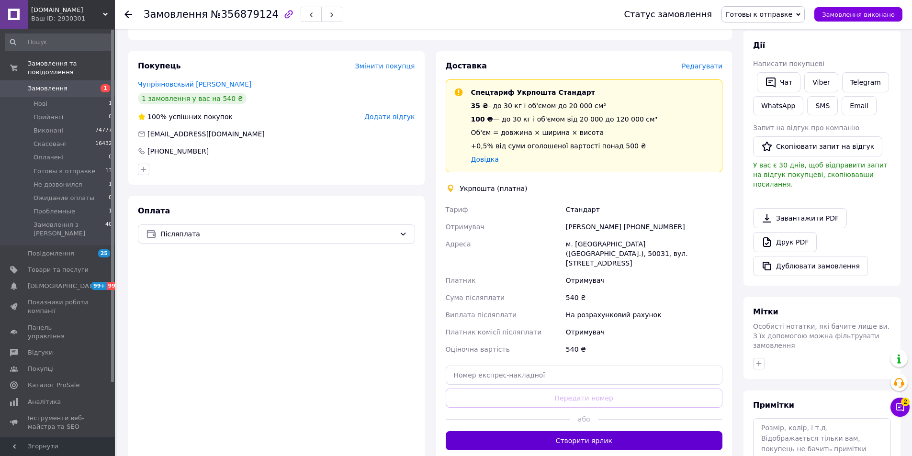
click at [562, 431] on button "Створити ярлик" at bounding box center [584, 440] width 277 height 19
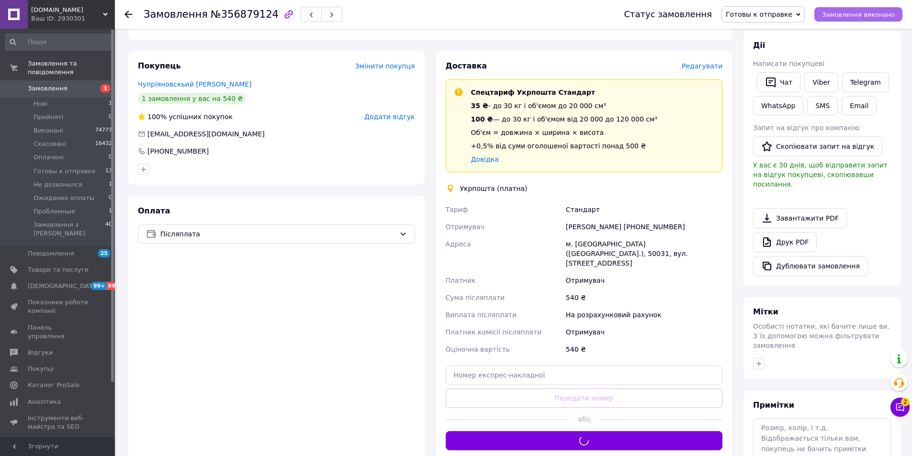
click at [844, 11] on span "Замовлення виконано" at bounding box center [858, 14] width 73 height 7
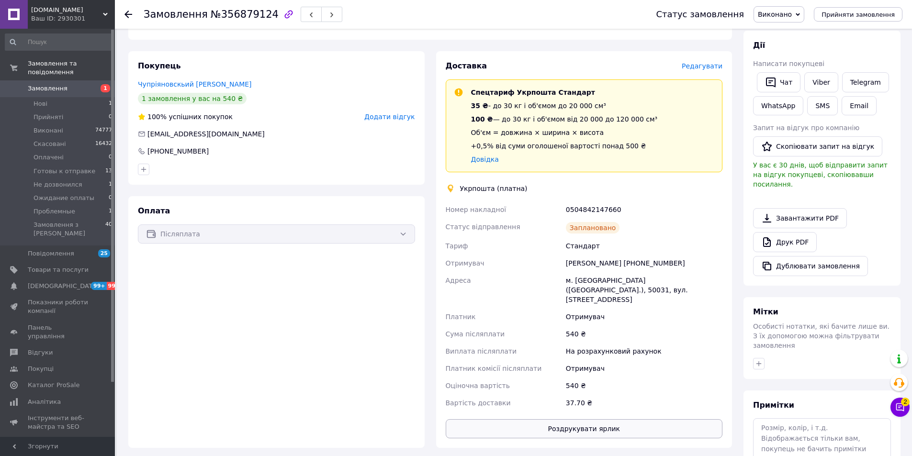
click at [547, 419] on button "Роздрукувати ярлик" at bounding box center [584, 428] width 277 height 19
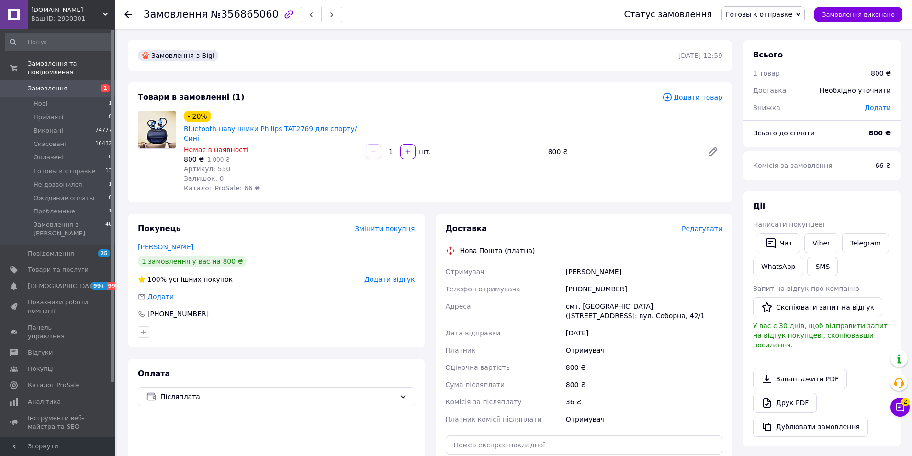
click at [703, 225] on span "Редагувати" at bounding box center [701, 229] width 41 height 8
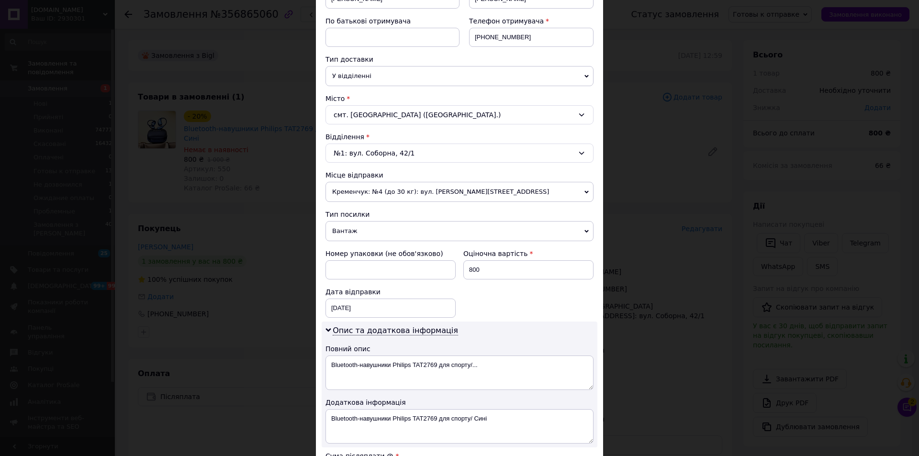
scroll to position [239, 0]
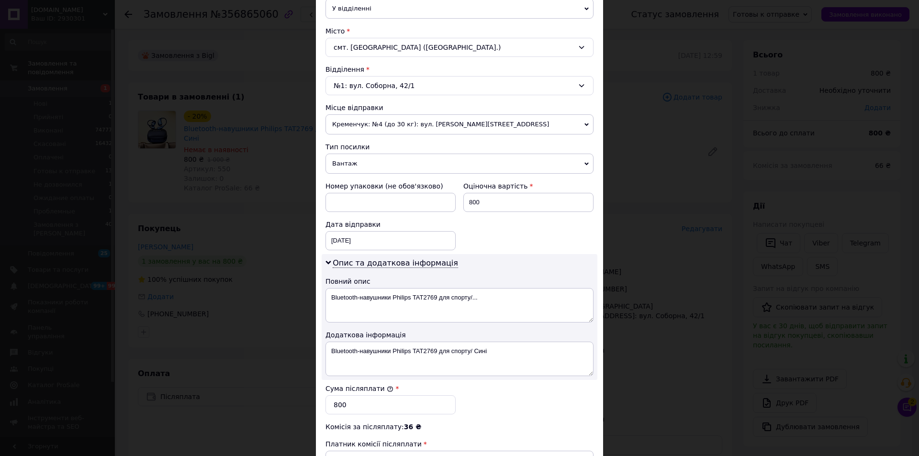
click at [385, 171] on span "Вантаж" at bounding box center [459, 164] width 268 height 20
click at [384, 179] on li "Документи" at bounding box center [459, 182] width 268 height 14
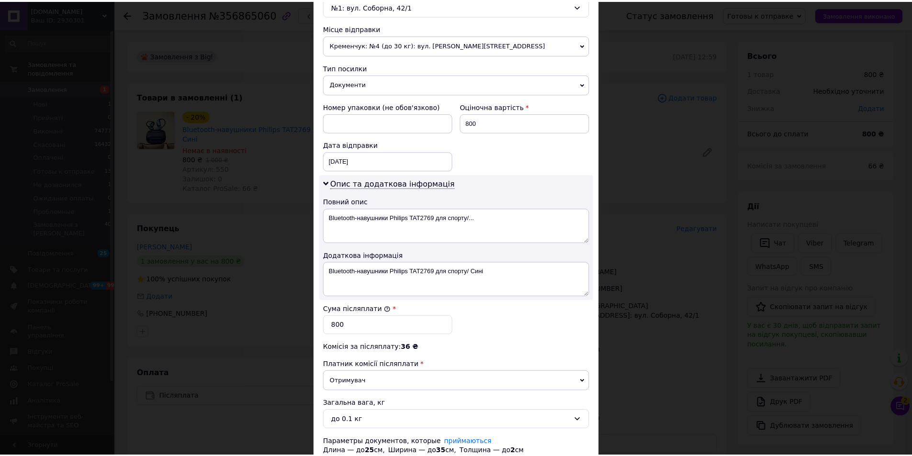
scroll to position [391, 0]
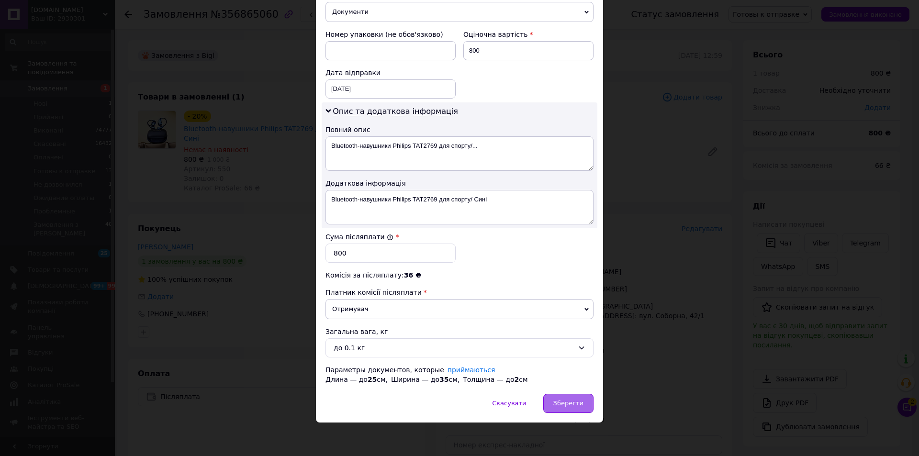
click at [586, 404] on div "Зберегти" at bounding box center [568, 403] width 50 height 19
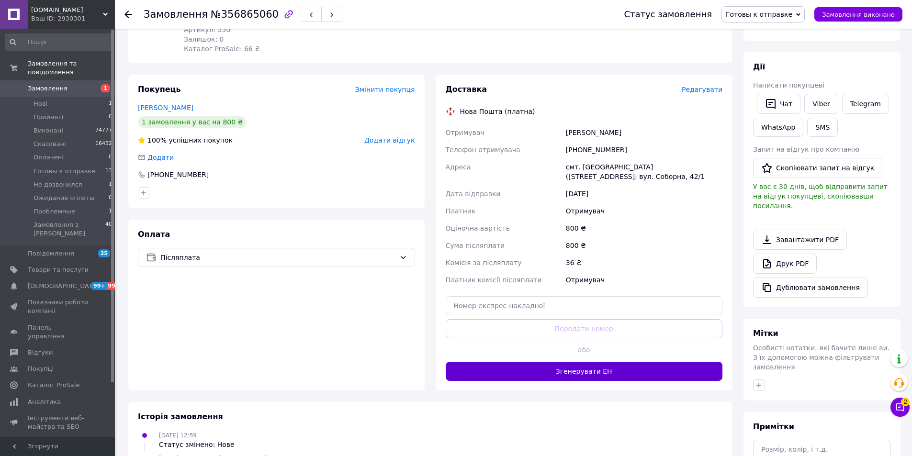
scroll to position [144, 0]
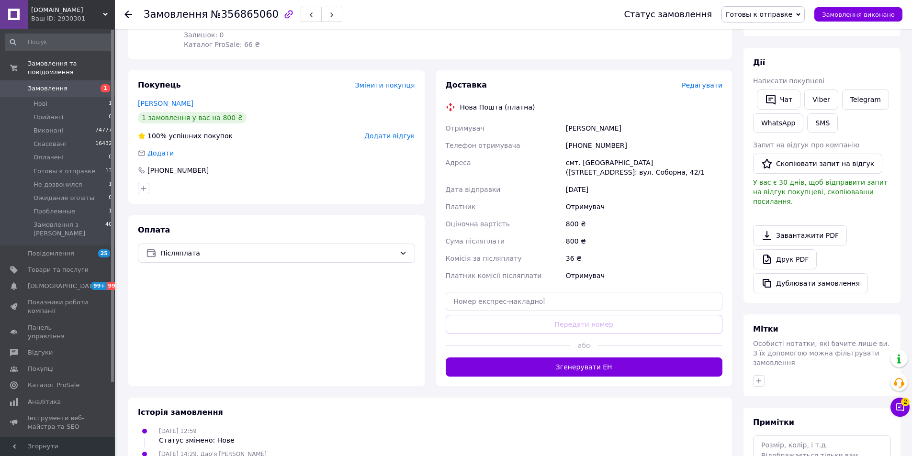
click at [697, 81] on span "Редагувати" at bounding box center [701, 85] width 41 height 8
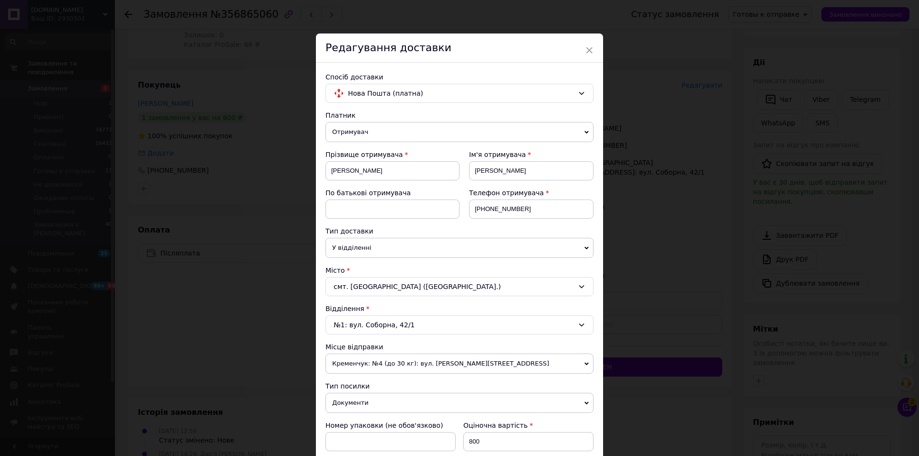
click at [697, 77] on div "× Редагування доставки Спосіб доставки Нова Пошта (платна) Платник Отримувач Ві…" at bounding box center [459, 228] width 919 height 456
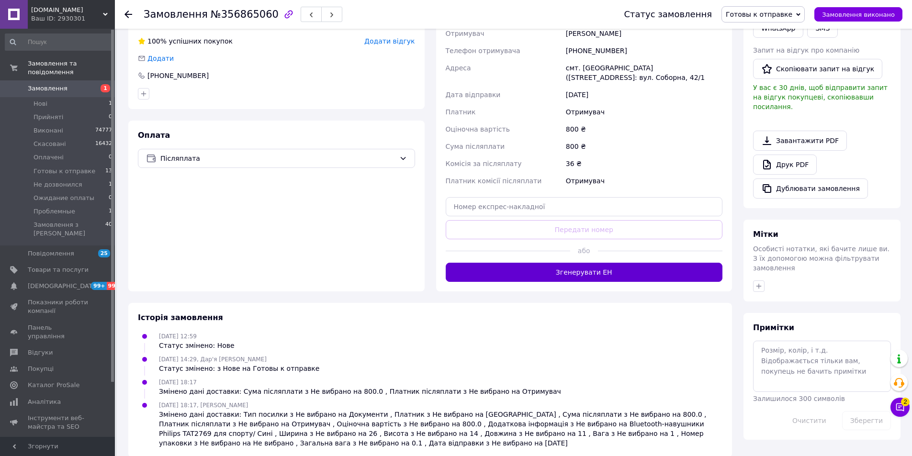
scroll to position [242, 0]
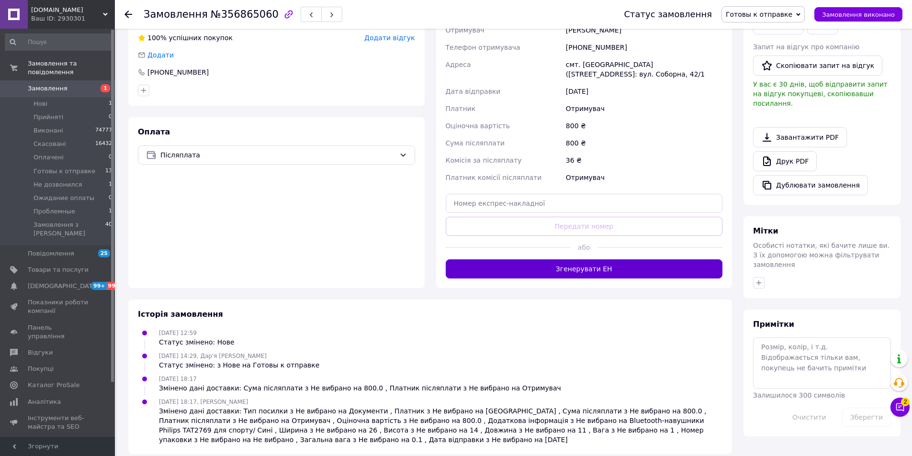
click at [587, 263] on button "Згенерувати ЕН" at bounding box center [584, 268] width 277 height 19
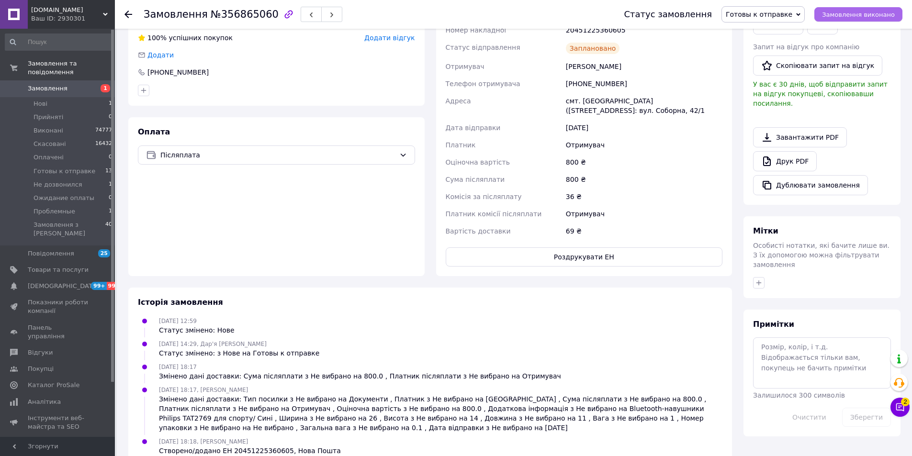
click at [846, 20] on button "Замовлення виконано" at bounding box center [858, 14] width 88 height 14
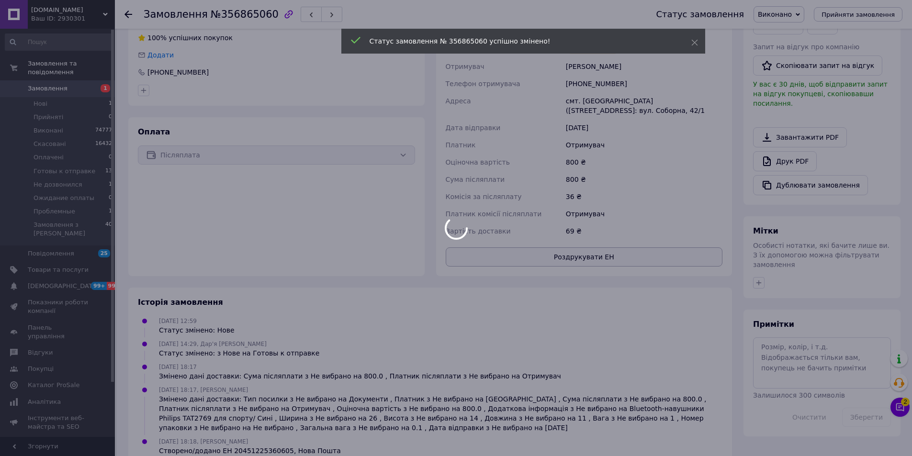
click at [603, 247] on button "Роздрукувати ЕН" at bounding box center [584, 256] width 277 height 19
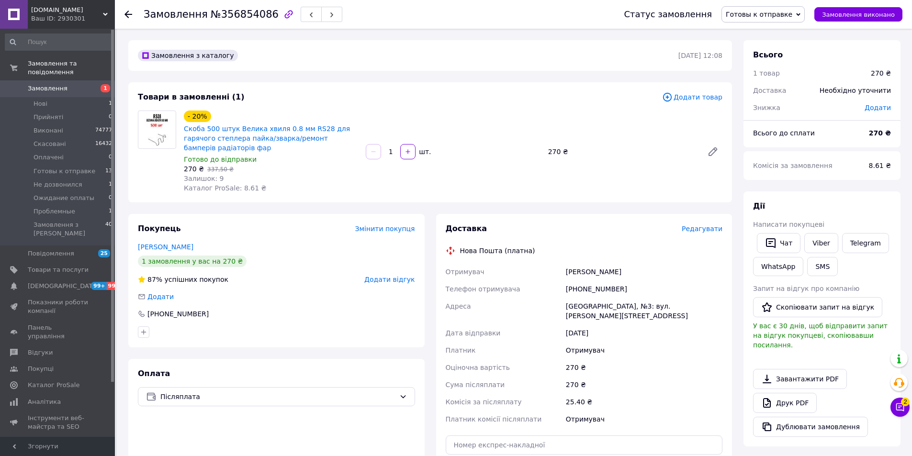
click at [702, 225] on span "Редагувати" at bounding box center [701, 229] width 41 height 8
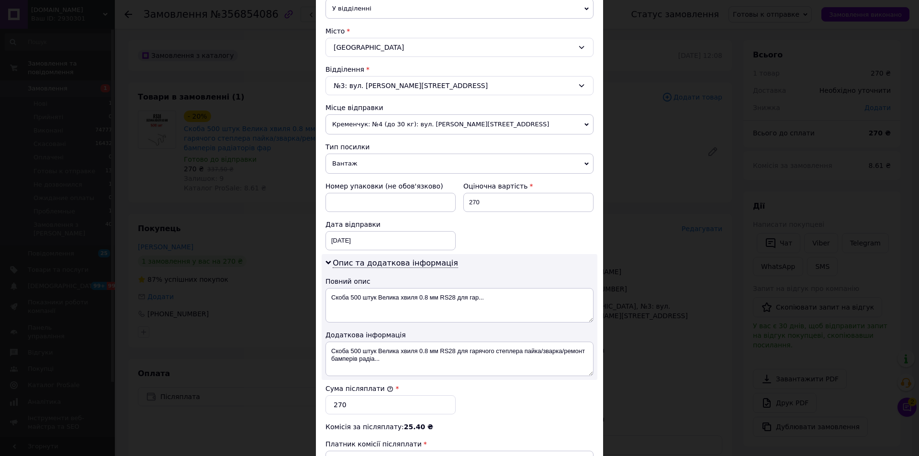
scroll to position [381, 0]
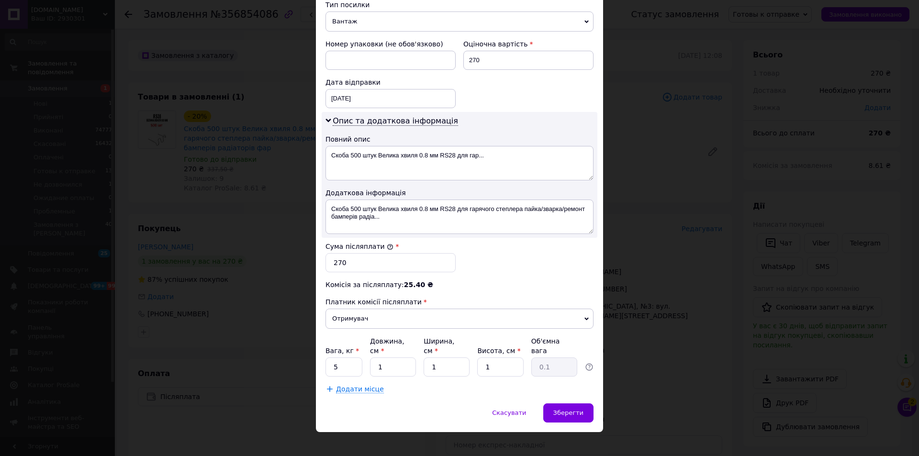
click at [377, 25] on span "Вантаж" at bounding box center [459, 21] width 268 height 20
click at [375, 36] on li "Документи" at bounding box center [459, 40] width 268 height 14
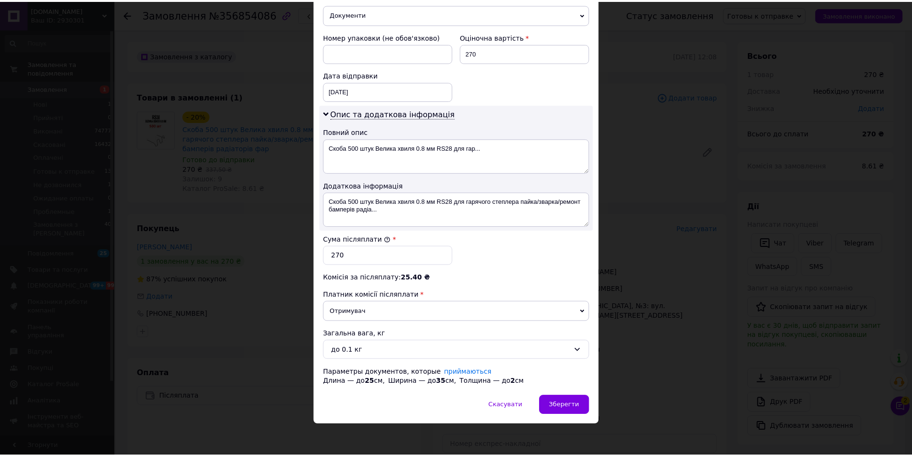
scroll to position [391, 0]
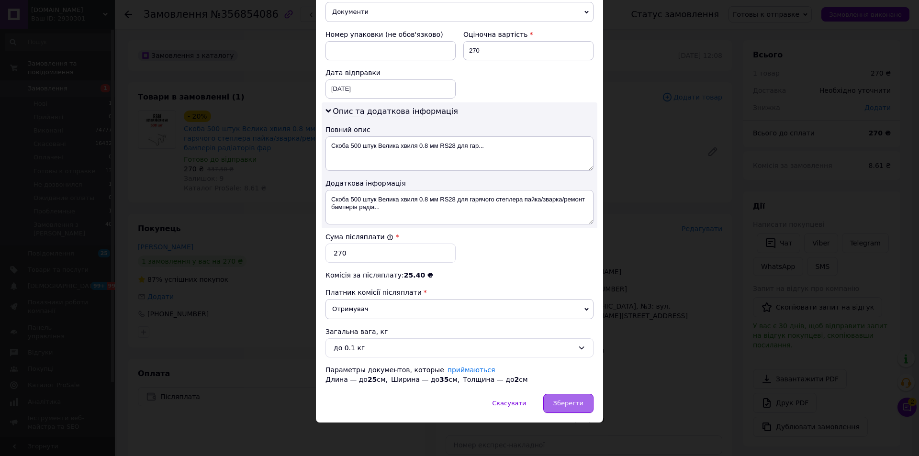
click at [580, 410] on div "Зберегти" at bounding box center [568, 403] width 50 height 19
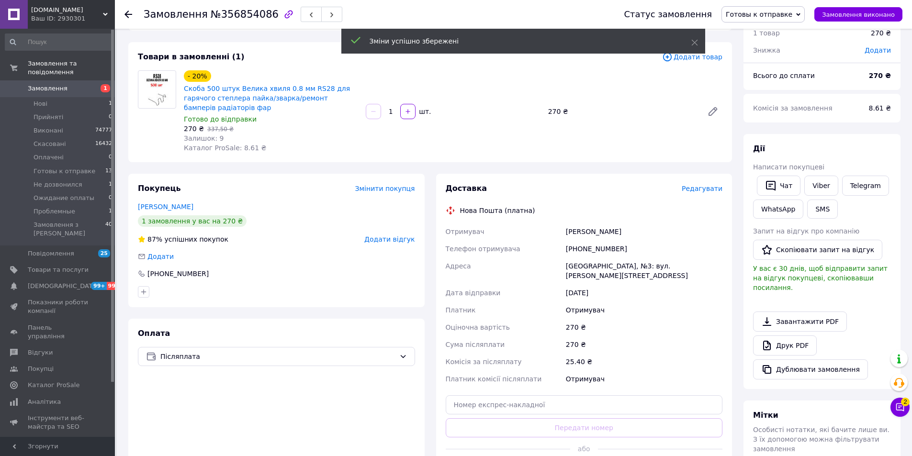
scroll to position [96, 0]
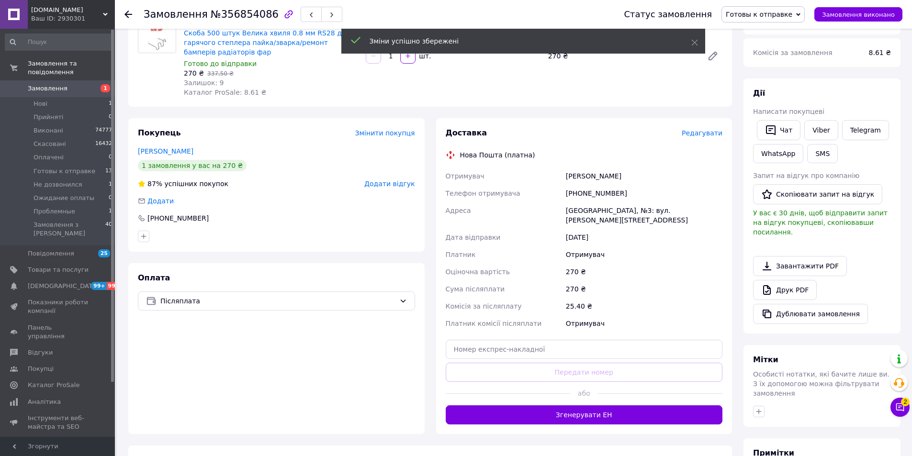
drag, startPoint x: 568, startPoint y: 399, endPoint x: 743, endPoint y: 173, distance: 285.4
click at [568, 405] on button "Згенерувати ЕН" at bounding box center [584, 414] width 277 height 19
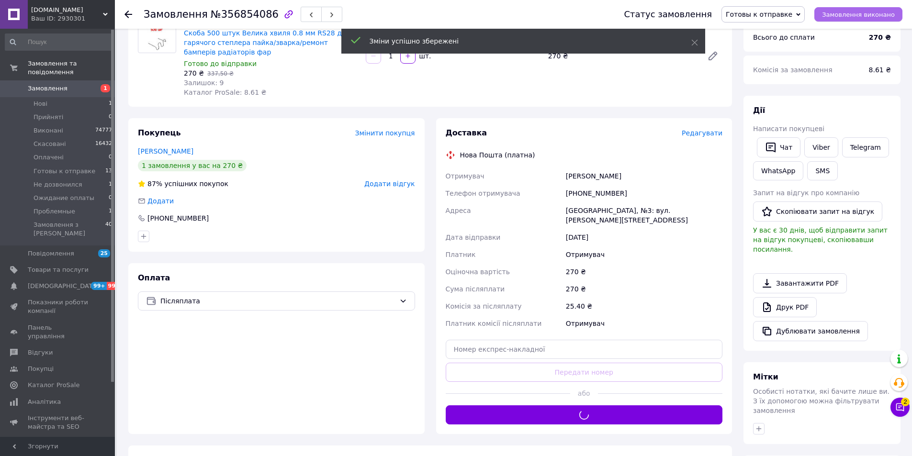
click at [866, 18] on span "Замовлення виконано" at bounding box center [858, 14] width 73 height 7
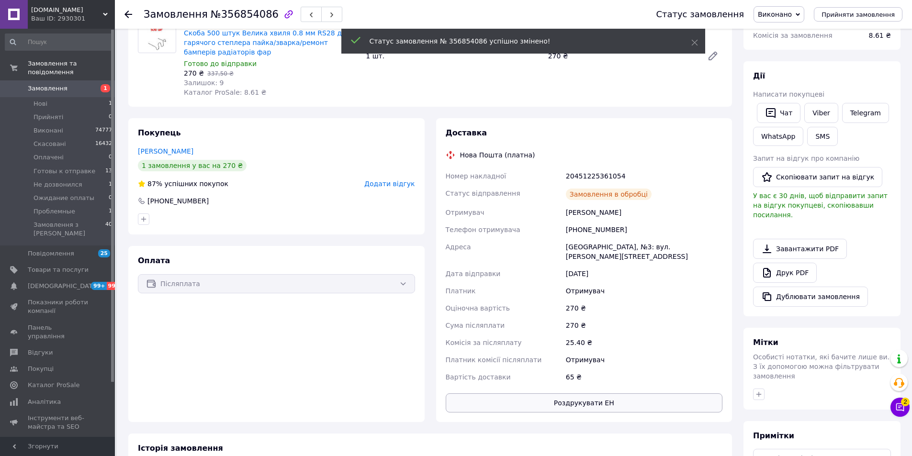
click at [590, 393] on button "Роздрукувати ЕН" at bounding box center [584, 402] width 277 height 19
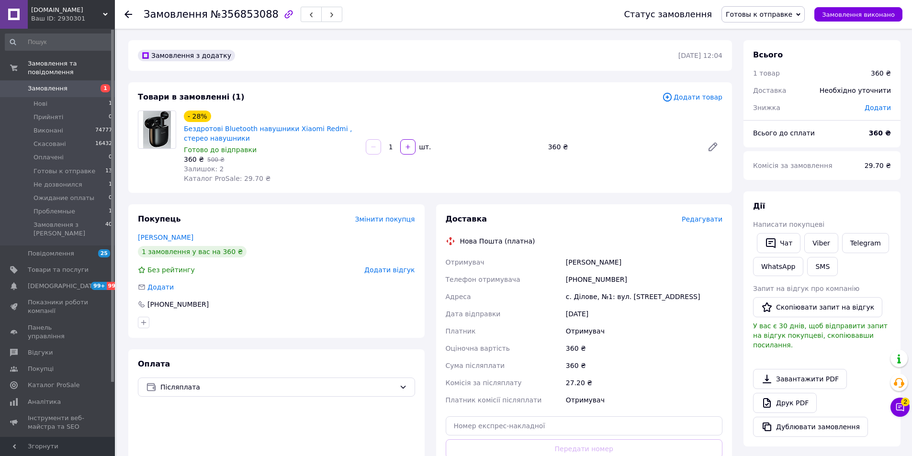
click at [708, 224] on div "Редагувати" at bounding box center [701, 219] width 41 height 10
click at [711, 219] on span "Редагувати" at bounding box center [701, 219] width 41 height 8
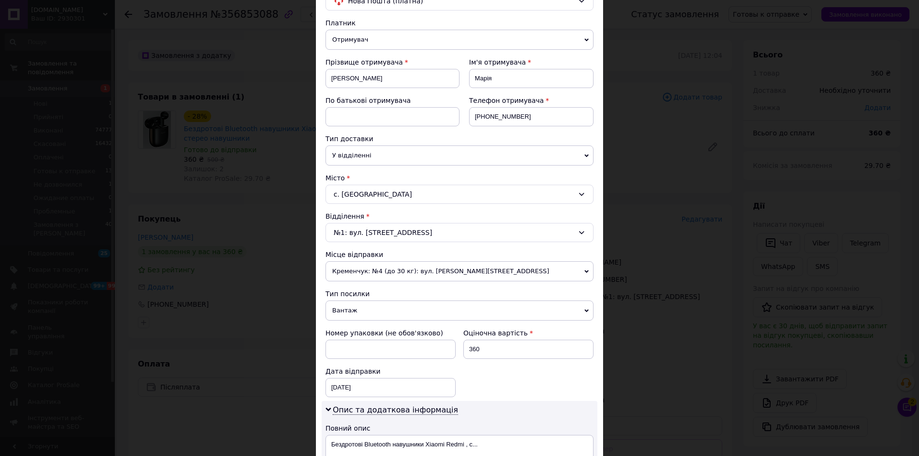
scroll to position [191, 0]
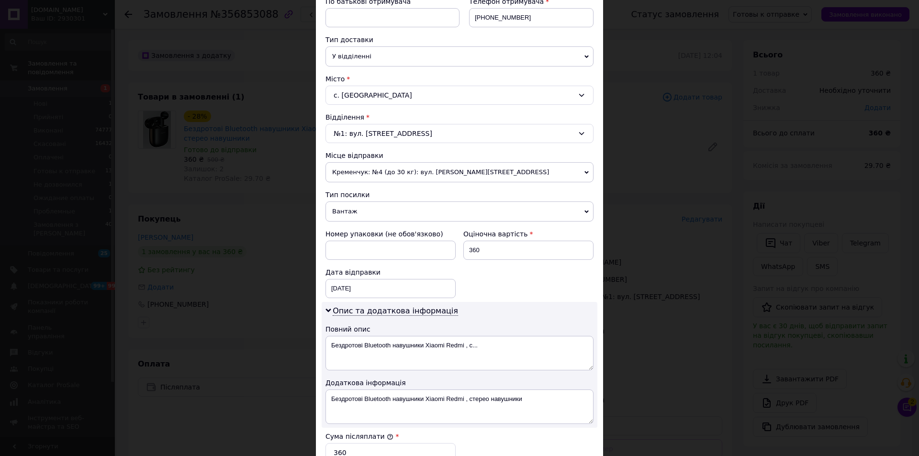
drag, startPoint x: 372, startPoint y: 210, endPoint x: 376, endPoint y: 224, distance: 15.3
click at [373, 210] on span "Вантаж" at bounding box center [459, 211] width 268 height 20
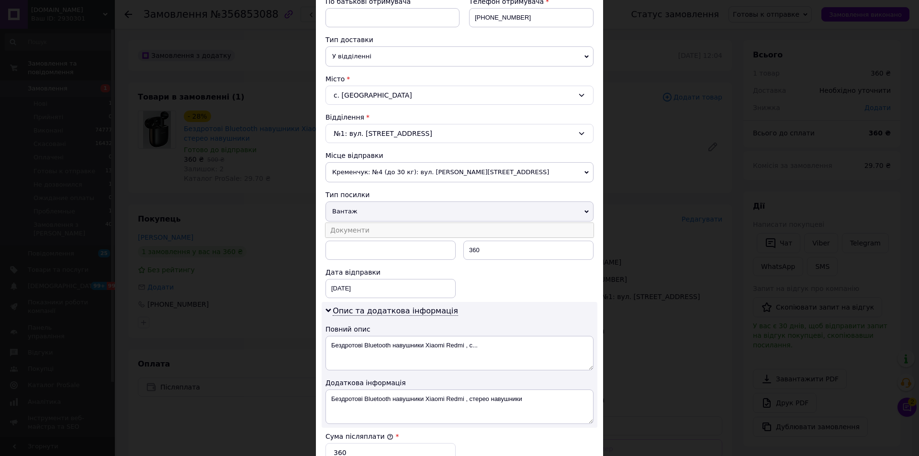
click at [376, 227] on li "Документи" at bounding box center [459, 230] width 268 height 14
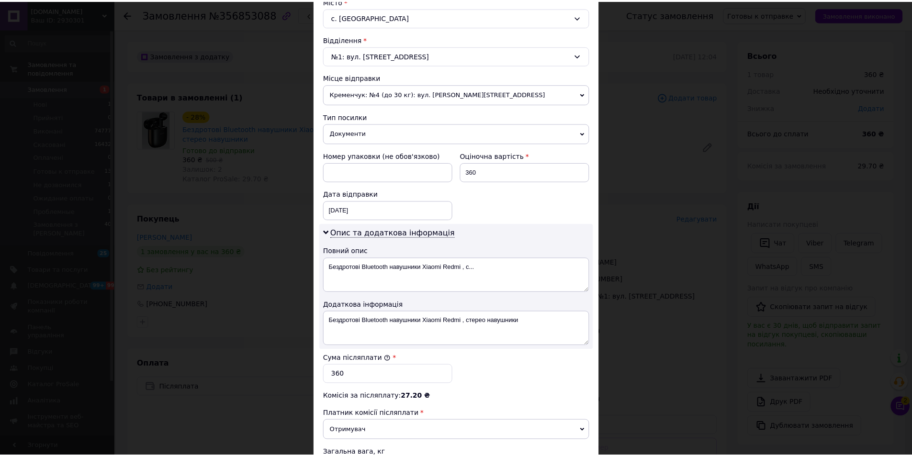
scroll to position [391, 0]
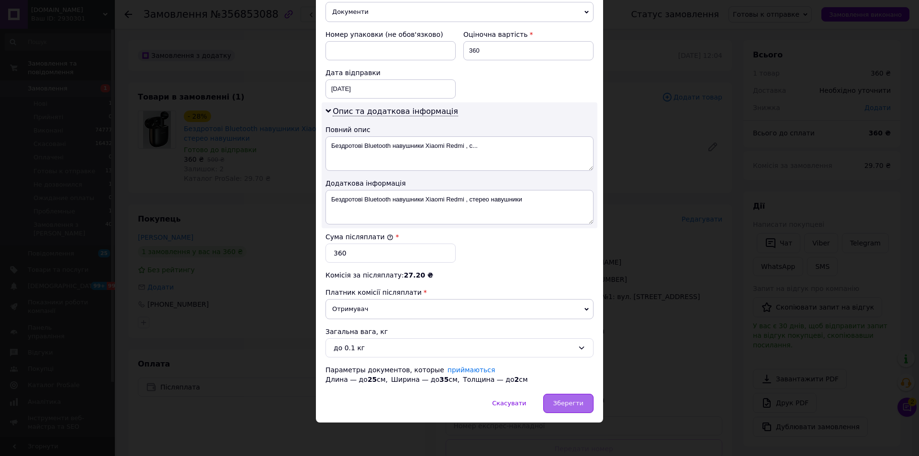
click at [579, 401] on span "Зберегти" at bounding box center [568, 403] width 30 height 7
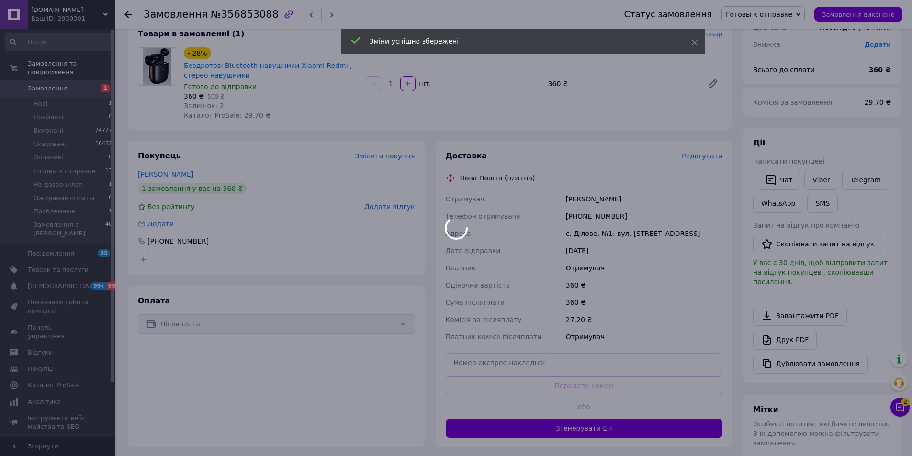
scroll to position [96, 0]
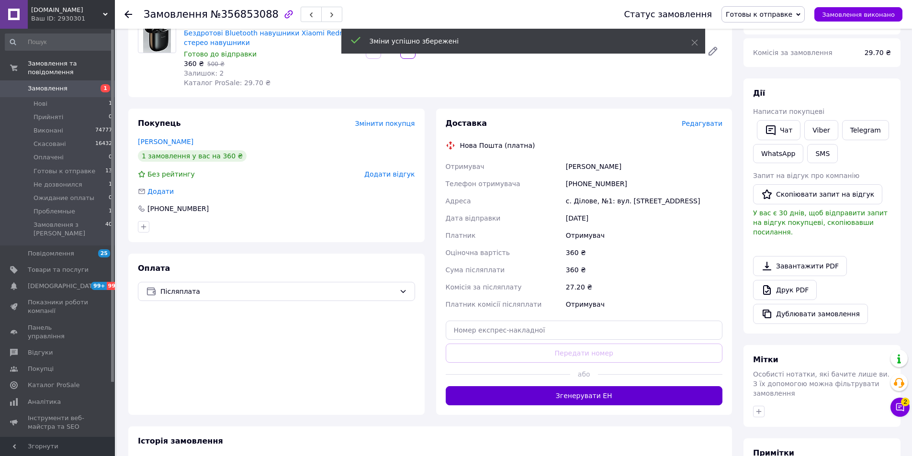
click at [560, 394] on button "Згенерувати ЕН" at bounding box center [584, 395] width 277 height 19
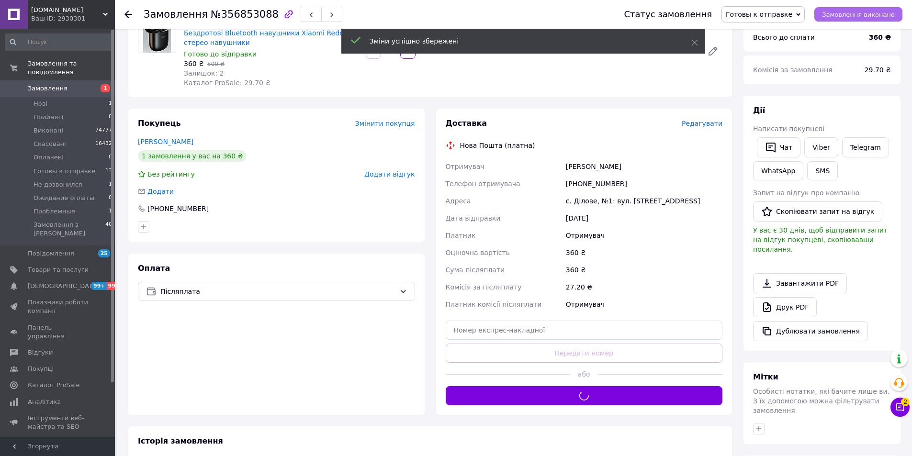
click at [844, 15] on span "Замовлення виконано" at bounding box center [858, 14] width 73 height 7
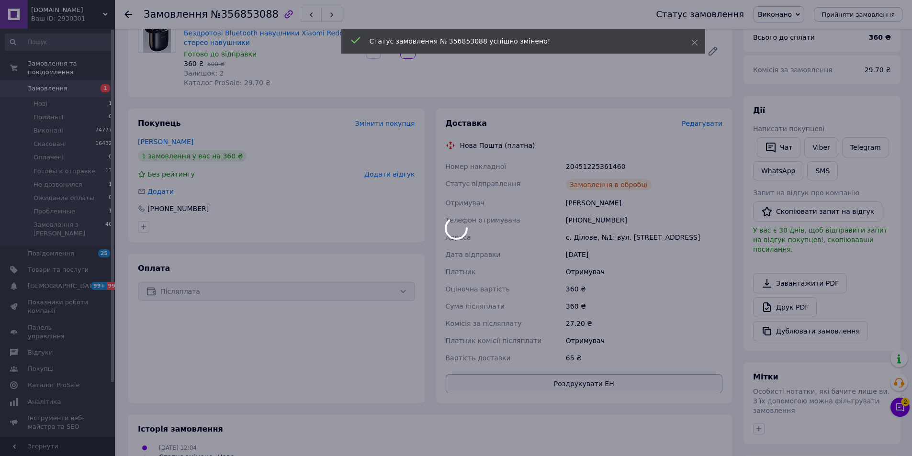
click at [607, 390] on button "Роздрукувати ЕН" at bounding box center [584, 383] width 277 height 19
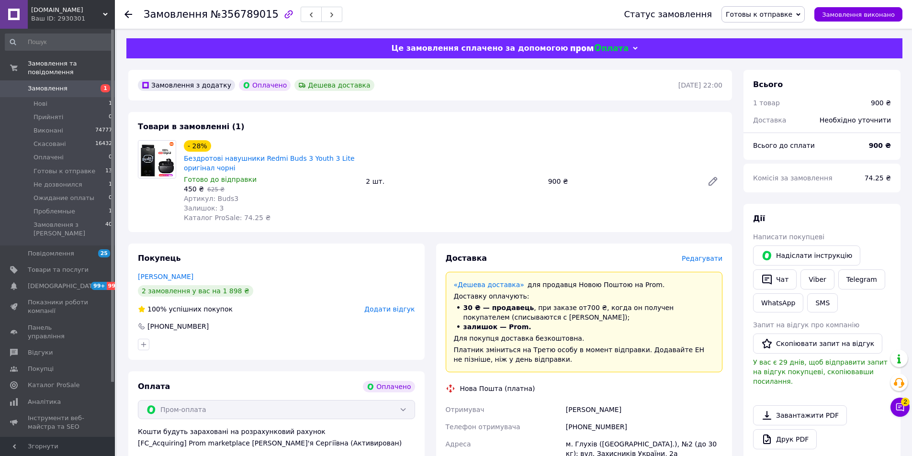
click at [710, 257] on span "Редагувати" at bounding box center [701, 259] width 41 height 8
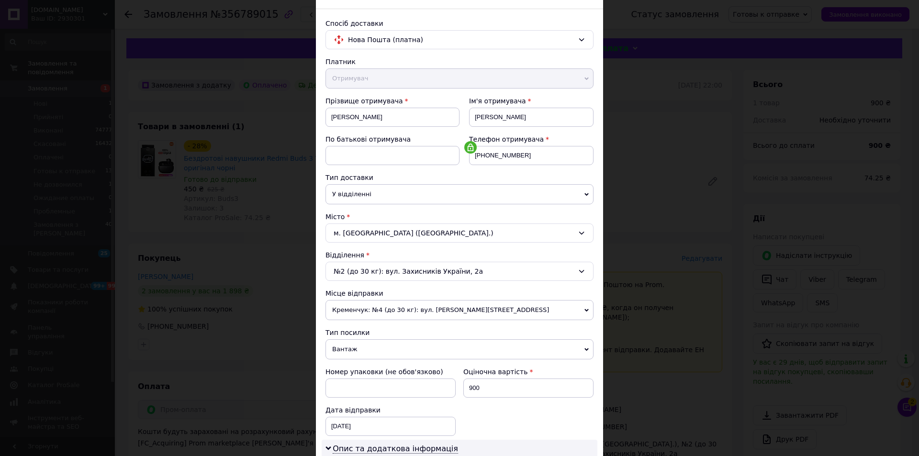
scroll to position [144, 0]
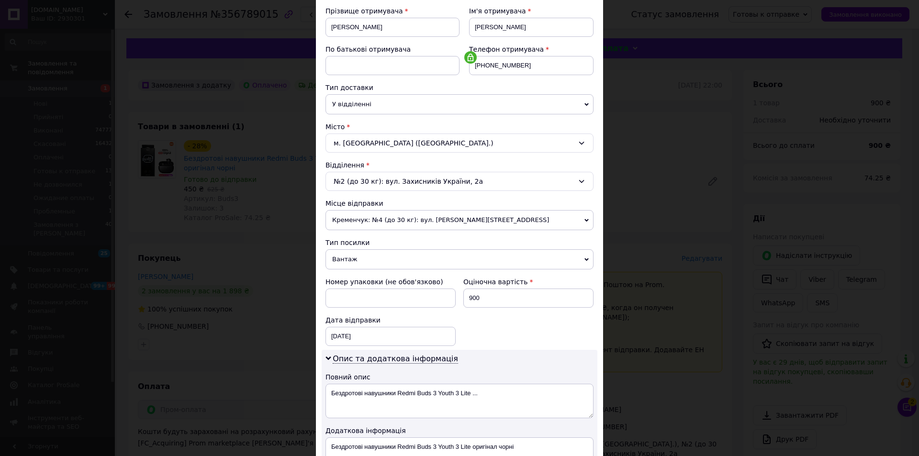
click at [383, 260] on span "Вантаж" at bounding box center [459, 259] width 268 height 20
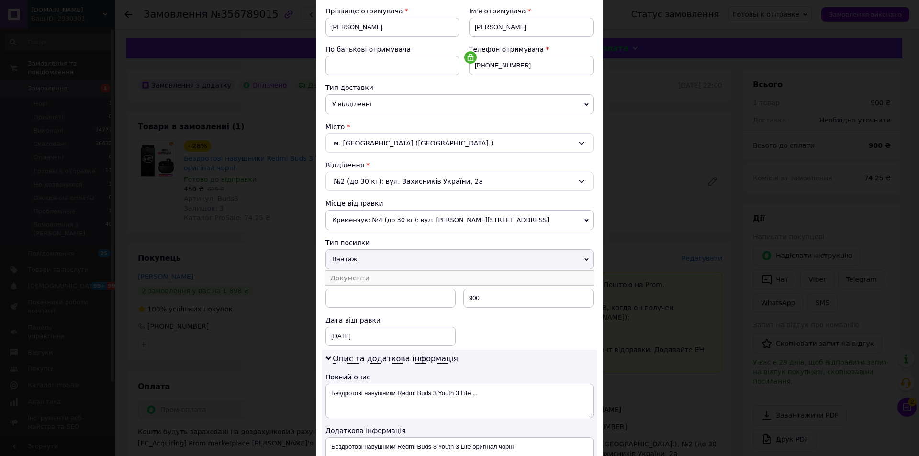
click at [387, 282] on li "Документи" at bounding box center [459, 278] width 268 height 14
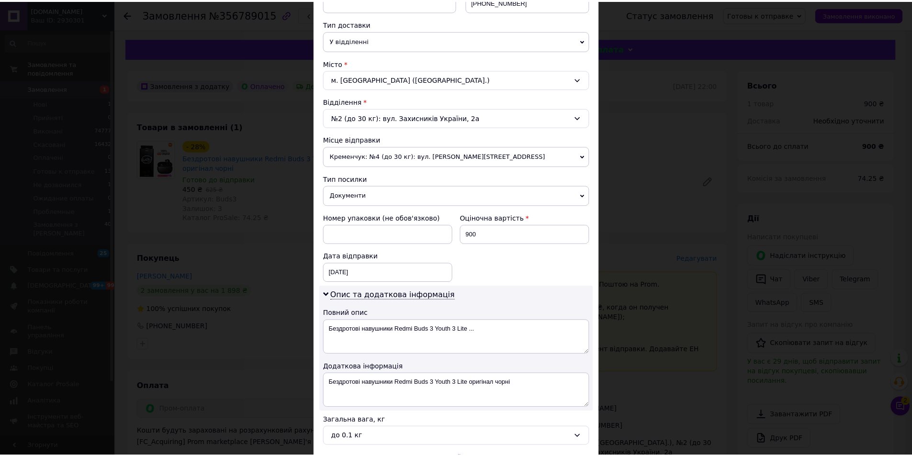
scroll to position [296, 0]
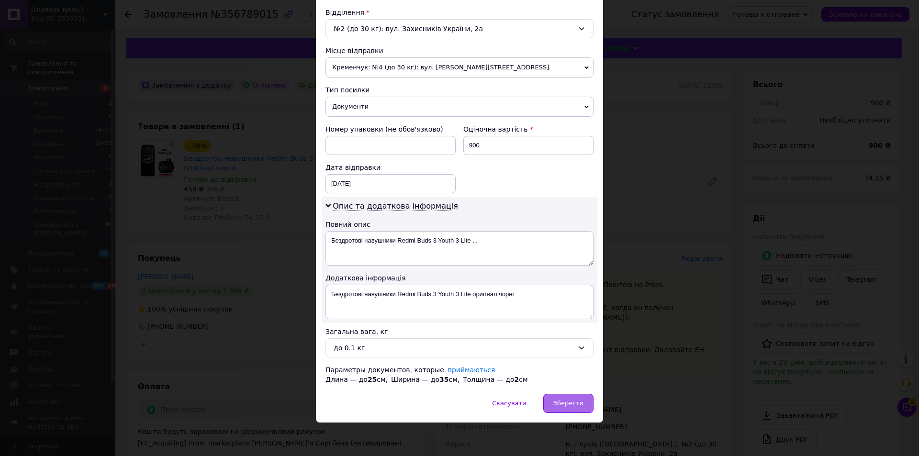
click at [580, 402] on span "Зберегти" at bounding box center [568, 403] width 30 height 7
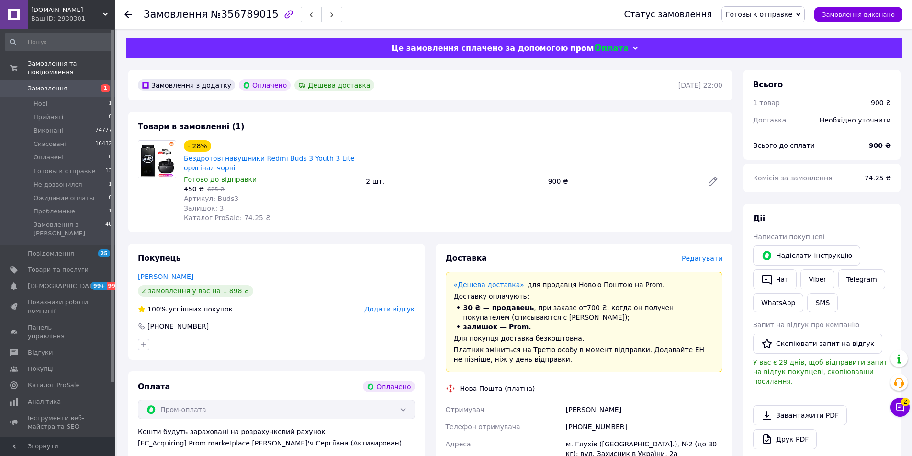
click at [713, 255] on span "Редагувати" at bounding box center [701, 259] width 41 height 8
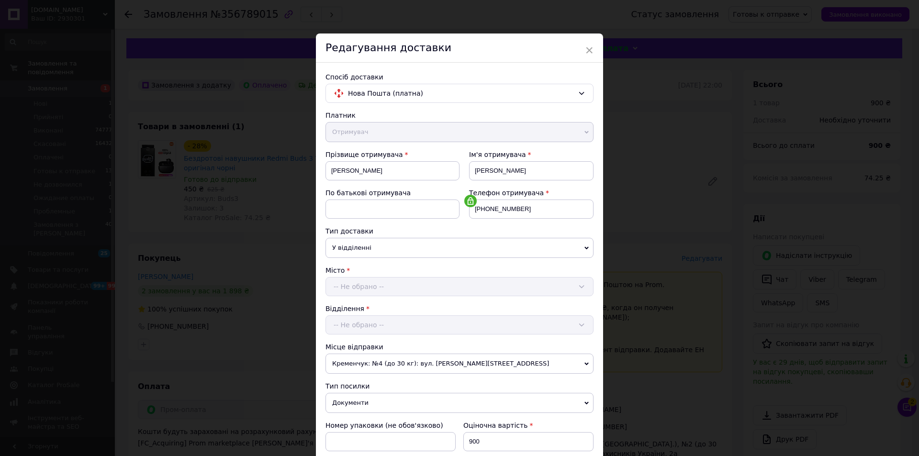
click at [712, 254] on div "× Редагування доставки Спосіб доставки Нова Пошта (платна) Платник Отримувач Ві…" at bounding box center [459, 228] width 919 height 456
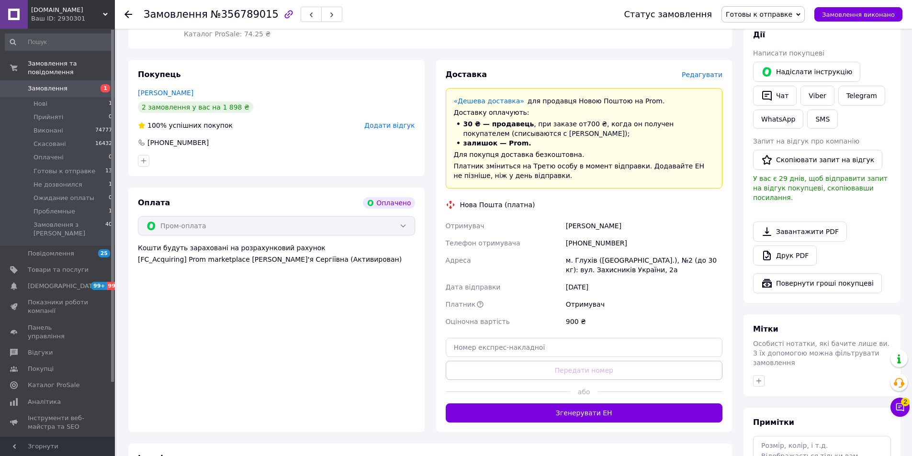
scroll to position [191, 0]
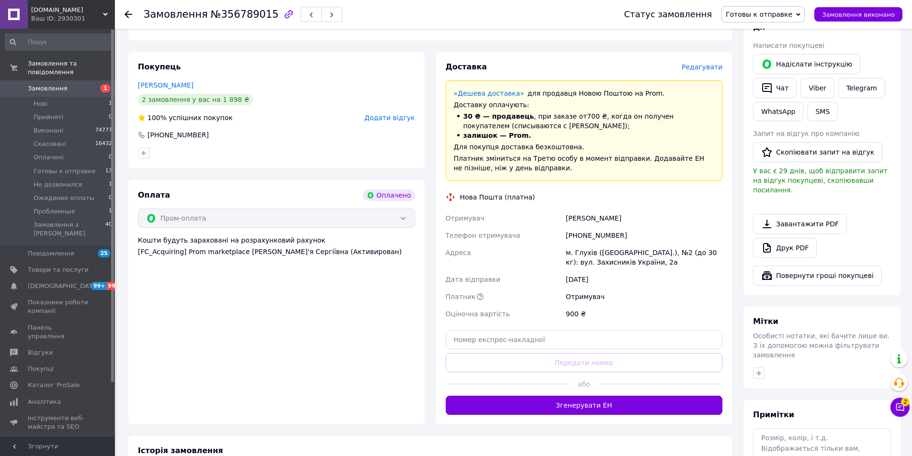
click at [603, 412] on button "Згенерувати ЕН" at bounding box center [584, 405] width 277 height 19
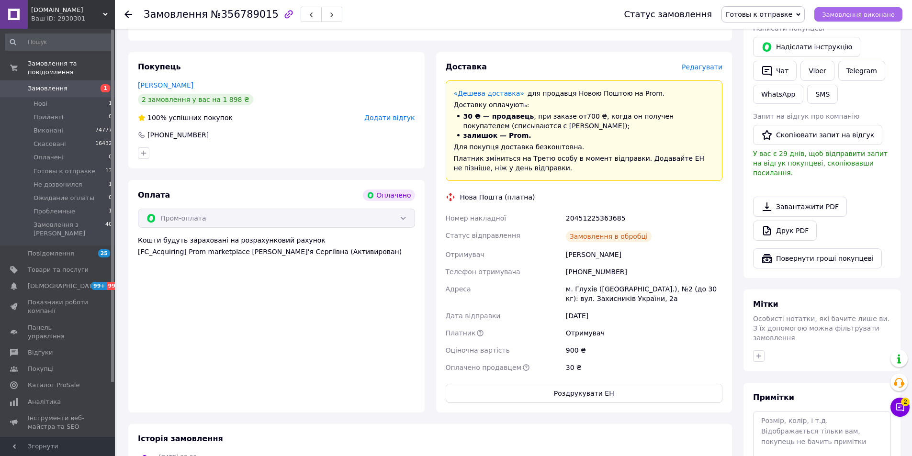
click at [862, 9] on button "Замовлення виконано" at bounding box center [858, 14] width 88 height 14
click at [594, 394] on button "Роздрукувати ЕН" at bounding box center [584, 393] width 277 height 19
click at [596, 397] on button "Роздрукувати ЕН" at bounding box center [584, 393] width 277 height 19
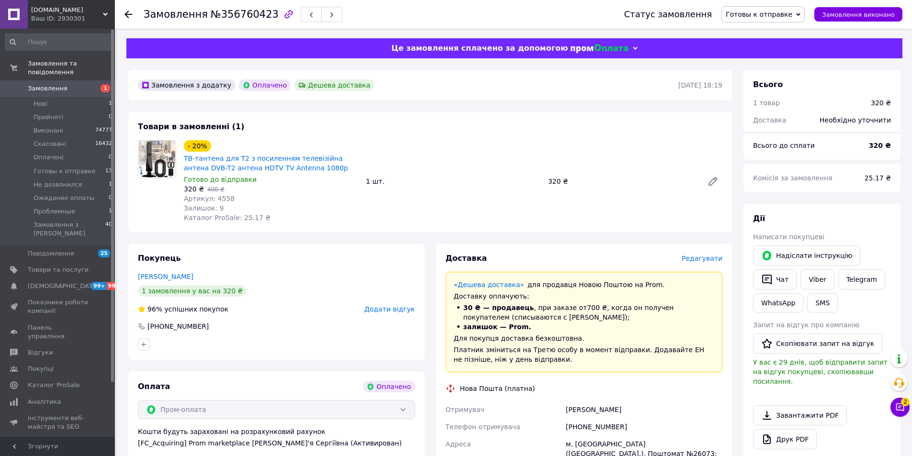
click at [712, 260] on span "Редагувати" at bounding box center [701, 259] width 41 height 8
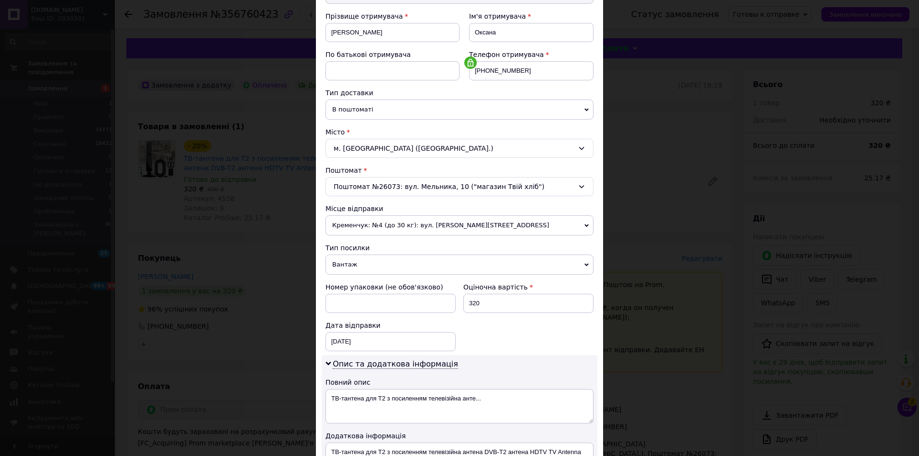
scroll to position [144, 0]
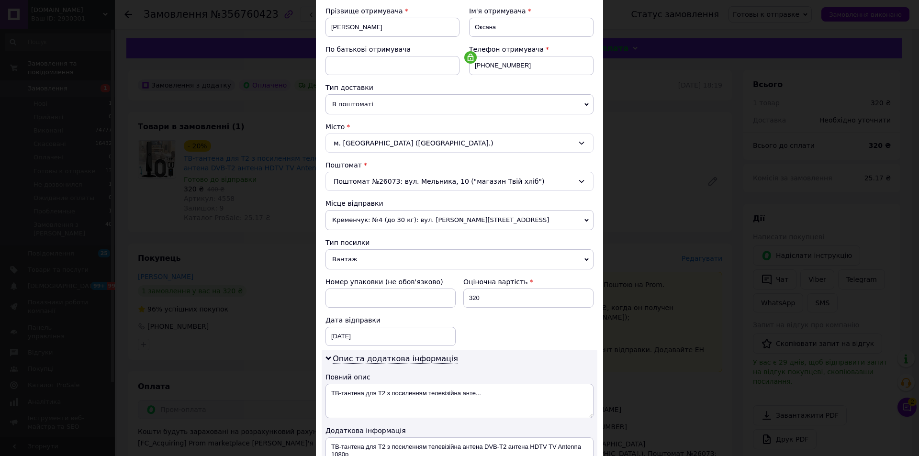
click at [405, 268] on span "Вантаж" at bounding box center [459, 259] width 268 height 20
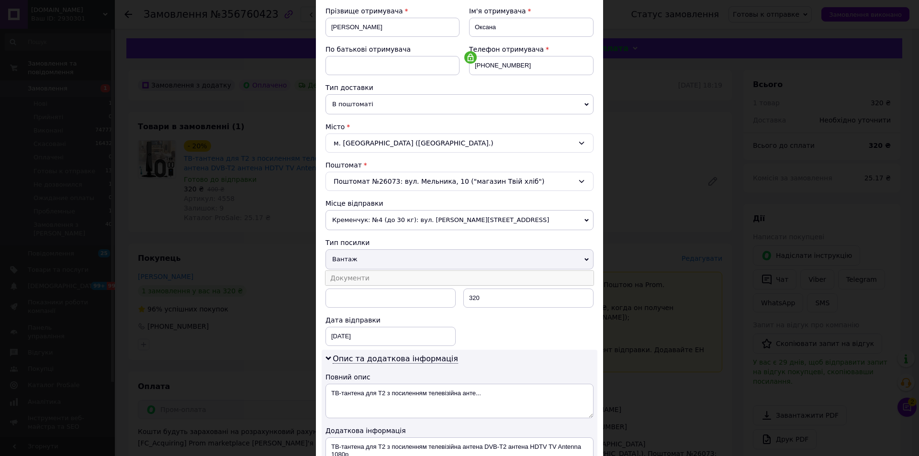
click at [403, 276] on li "Документи" at bounding box center [459, 278] width 268 height 14
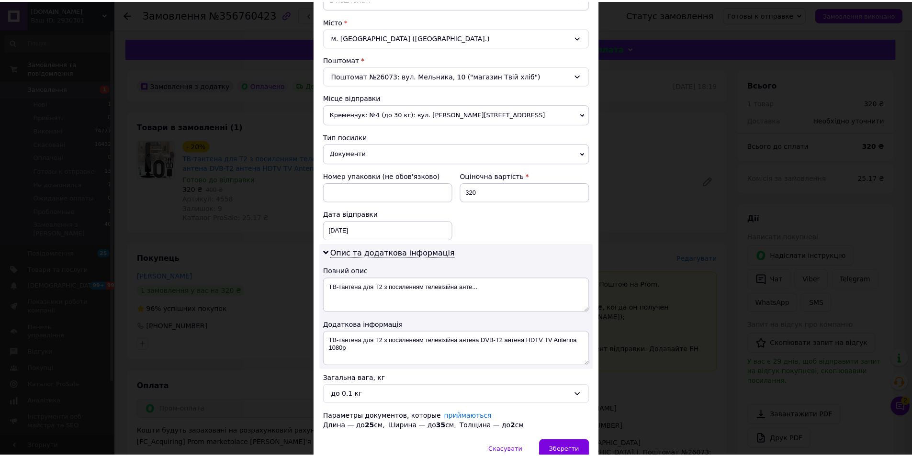
scroll to position [296, 0]
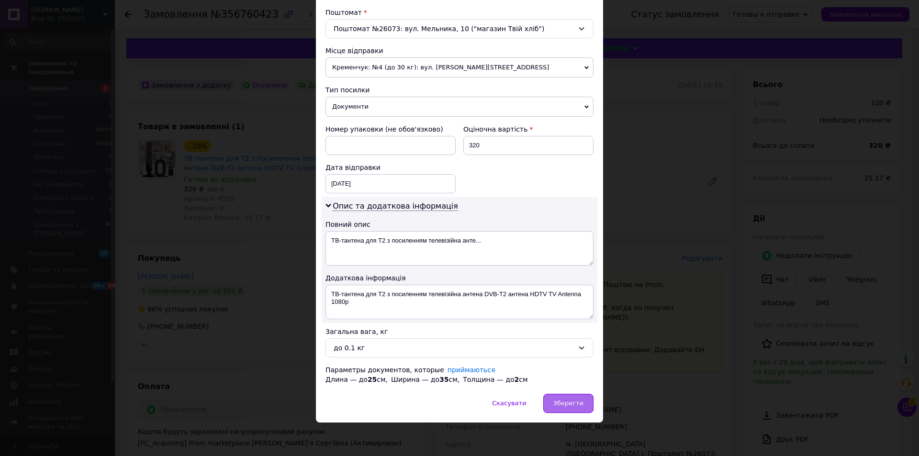
click at [572, 402] on span "Зберегти" at bounding box center [568, 403] width 30 height 7
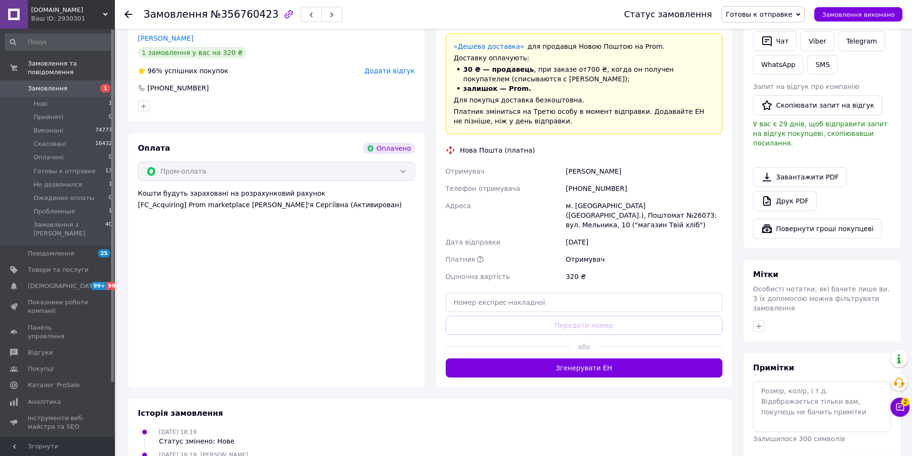
scroll to position [239, 0]
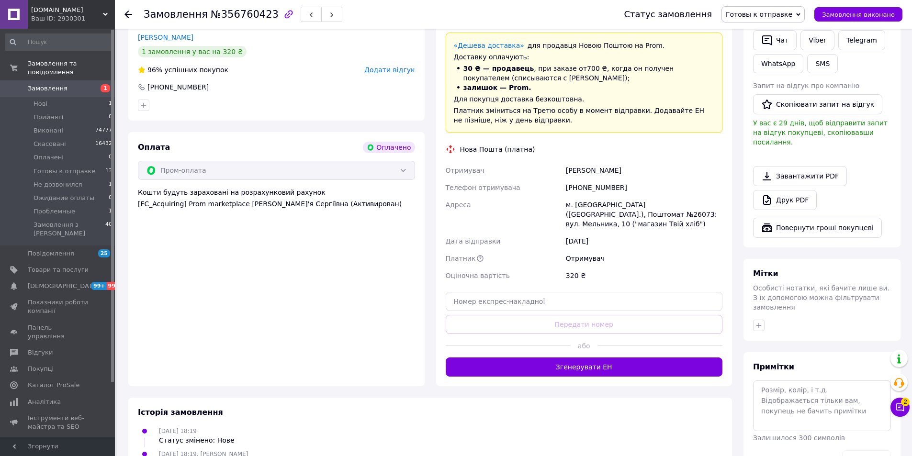
click at [602, 372] on div "Доставка Редагувати «Дешева доставка»   для продавця Новою Поштою на Prom. Дост…" at bounding box center [584, 195] width 296 height 382
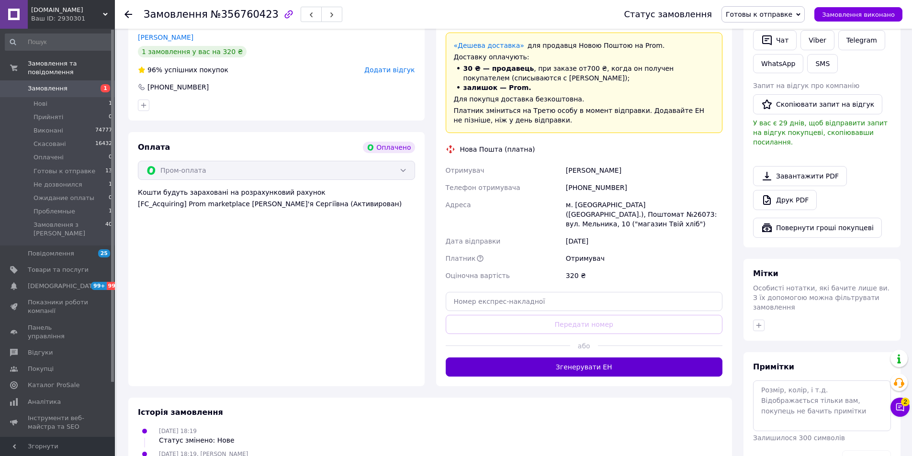
click at [613, 357] on button "Згенерувати ЕН" at bounding box center [584, 366] width 277 height 19
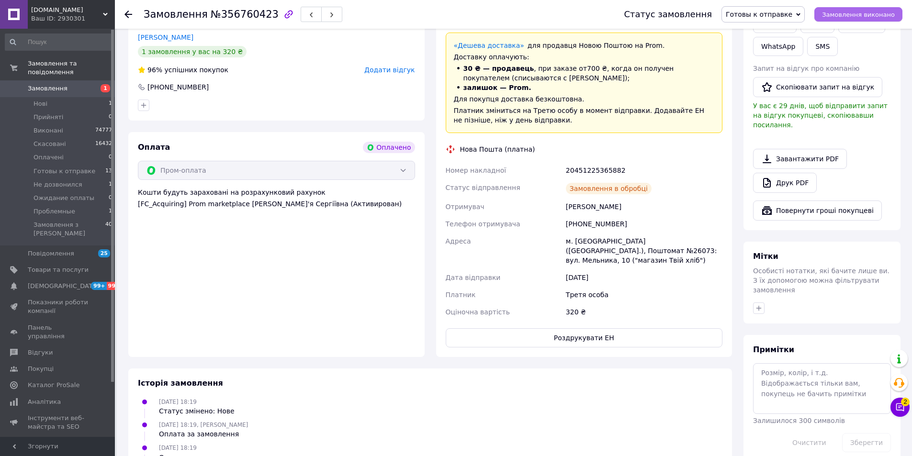
click at [845, 16] on span "Замовлення виконано" at bounding box center [858, 14] width 73 height 7
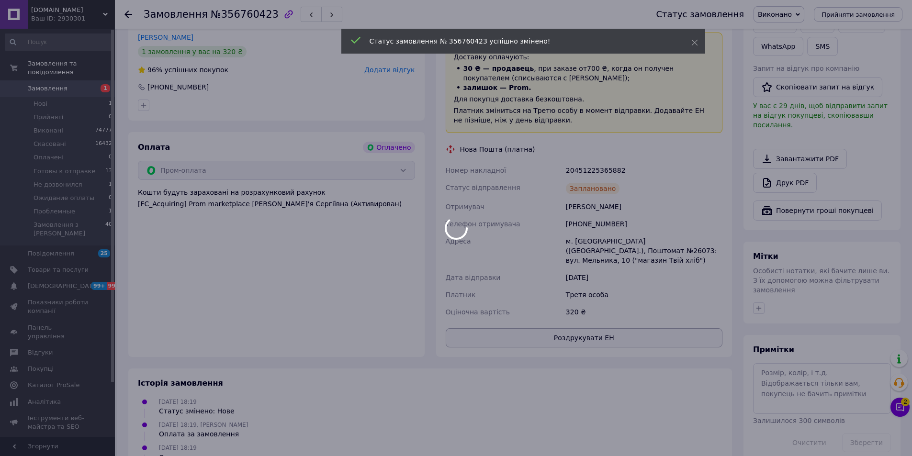
click at [601, 328] on button "Роздрукувати ЕН" at bounding box center [584, 337] width 277 height 19
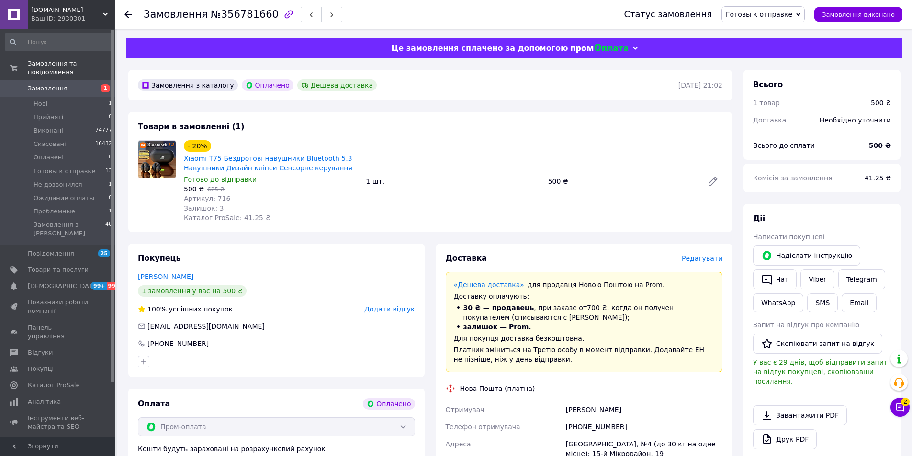
click at [705, 256] on span "Редагувати" at bounding box center [701, 259] width 41 height 8
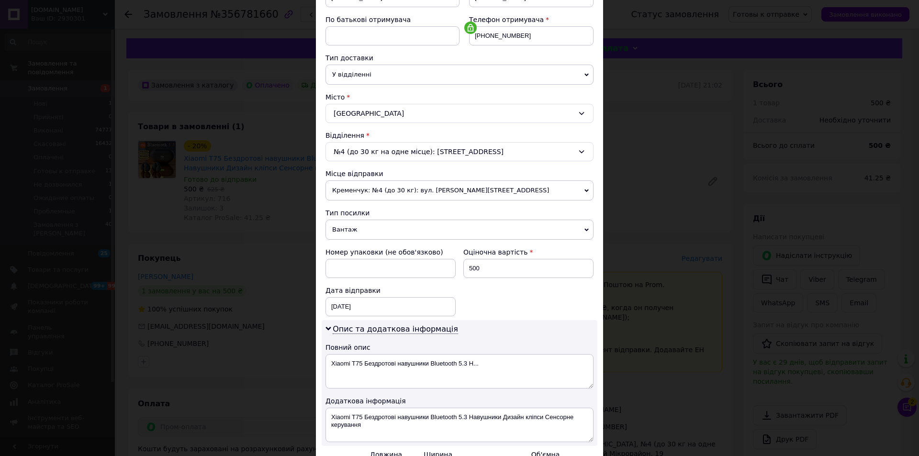
scroll to position [191, 0]
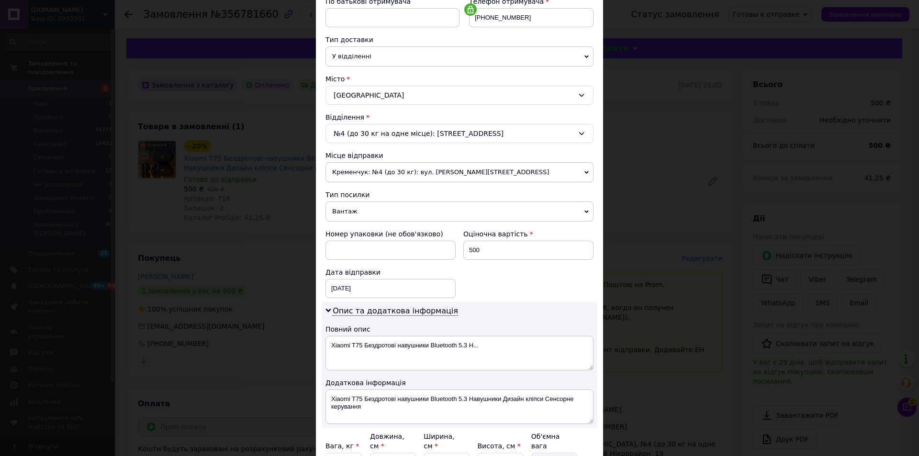
click at [379, 212] on span "Вантаж" at bounding box center [459, 211] width 268 height 20
click at [380, 225] on li "Документи" at bounding box center [459, 230] width 268 height 14
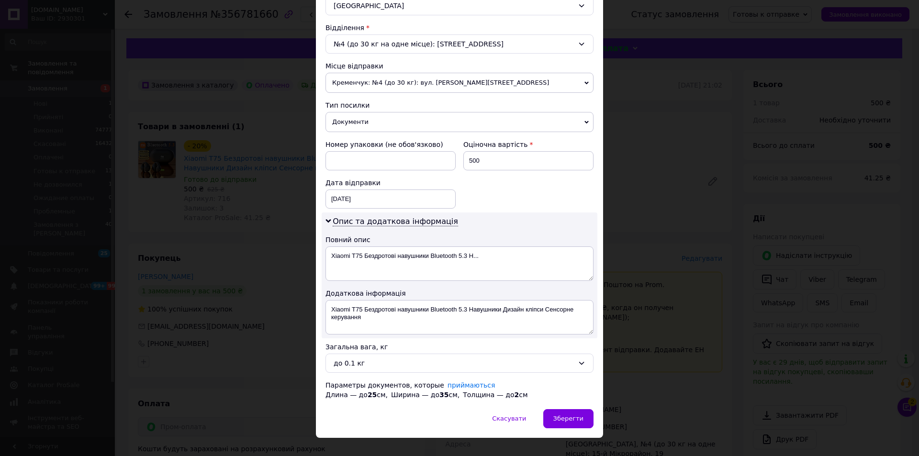
scroll to position [287, 0]
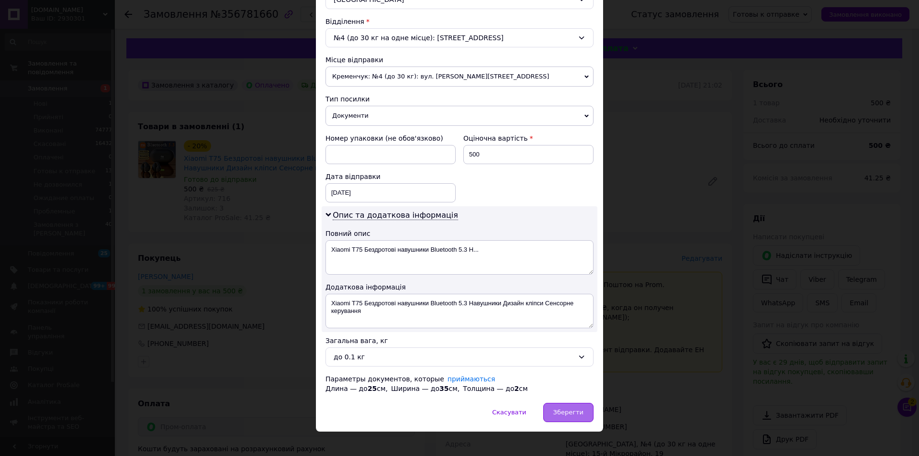
click at [565, 414] on span "Зберегти" at bounding box center [568, 412] width 30 height 7
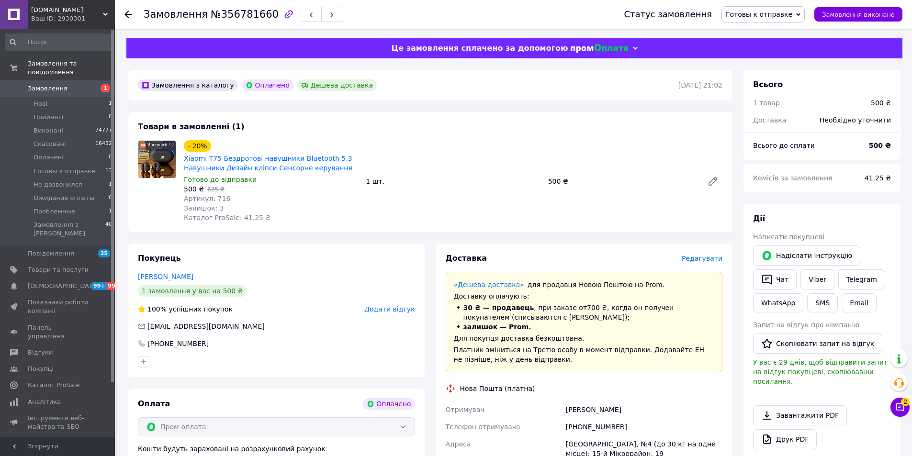
click at [697, 260] on span "Редагувати" at bounding box center [701, 259] width 41 height 8
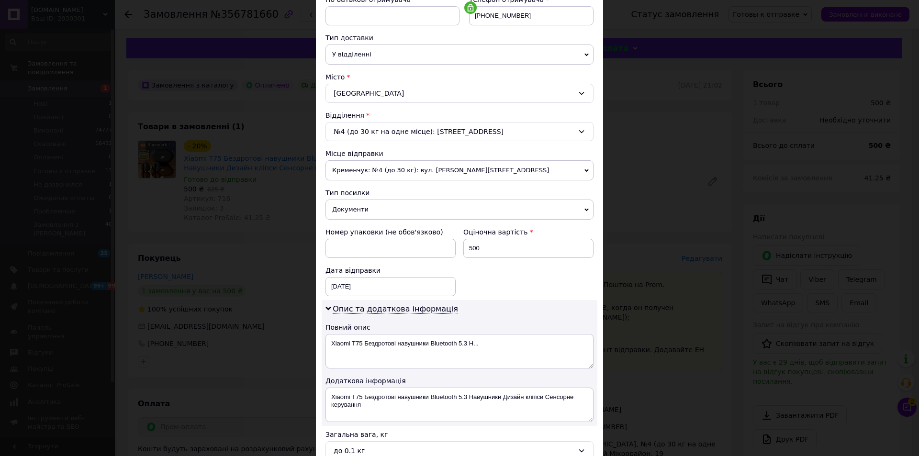
scroll to position [239, 0]
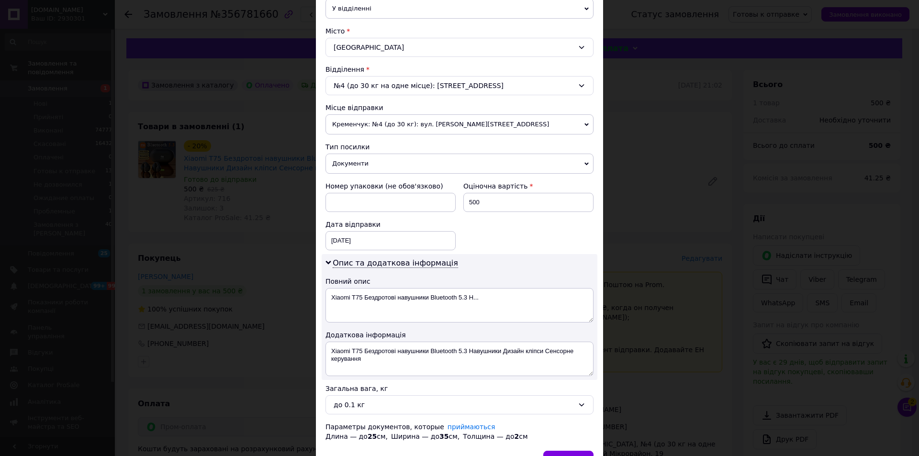
click at [675, 301] on div "× Редагування доставки Спосіб доставки Нова Пошта (платна) Платник Отримувач Ві…" at bounding box center [459, 228] width 919 height 456
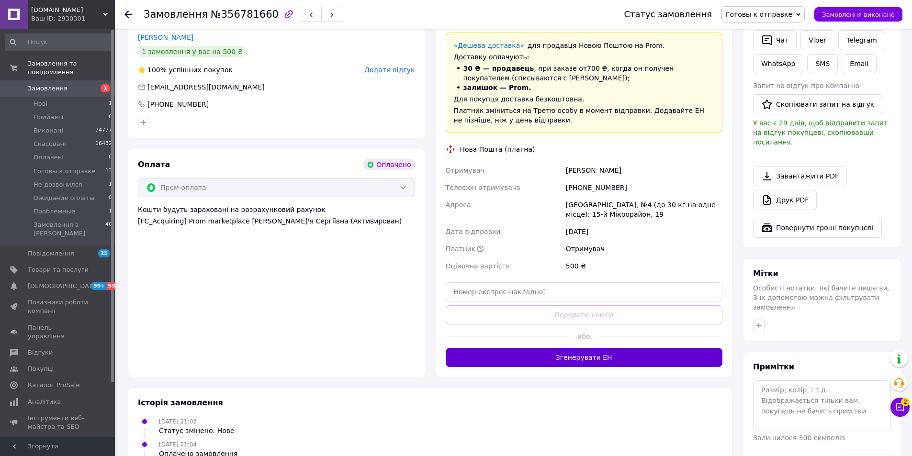
click at [604, 358] on button "Згенерувати ЕН" at bounding box center [584, 357] width 277 height 19
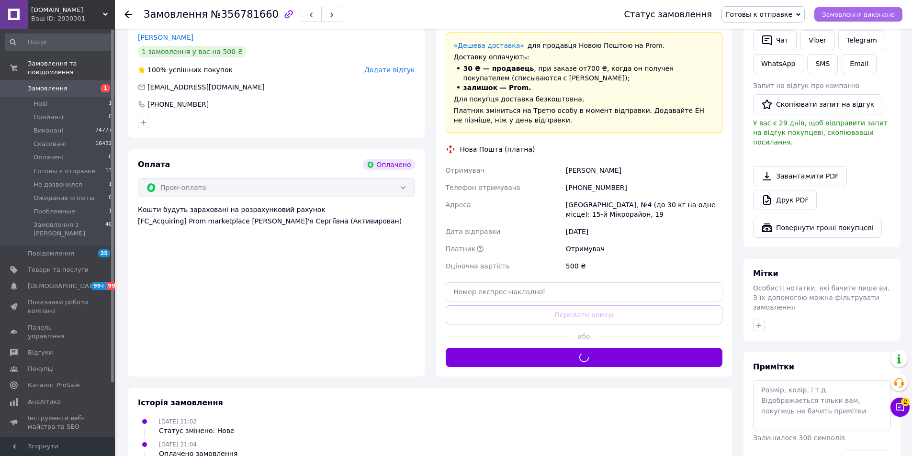
click at [843, 12] on span "Замовлення виконано" at bounding box center [858, 14] width 73 height 7
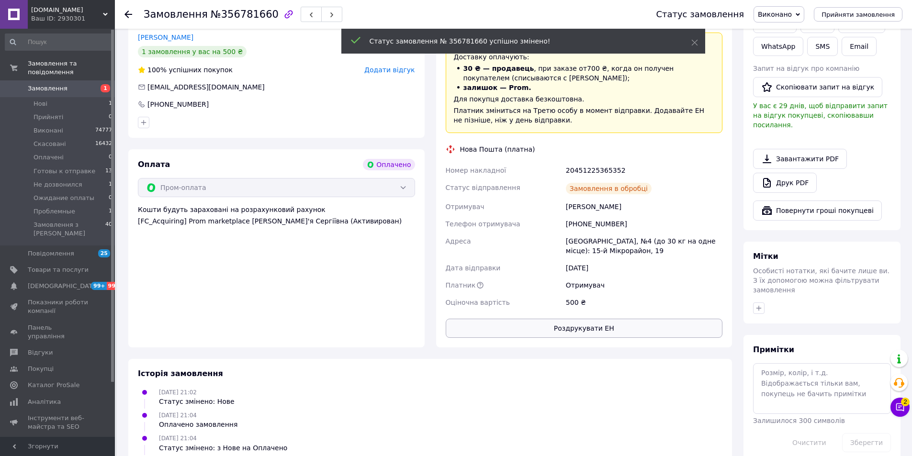
drag, startPoint x: 572, startPoint y: 342, endPoint x: 583, endPoint y: 328, distance: 17.4
click at [575, 339] on div "Доставка «Дешева доставка»   для продавця Новою Поштою на Prom. Доставку оплачу…" at bounding box center [584, 175] width 296 height 343
click at [583, 328] on button "Роздрукувати ЕН" at bounding box center [584, 328] width 277 height 19
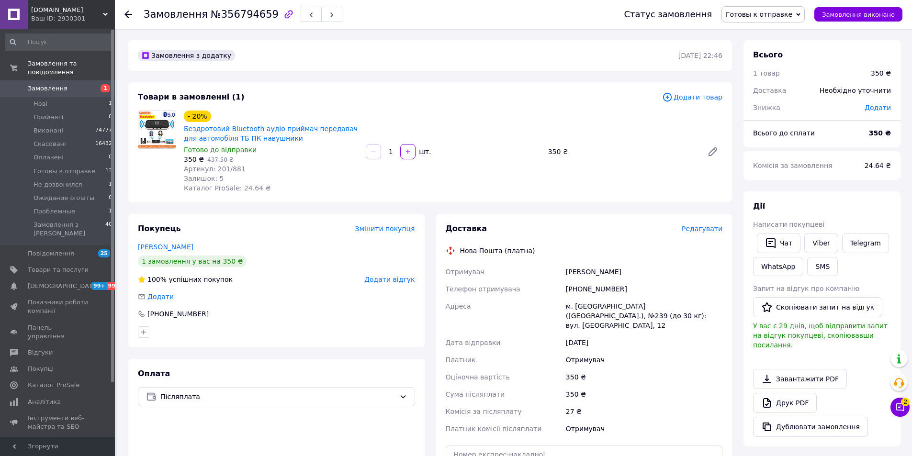
click at [705, 229] on span "Редагувати" at bounding box center [701, 229] width 41 height 8
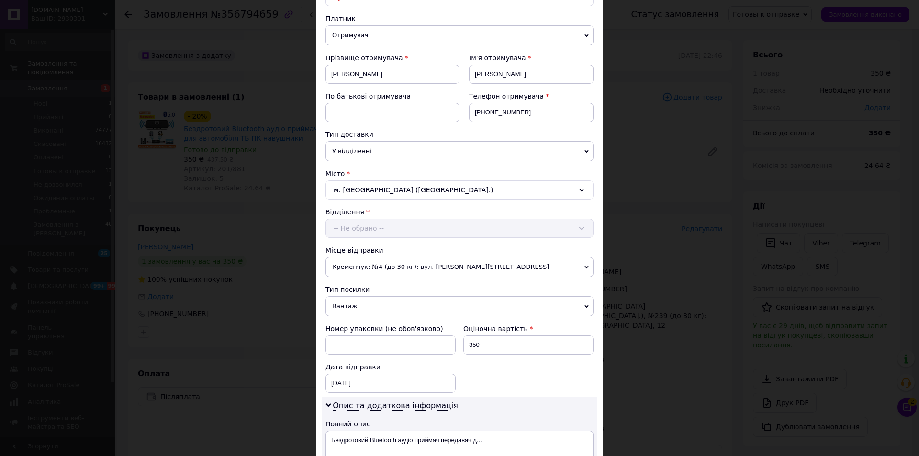
scroll to position [191, 0]
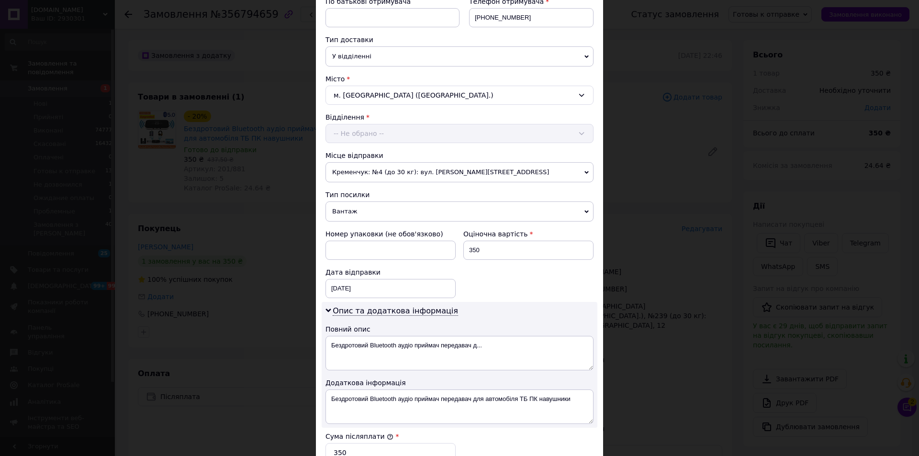
click at [458, 219] on span "Вантаж" at bounding box center [459, 211] width 268 height 20
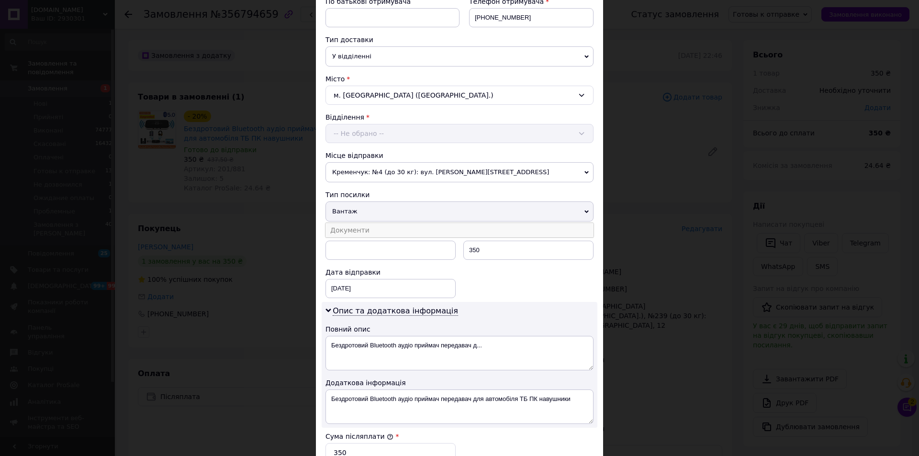
click at [458, 226] on li "Документи" at bounding box center [459, 230] width 268 height 14
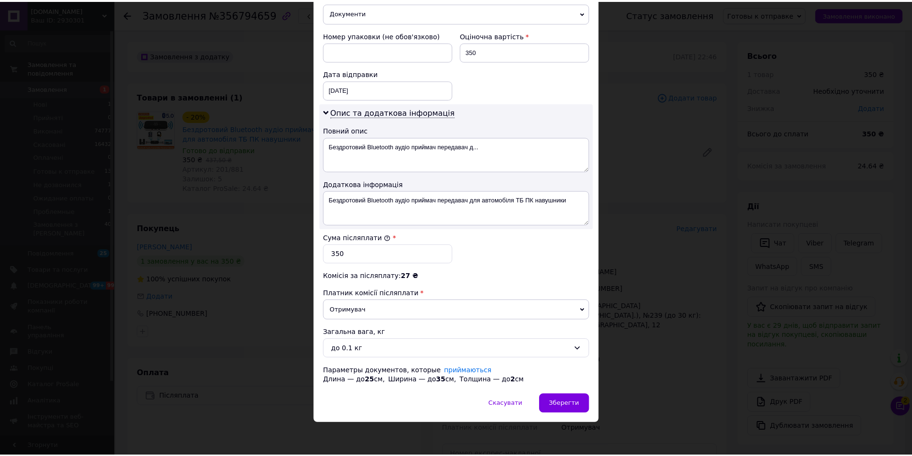
scroll to position [391, 0]
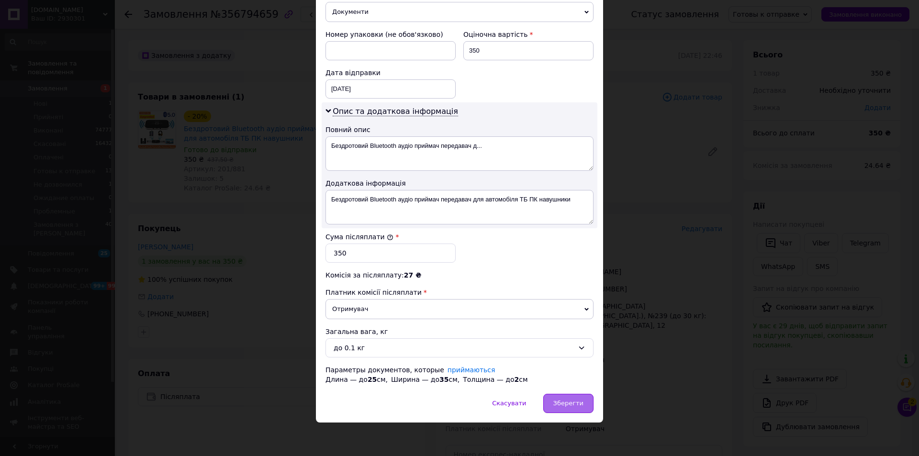
click at [570, 404] on span "Зберегти" at bounding box center [568, 403] width 30 height 7
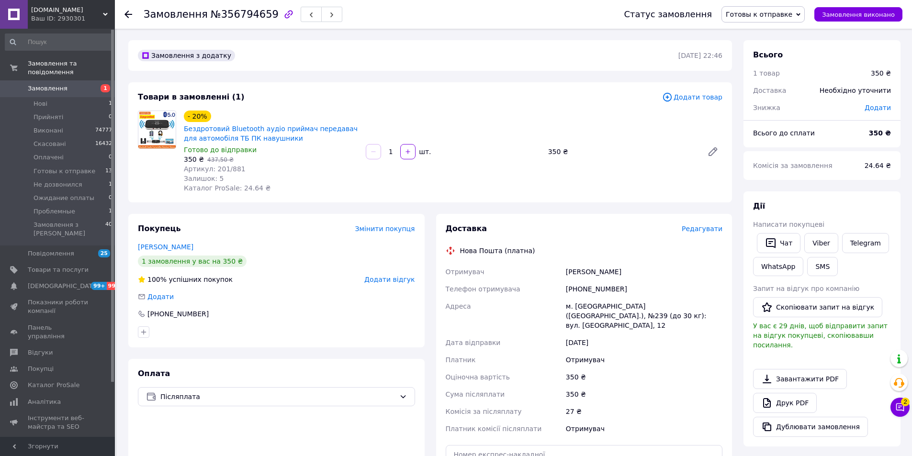
click at [718, 230] on span "Редагувати" at bounding box center [701, 229] width 41 height 8
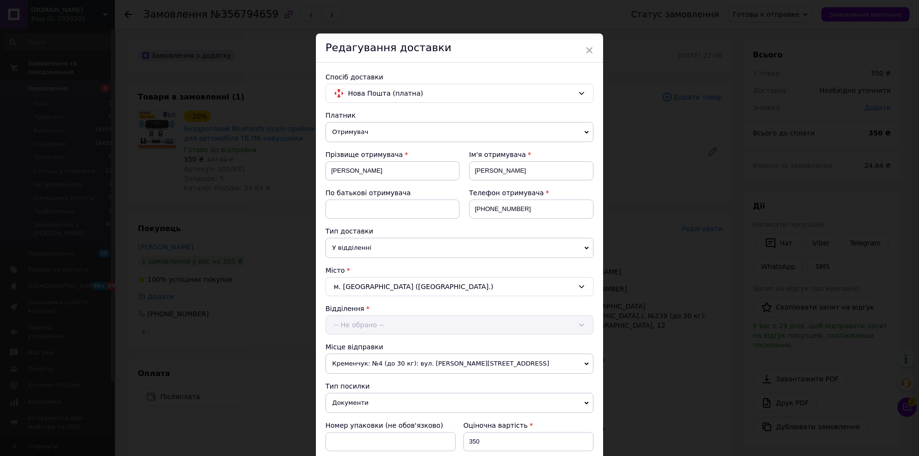
click at [718, 230] on div "× Редагування доставки Спосіб доставки Нова Пошта (платна) Платник Отримувач Ві…" at bounding box center [459, 228] width 919 height 456
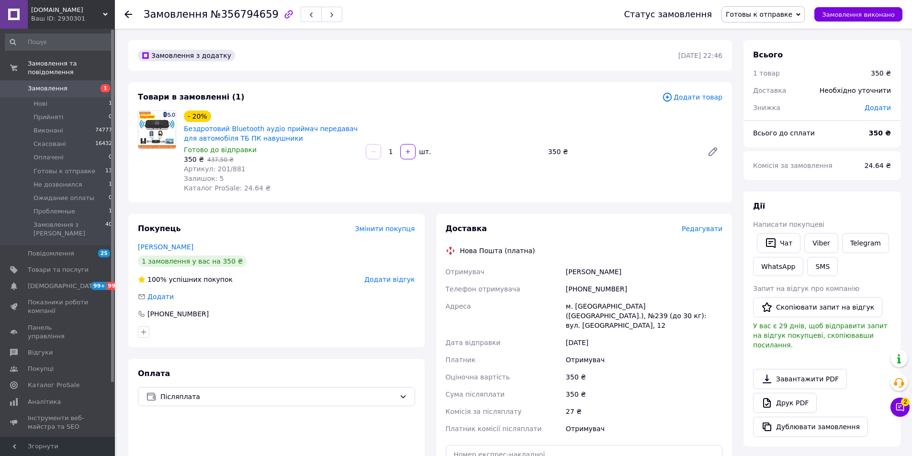
scroll to position [191, 0]
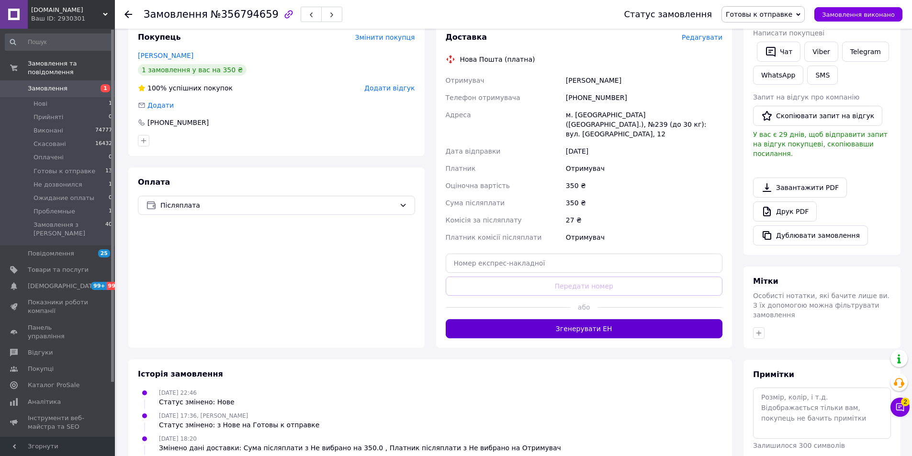
click at [595, 320] on button "Згенерувати ЕН" at bounding box center [584, 328] width 277 height 19
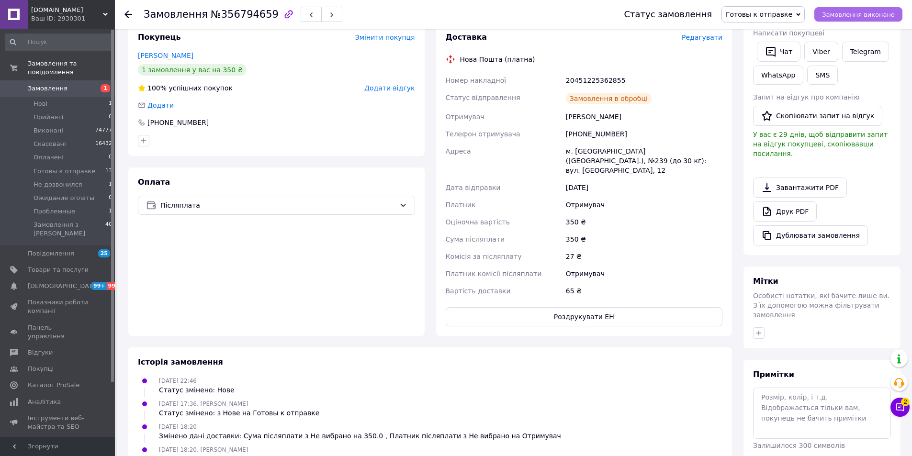
click at [867, 14] on span "Замовлення виконано" at bounding box center [858, 14] width 73 height 7
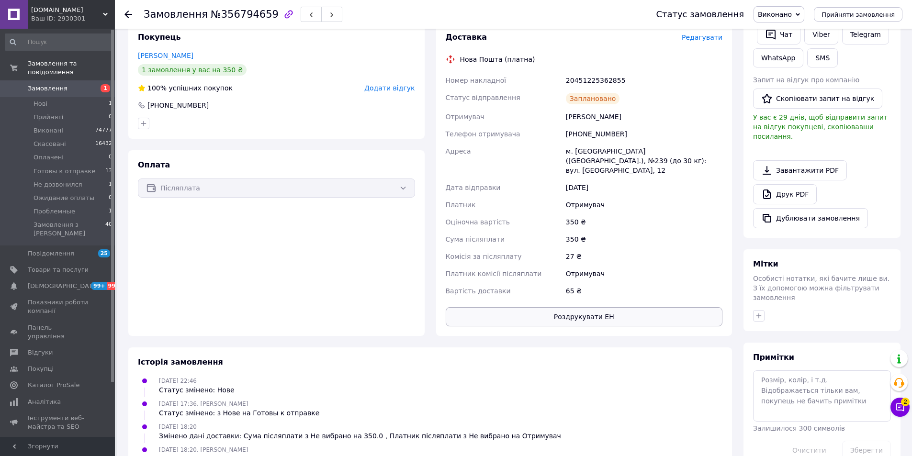
click at [582, 307] on button "Роздрукувати ЕН" at bounding box center [584, 316] width 277 height 19
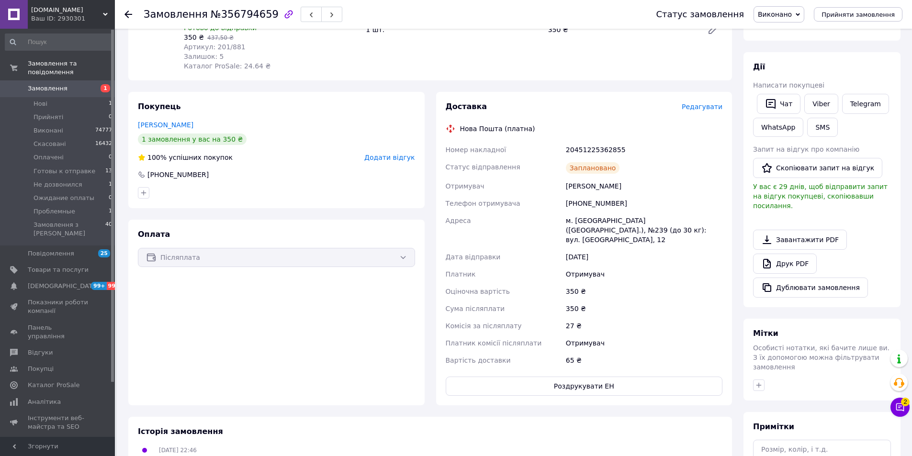
scroll to position [48, 0]
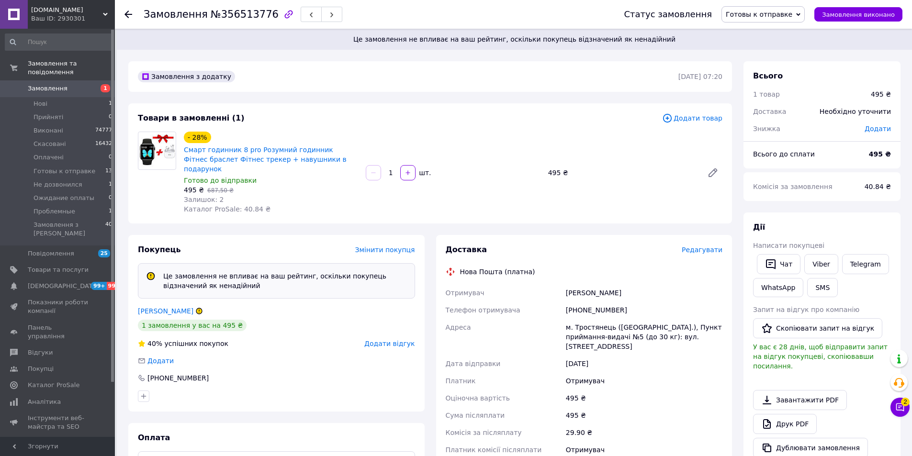
click at [713, 246] on span "Редагувати" at bounding box center [701, 250] width 41 height 8
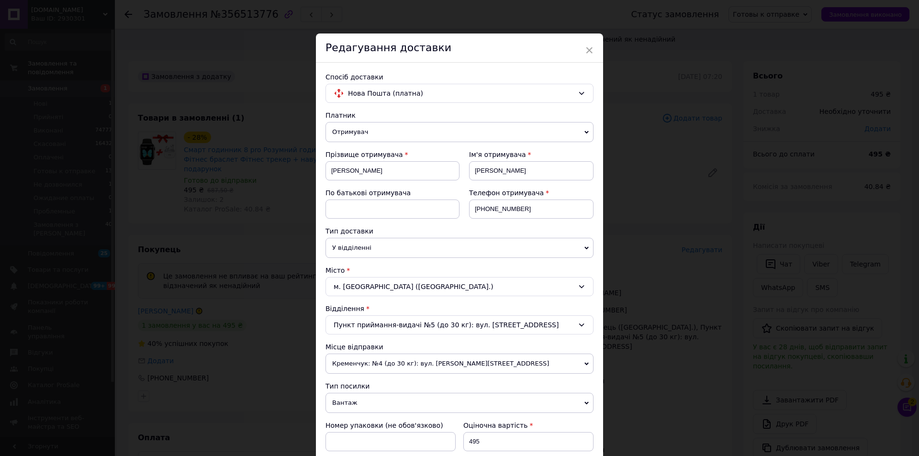
click at [685, 208] on div "× Редагування доставки Спосіб доставки Нова Пошта (платна) Платник Отримувач Ві…" at bounding box center [459, 228] width 919 height 456
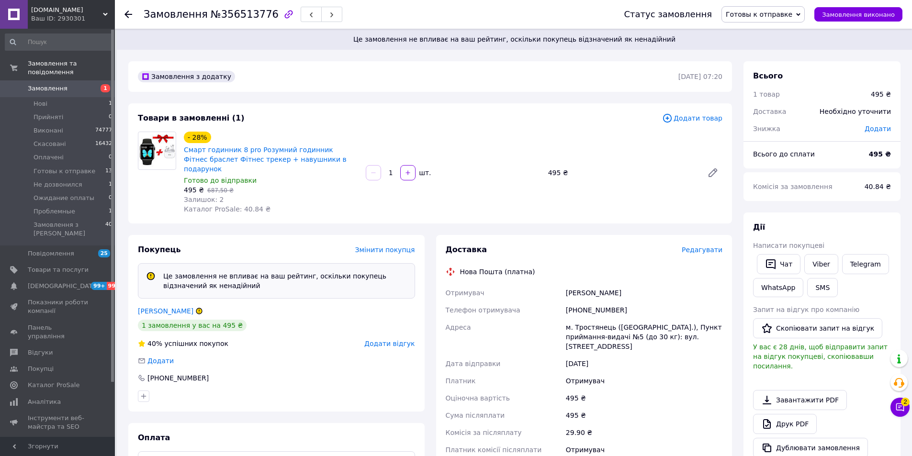
click at [705, 246] on span "Редагувати" at bounding box center [701, 250] width 41 height 8
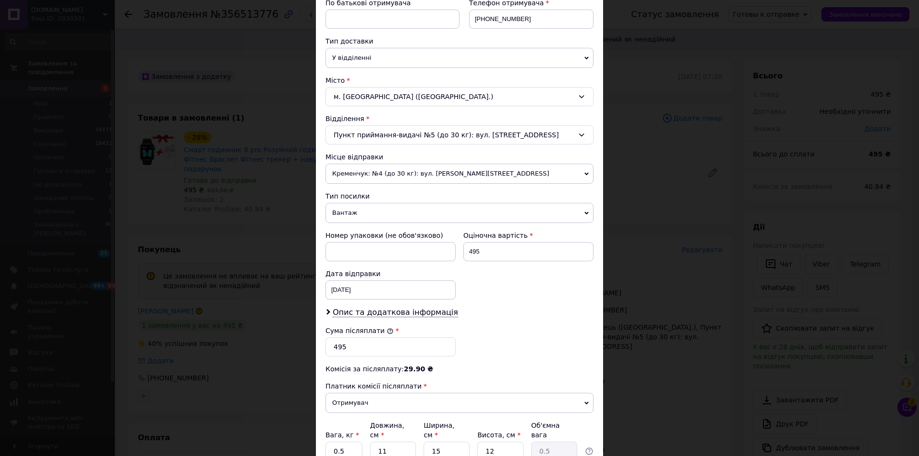
scroll to position [191, 0]
click at [403, 218] on span "Вантаж" at bounding box center [459, 211] width 268 height 20
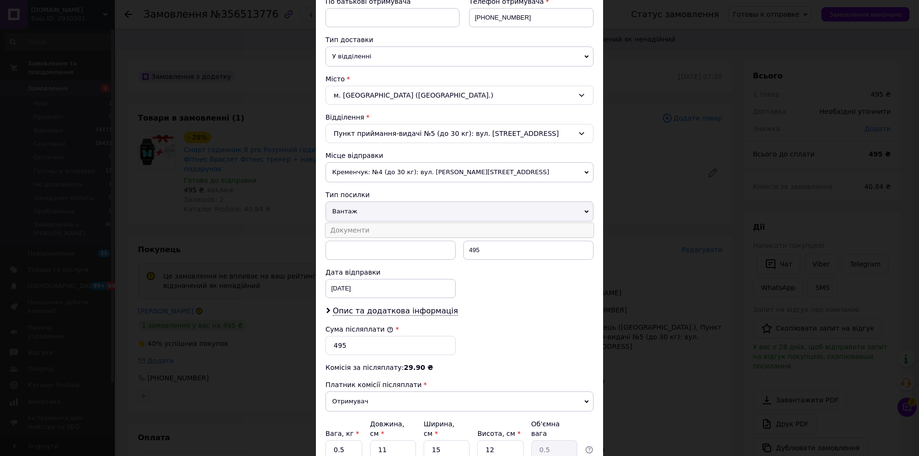
click at [400, 225] on li "Документи" at bounding box center [459, 230] width 268 height 14
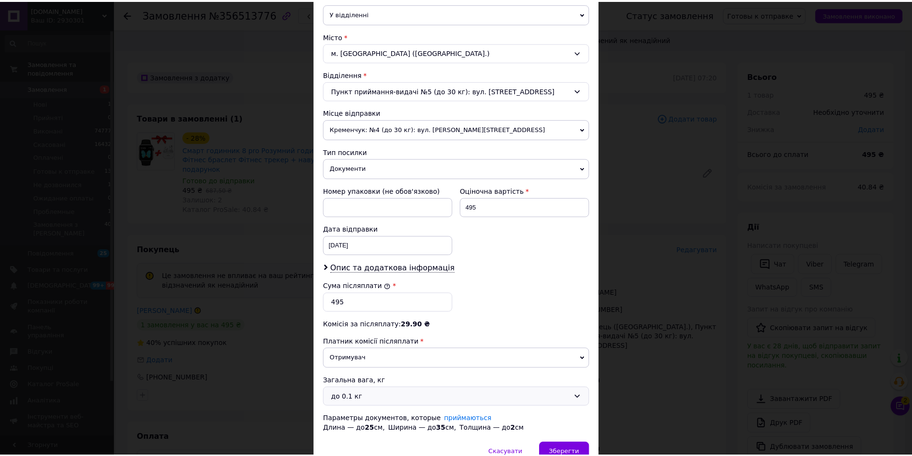
scroll to position [284, 0]
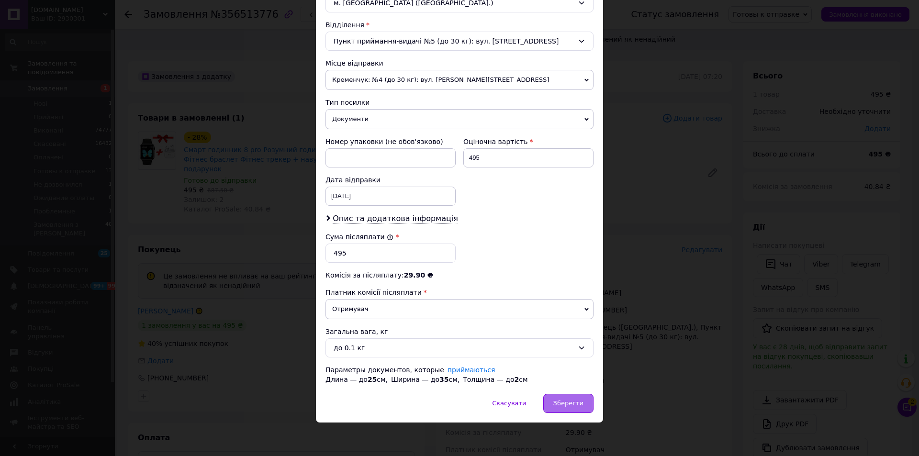
click at [567, 400] on span "Зберегти" at bounding box center [568, 403] width 30 height 7
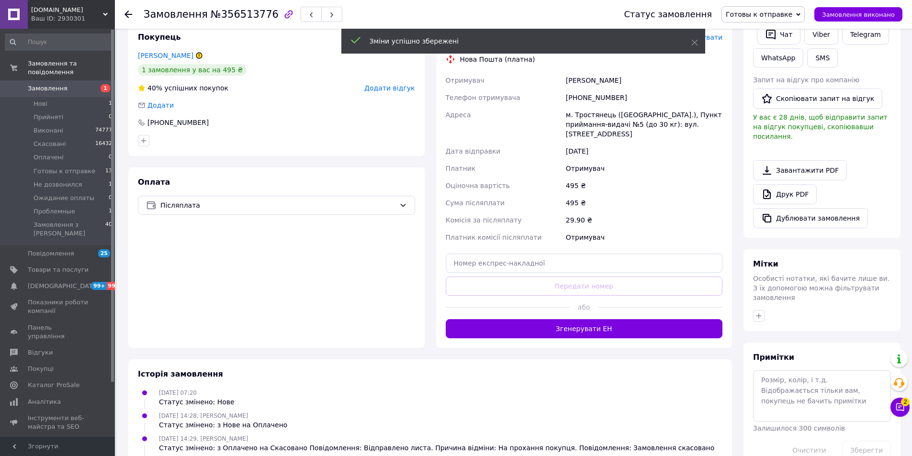
scroll to position [170, 0]
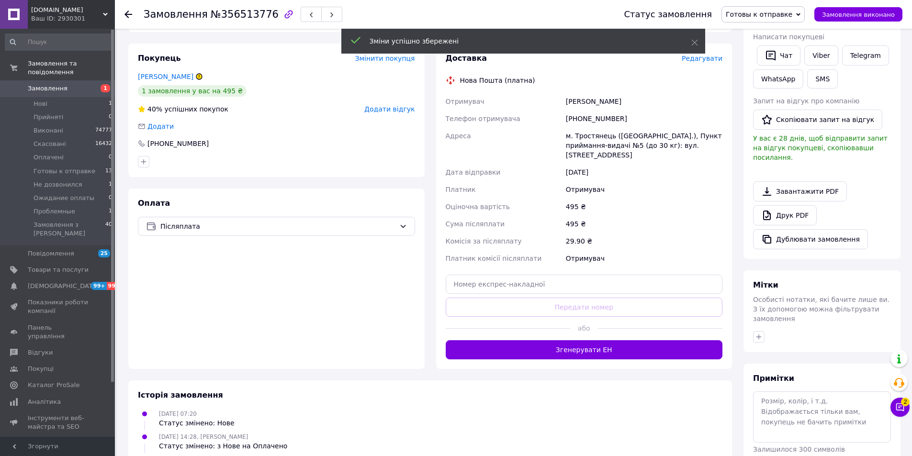
drag, startPoint x: 588, startPoint y: 333, endPoint x: 589, endPoint y: 350, distance: 16.8
click at [589, 340] on button "Згенерувати ЕН" at bounding box center [584, 349] width 277 height 19
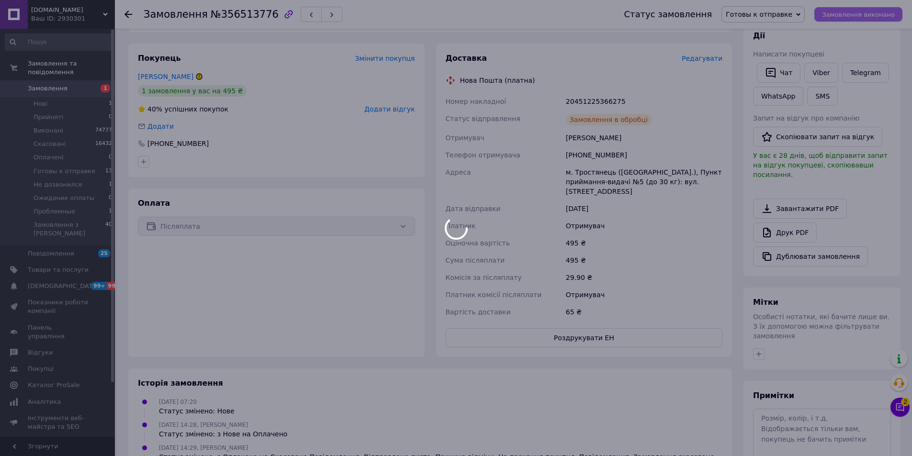
click at [856, 15] on div at bounding box center [456, 228] width 912 height 456
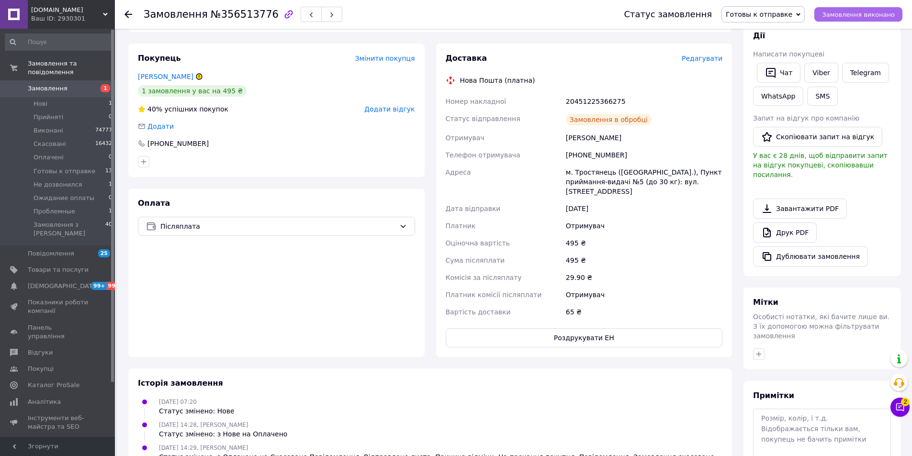
click at [856, 15] on span "Замовлення виконано" at bounding box center [858, 14] width 73 height 7
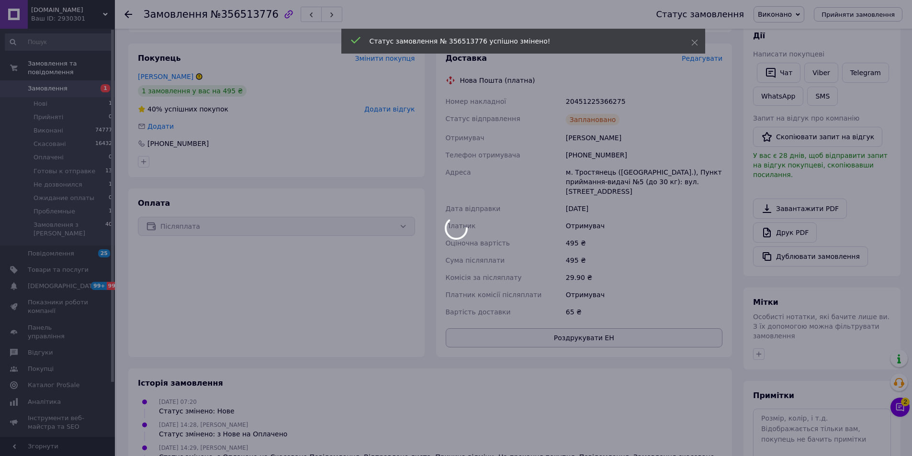
click at [595, 321] on div at bounding box center [456, 228] width 912 height 456
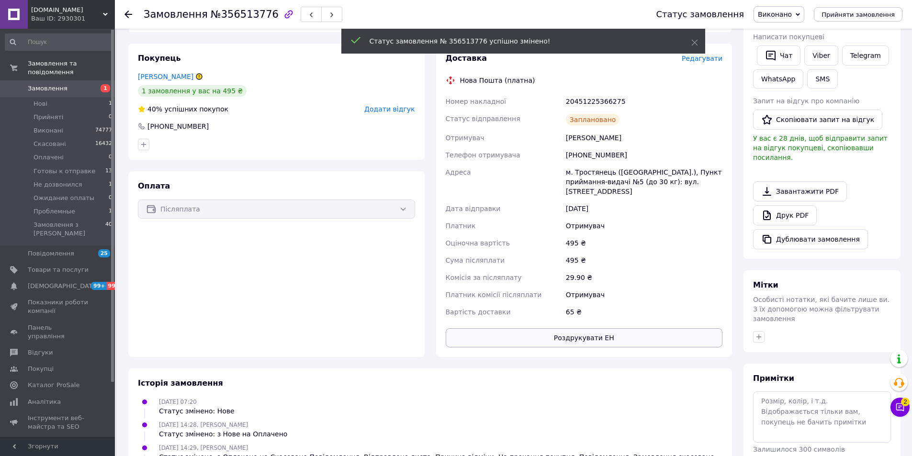
click at [610, 328] on button "Роздрукувати ЕН" at bounding box center [584, 337] width 277 height 19
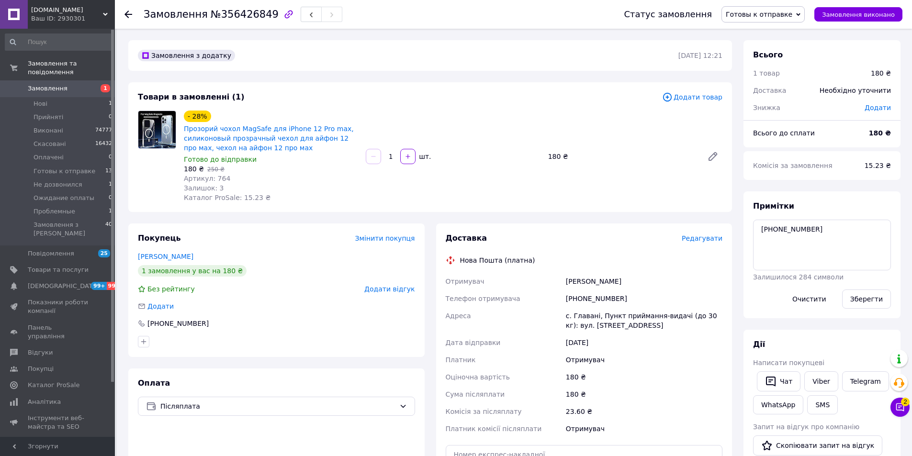
click at [707, 238] on span "Редагувати" at bounding box center [701, 238] width 41 height 8
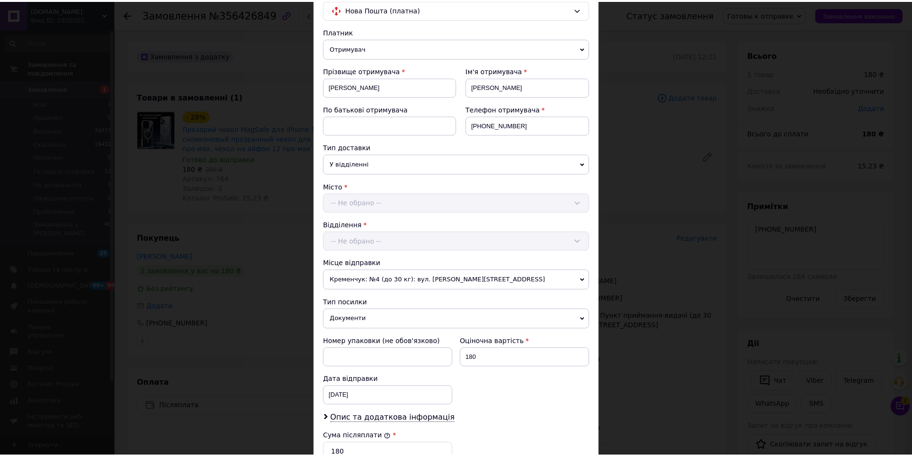
scroll to position [239, 0]
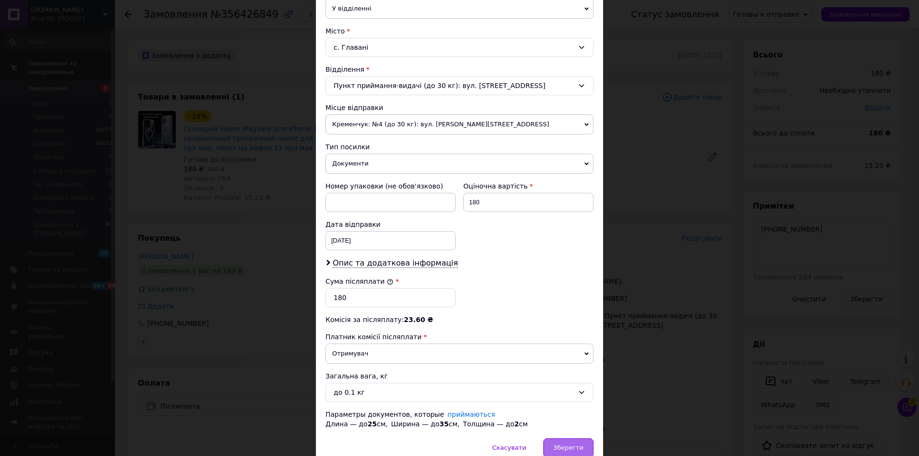
click at [575, 445] on span "Зберегти" at bounding box center [568, 447] width 30 height 7
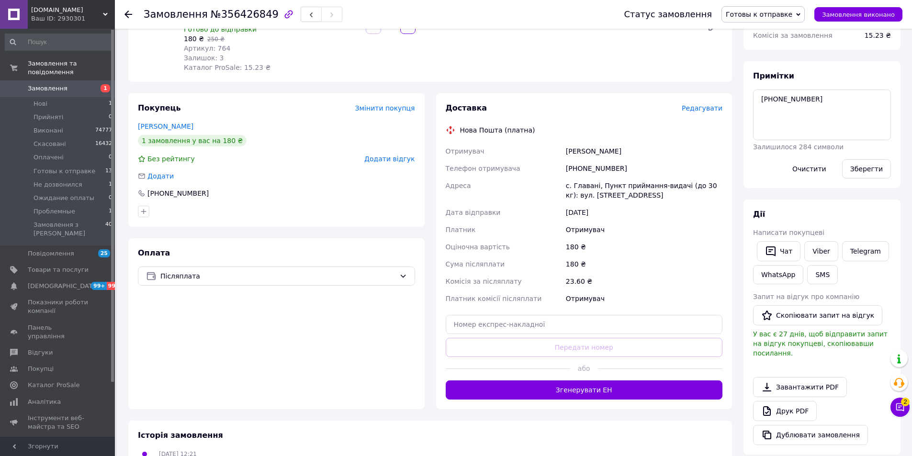
scroll to position [144, 0]
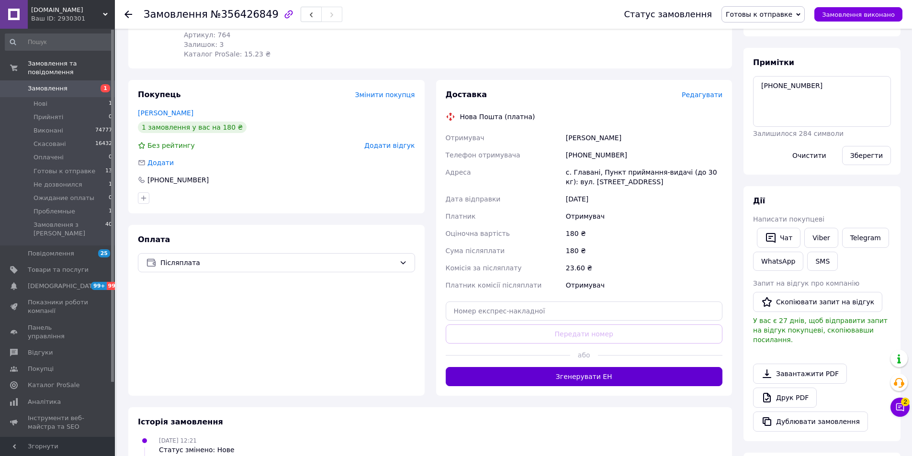
click at [609, 368] on button "Згенерувати ЕН" at bounding box center [584, 376] width 277 height 19
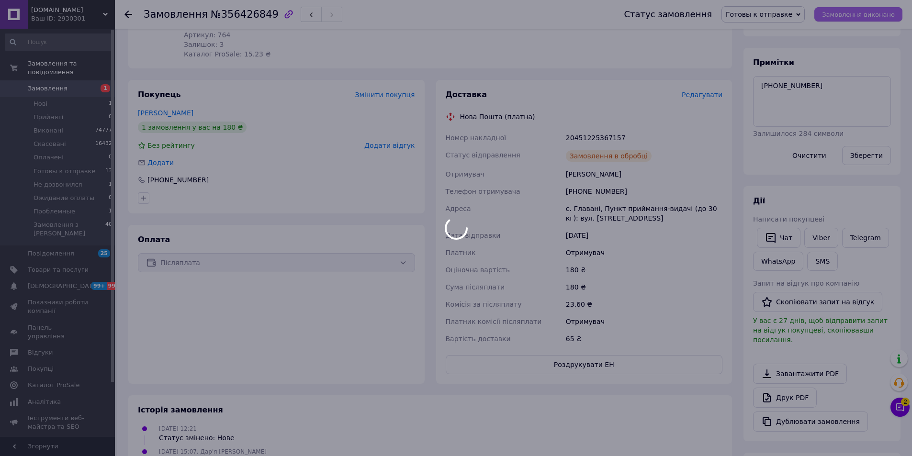
click at [861, 13] on div at bounding box center [456, 228] width 912 height 456
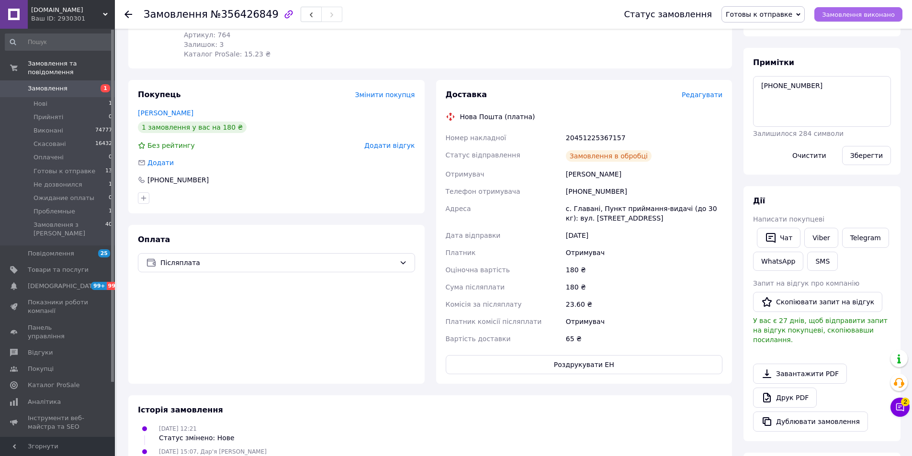
click at [861, 13] on span "Замовлення виконано" at bounding box center [858, 14] width 73 height 7
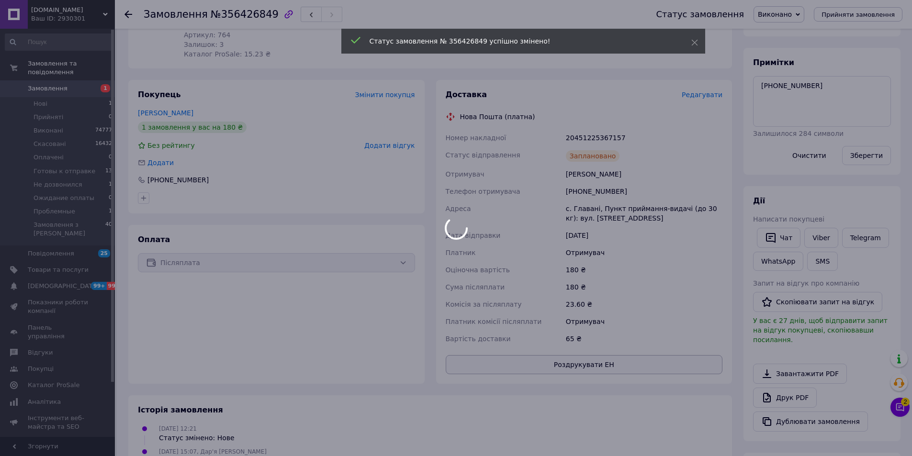
click at [571, 365] on body "[DOMAIN_NAME] Ваш ID: 2930301 Сайт [DOMAIN_NAME] Кабінет покупця Перевірити ста…" at bounding box center [456, 248] width 912 height 784
click at [571, 365] on div at bounding box center [456, 228] width 912 height 456
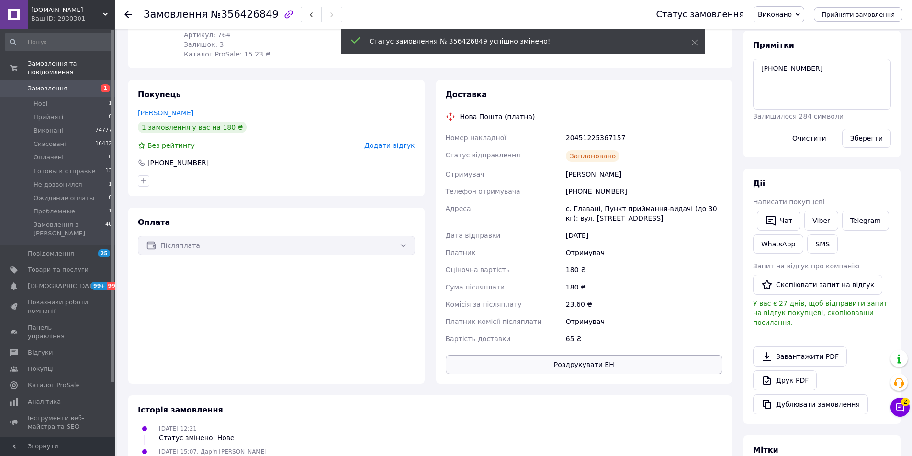
click at [571, 365] on button "Роздрукувати ЕН" at bounding box center [584, 364] width 277 height 19
